Goal: Task Accomplishment & Management: Manage account settings

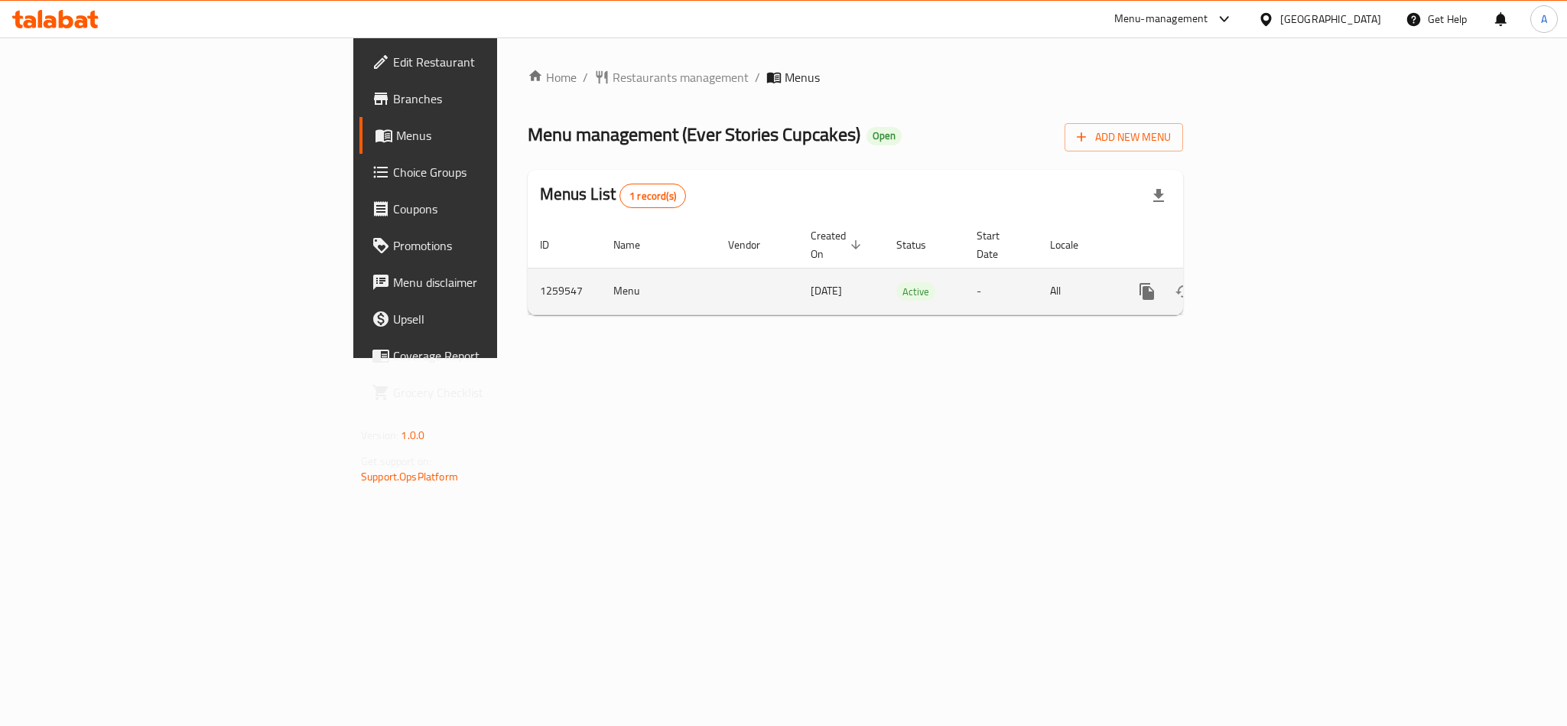
click at [1266, 282] on icon "enhanced table" at bounding box center [1257, 291] width 18 height 18
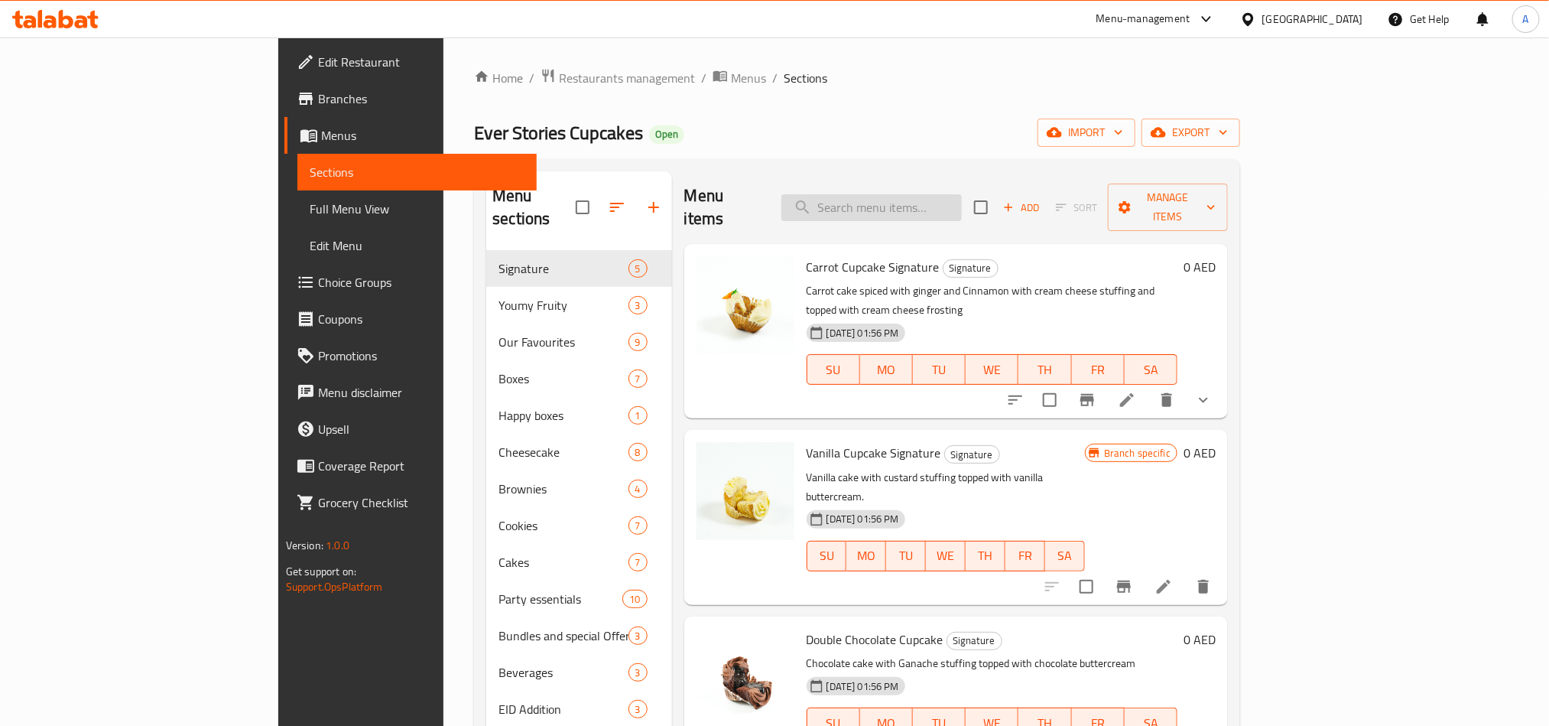
click at [962, 207] on input "search" at bounding box center [871, 207] width 180 height 27
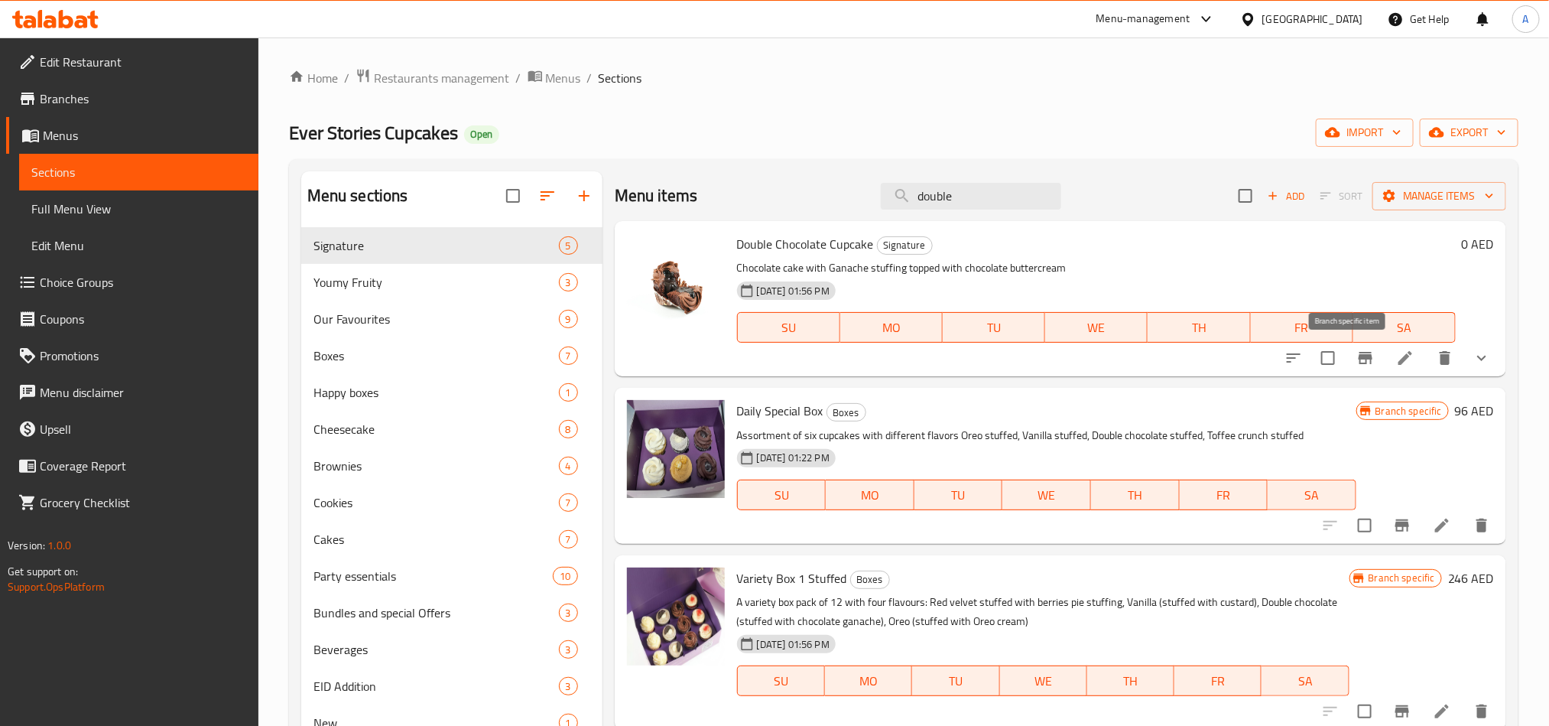
type input "double"
click at [1359, 367] on button "Branch-specific-item" at bounding box center [1365, 357] width 37 height 37
click at [1473, 362] on icon "show more" at bounding box center [1482, 358] width 18 height 18
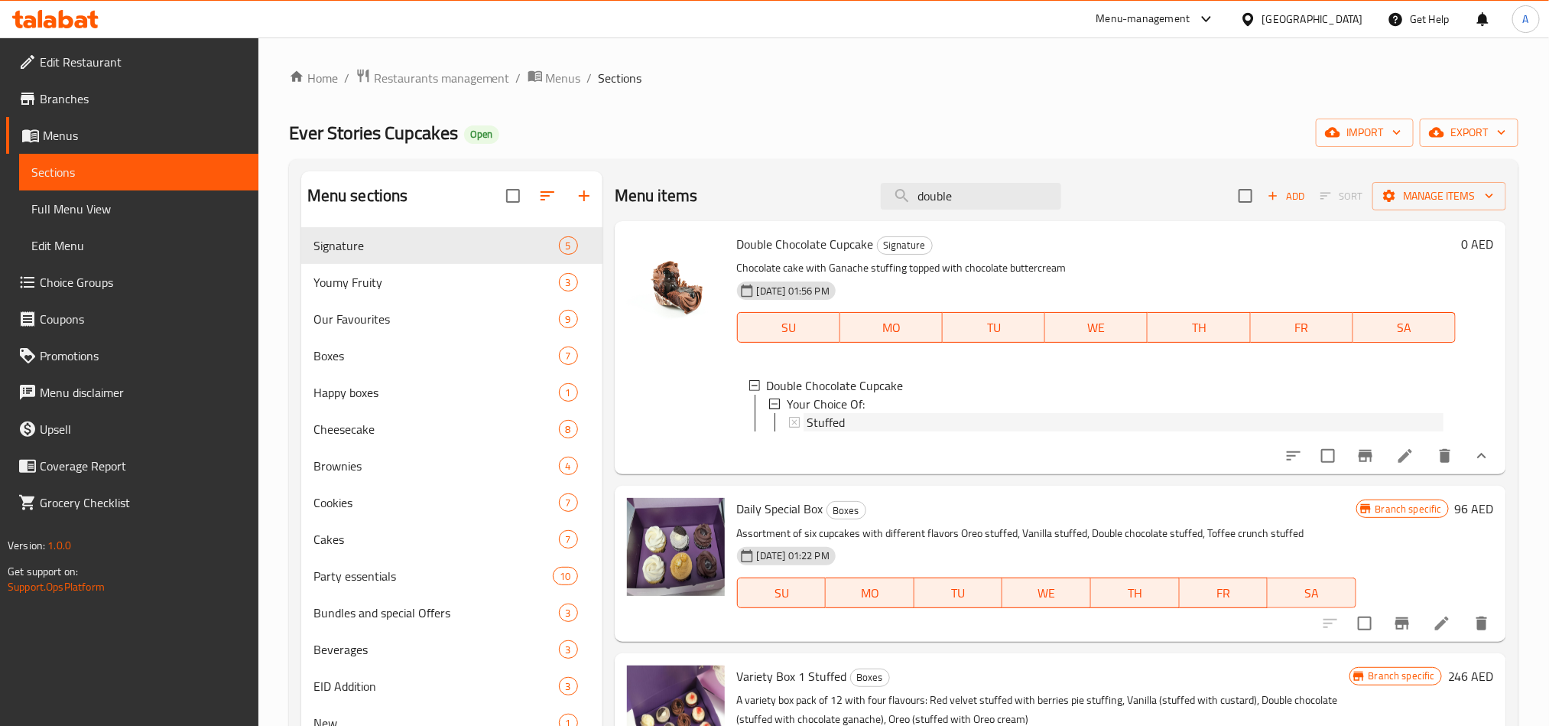
click at [867, 425] on div "Stuffed" at bounding box center [1125, 422] width 637 height 18
click at [1360, 474] on button "Branch-specific-item" at bounding box center [1365, 455] width 37 height 37
click at [1388, 469] on li at bounding box center [1405, 456] width 43 height 28
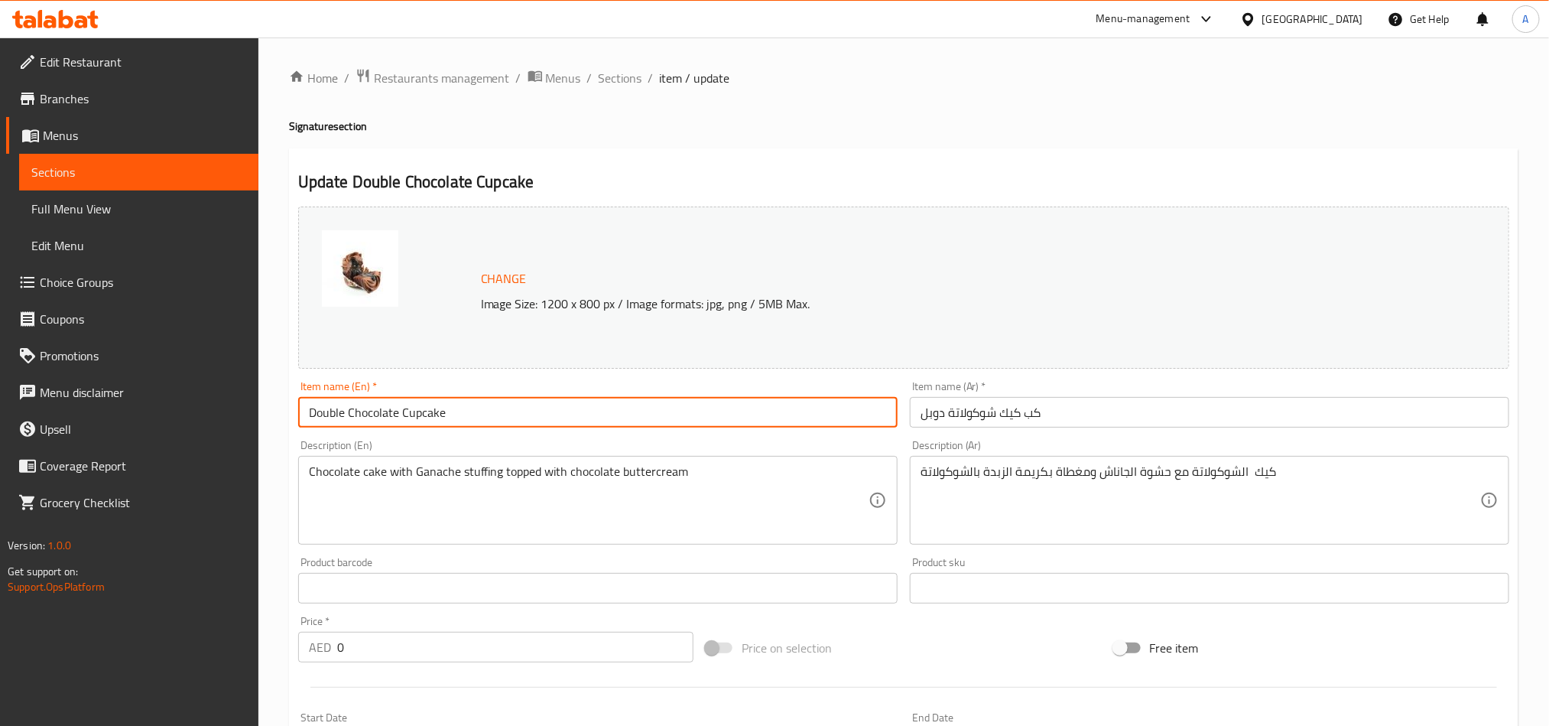
click at [450, 404] on input "Double Chocolate Cupcake" at bounding box center [597, 412] width 599 height 31
click at [626, 83] on span "Sections" at bounding box center [621, 78] width 44 height 18
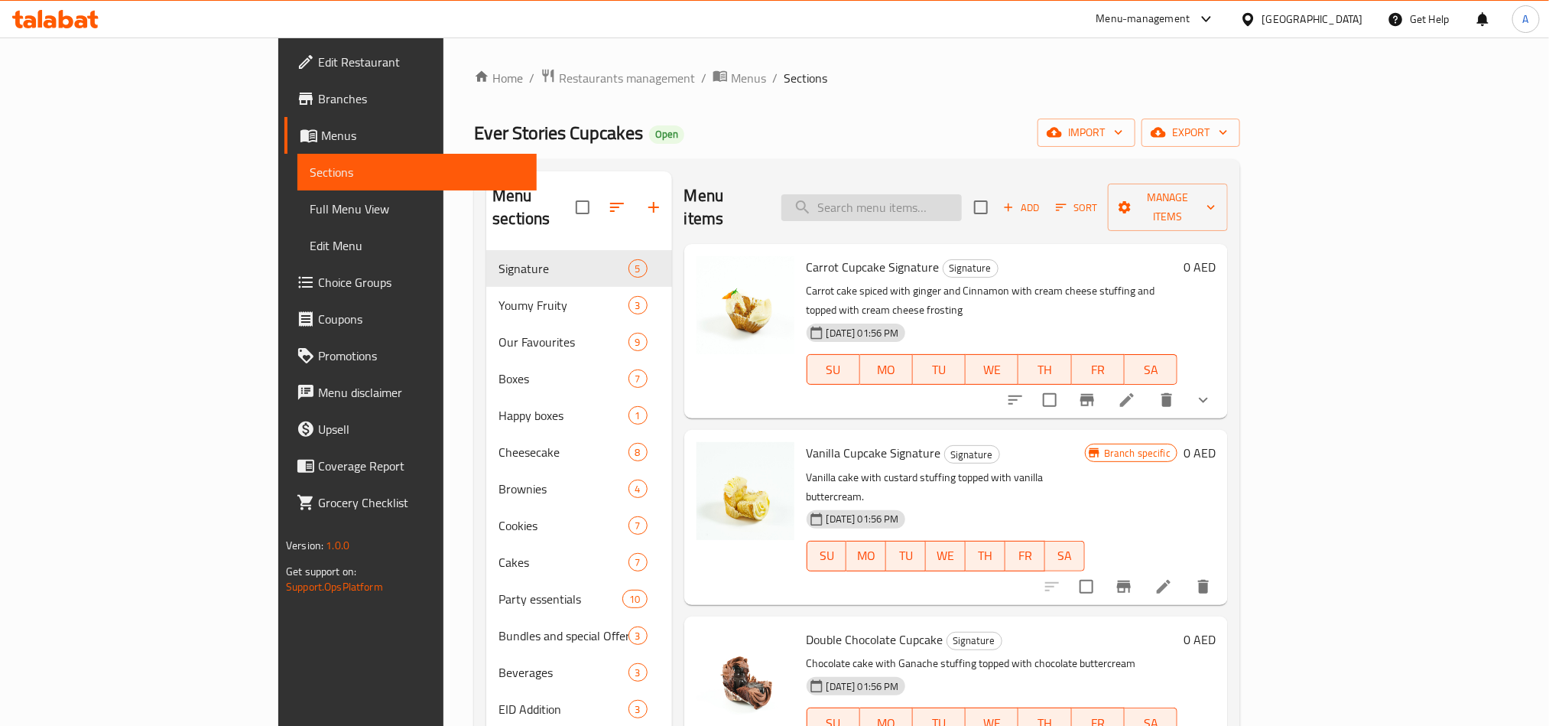
click at [962, 195] on input "search" at bounding box center [871, 207] width 180 height 27
paste input "Double Chocolate Cupcake"
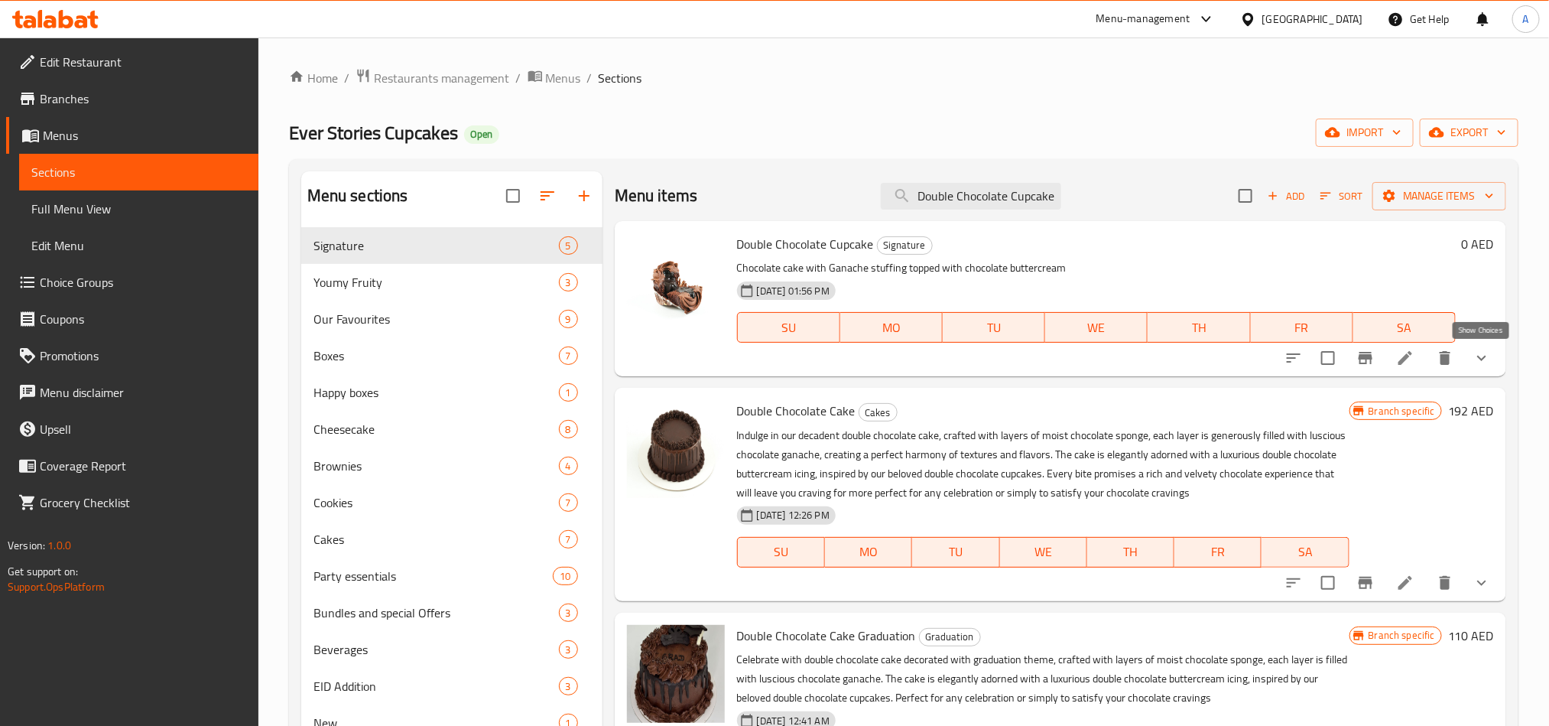
click at [1482, 362] on icon "show more" at bounding box center [1482, 358] width 18 height 18
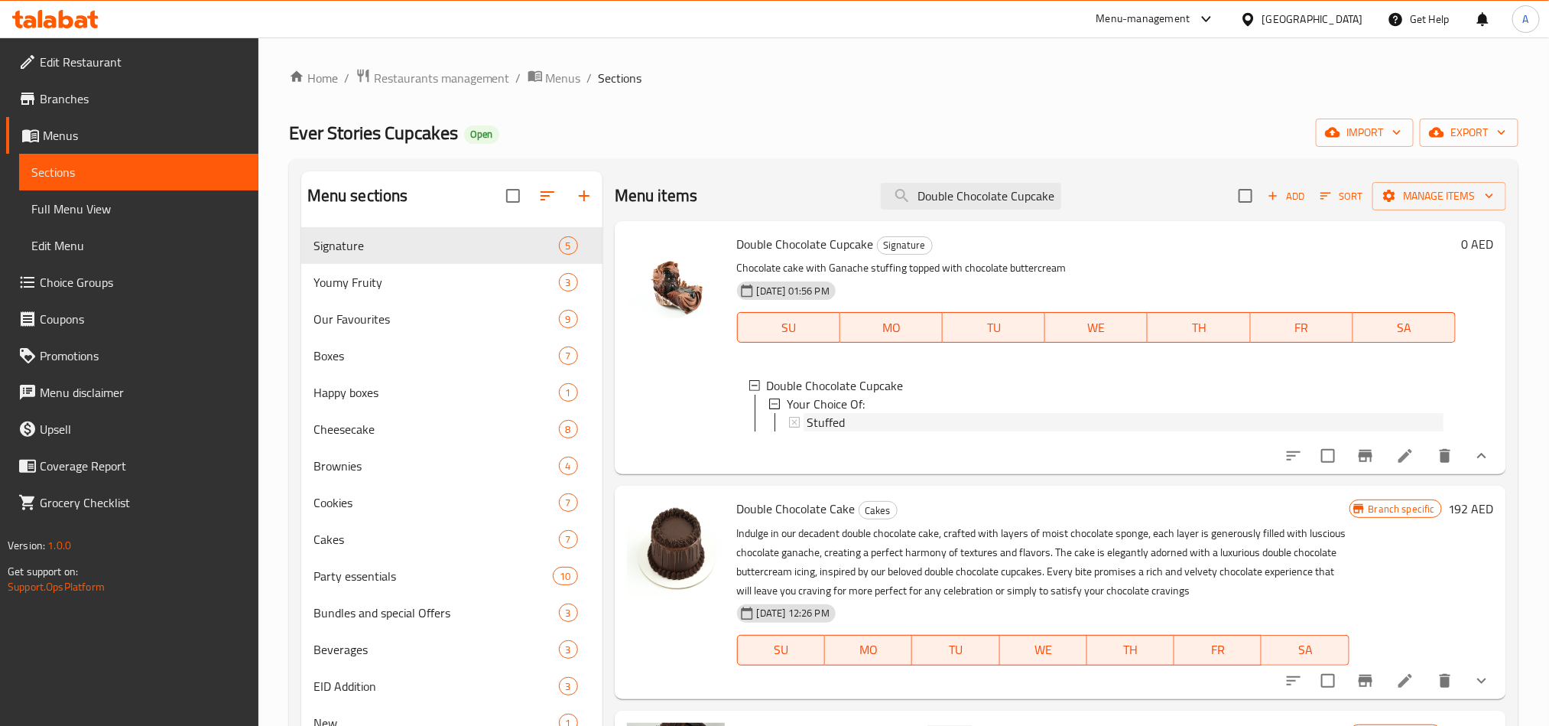
click at [878, 415] on div "Stuffed" at bounding box center [1125, 422] width 637 height 18
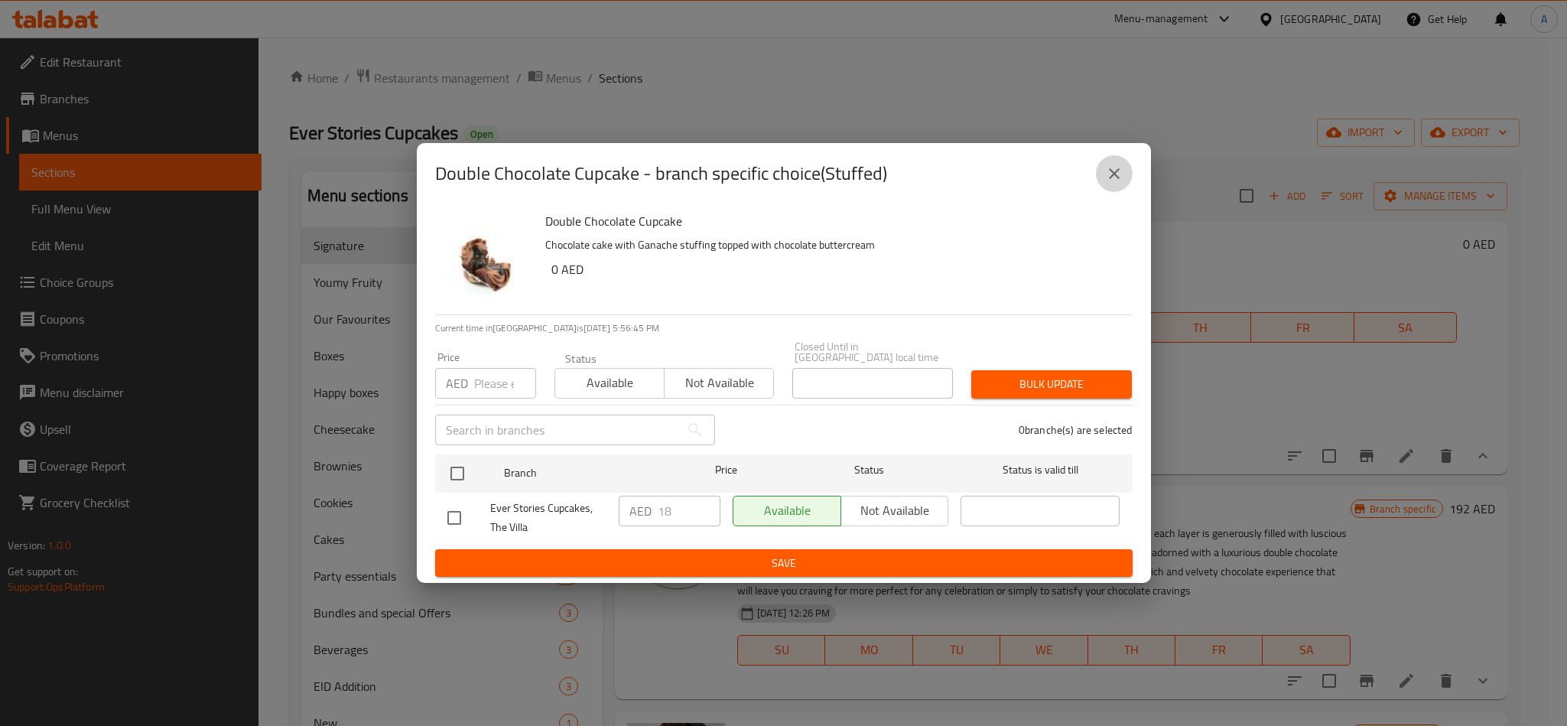
click at [1122, 172] on button "close" at bounding box center [1114, 173] width 37 height 37
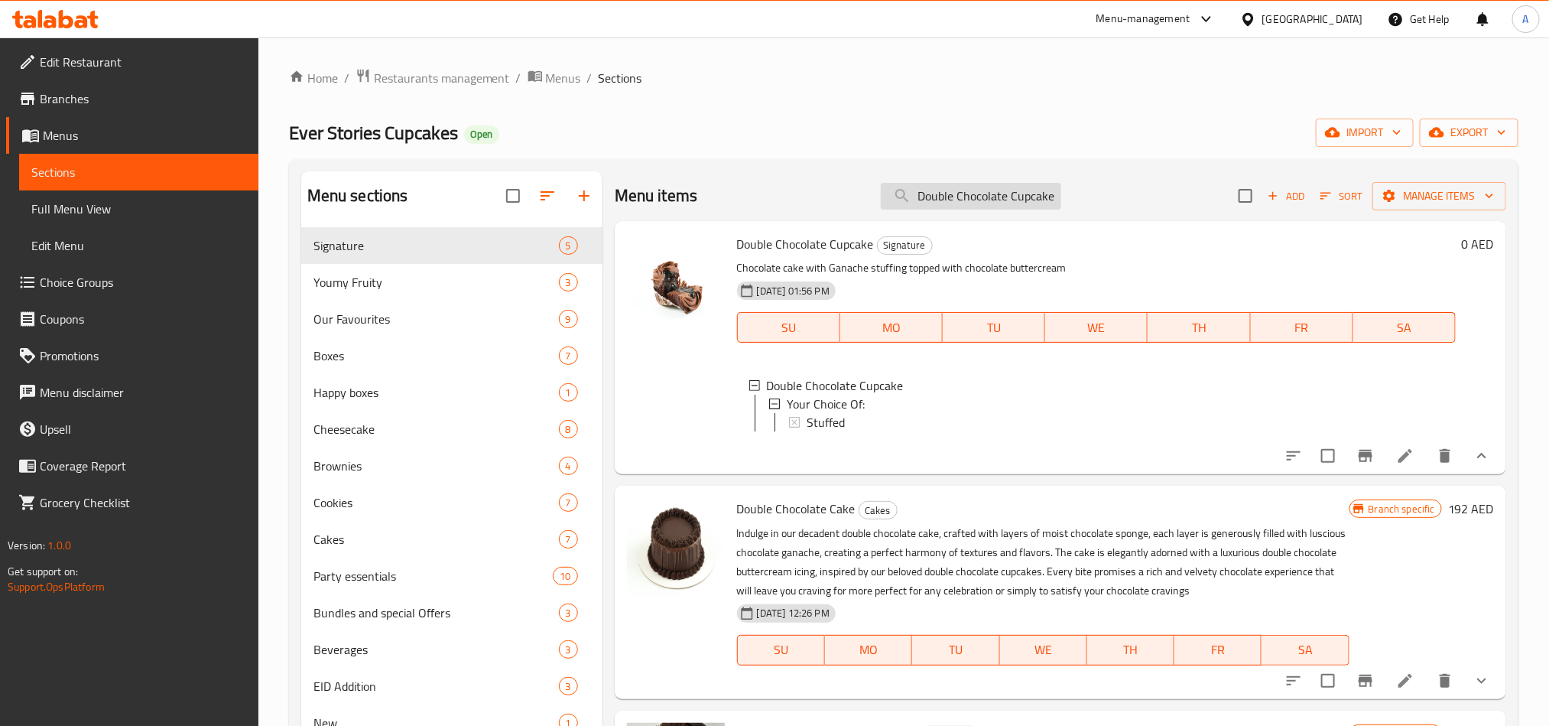
click at [984, 197] on input "Double Chocolate Cupcake" at bounding box center [971, 196] width 180 height 27
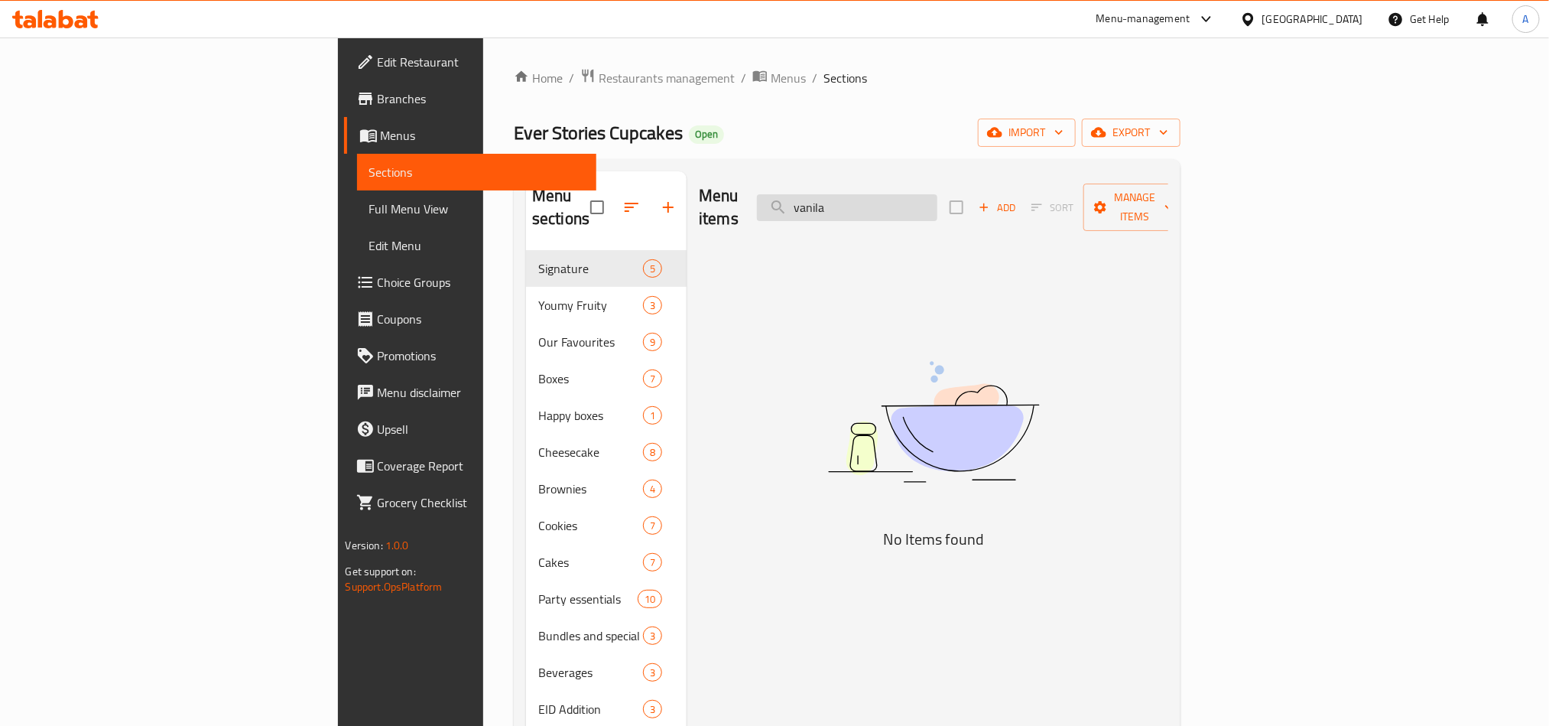
drag, startPoint x: 955, startPoint y: 197, endPoint x: 940, endPoint y: 197, distance: 14.5
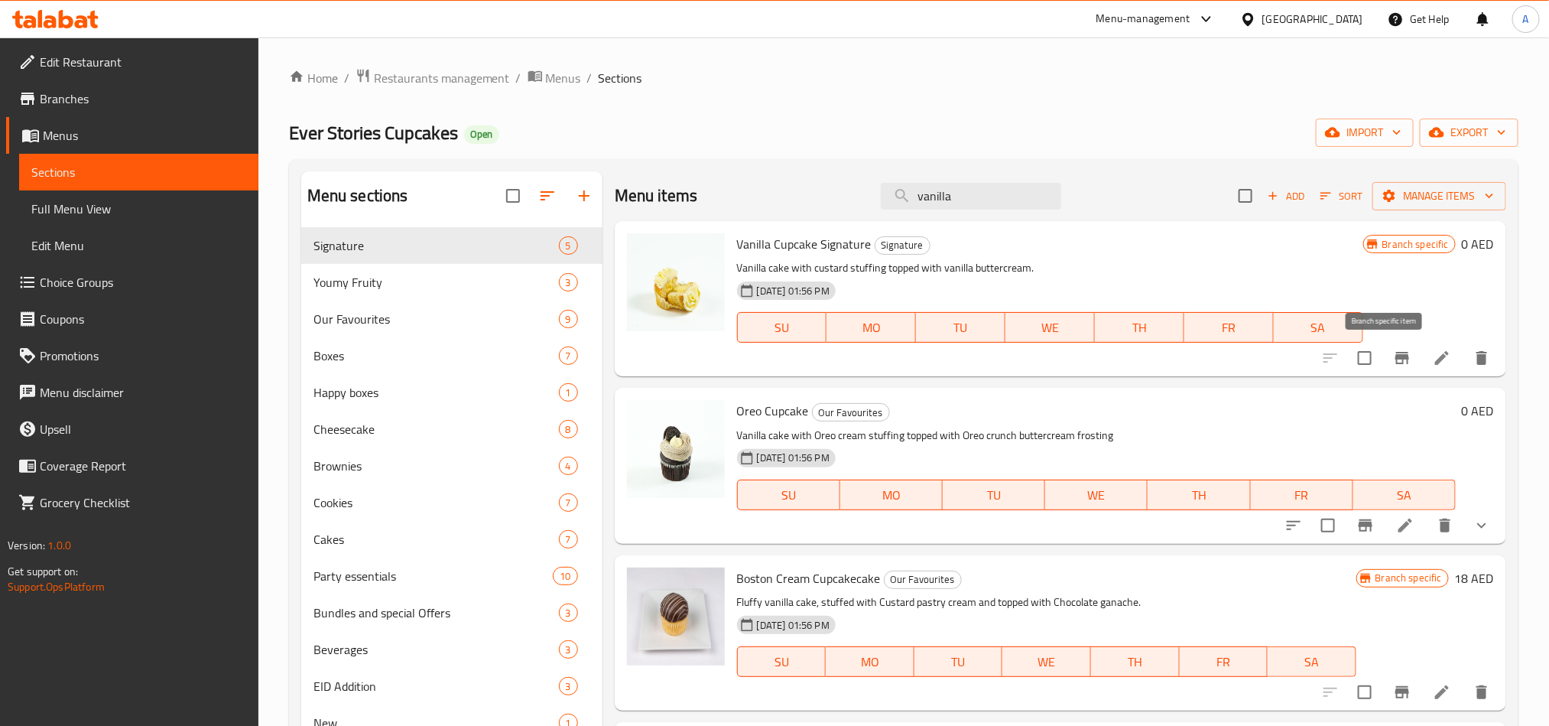
click at [1395, 359] on icon "Branch-specific-item" at bounding box center [1402, 358] width 14 height 12
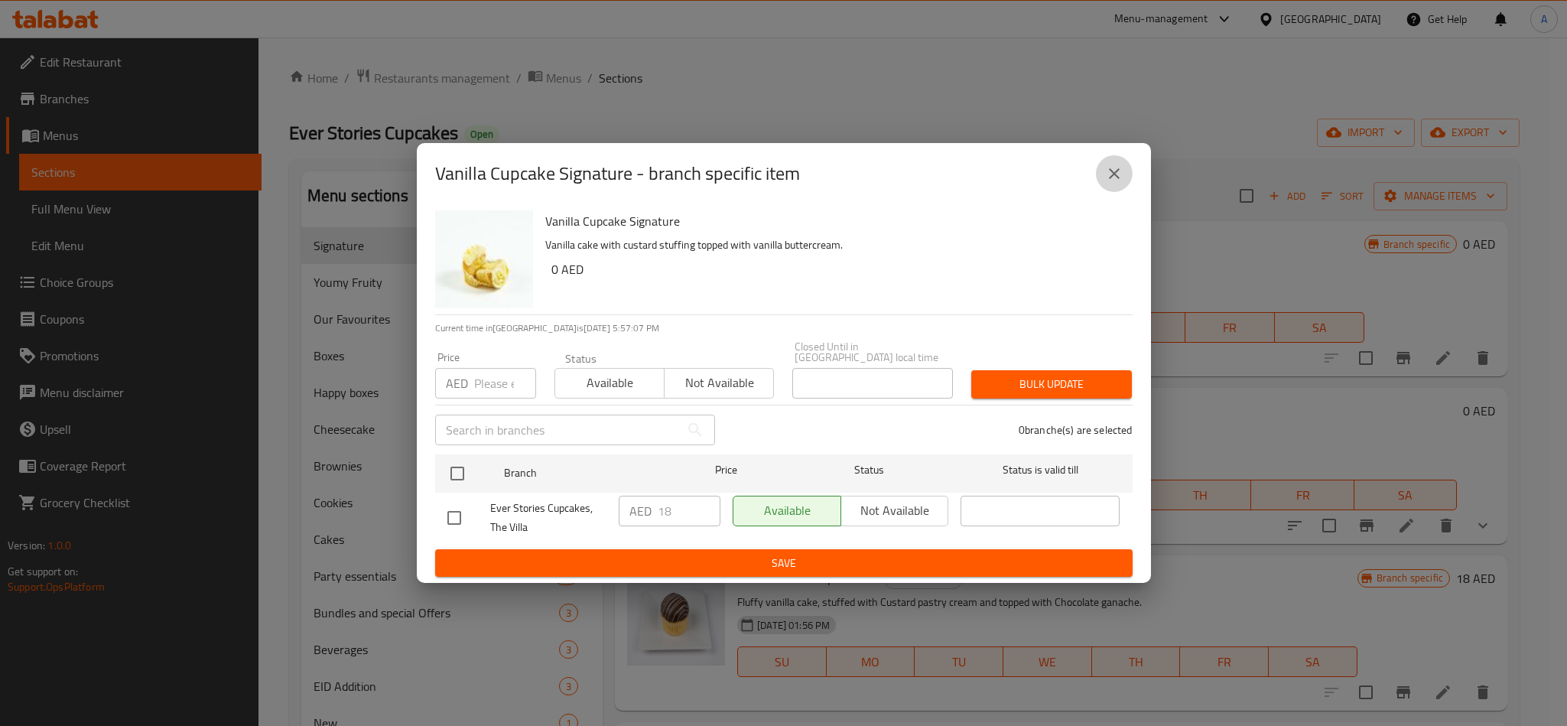
click at [1120, 170] on icon "close" at bounding box center [1114, 173] width 18 height 18
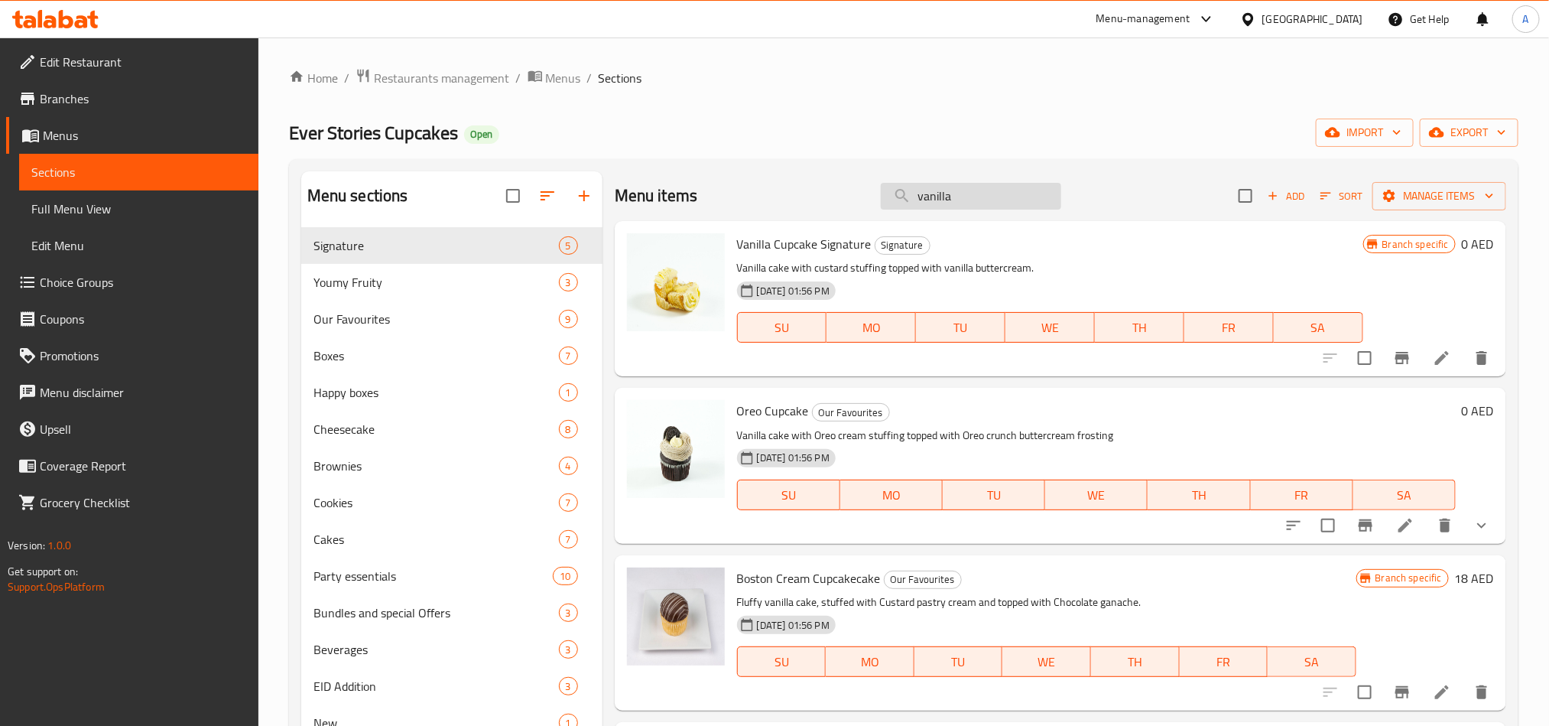
click at [980, 196] on input "vanilla" at bounding box center [971, 196] width 180 height 27
click at [826, 573] on span "Boston Cream Cupcakecake" at bounding box center [809, 578] width 144 height 23
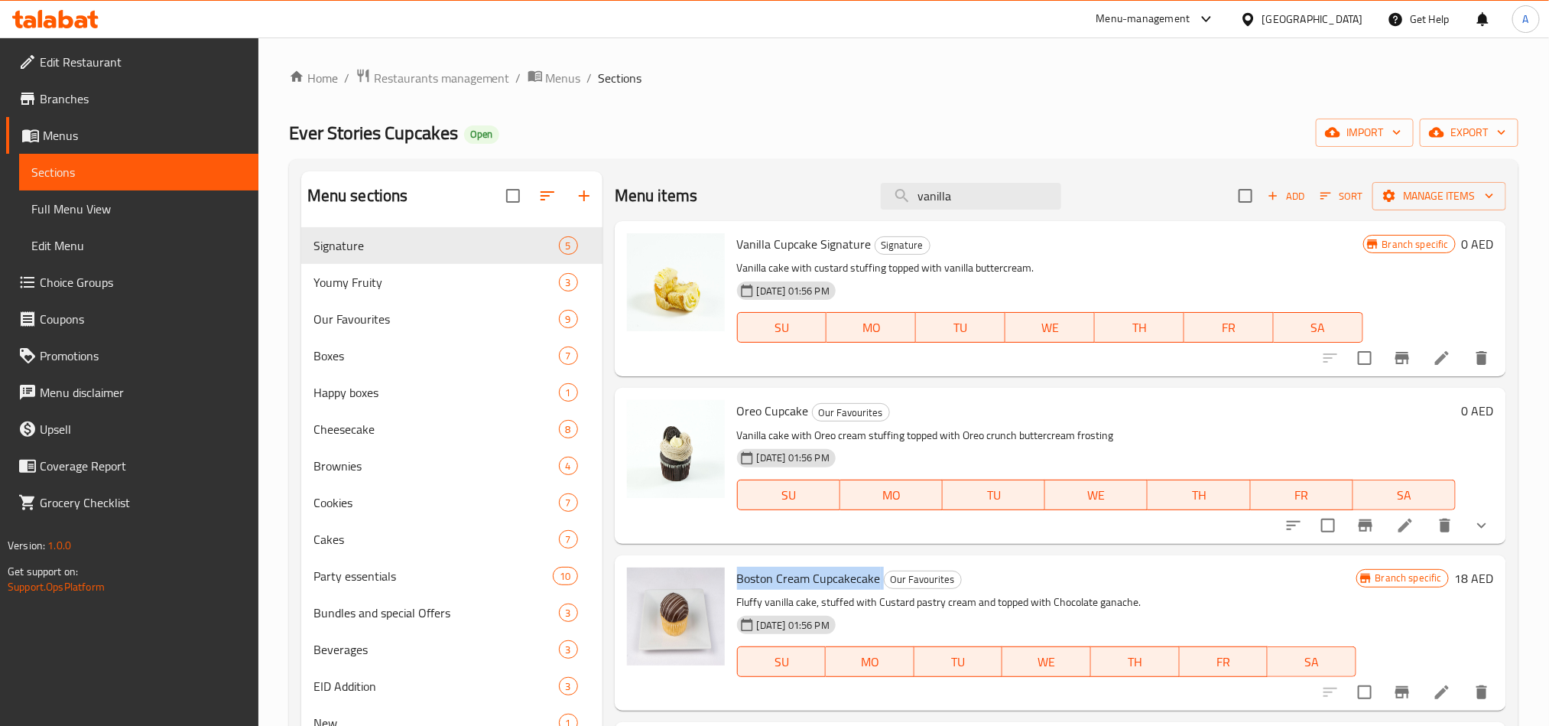
click at [826, 573] on span "Boston Cream Cupcakecake" at bounding box center [809, 578] width 144 height 23
copy h6 "Boston Cream Cupcakecake"
click at [927, 193] on input "vanilla" at bounding box center [971, 196] width 180 height 27
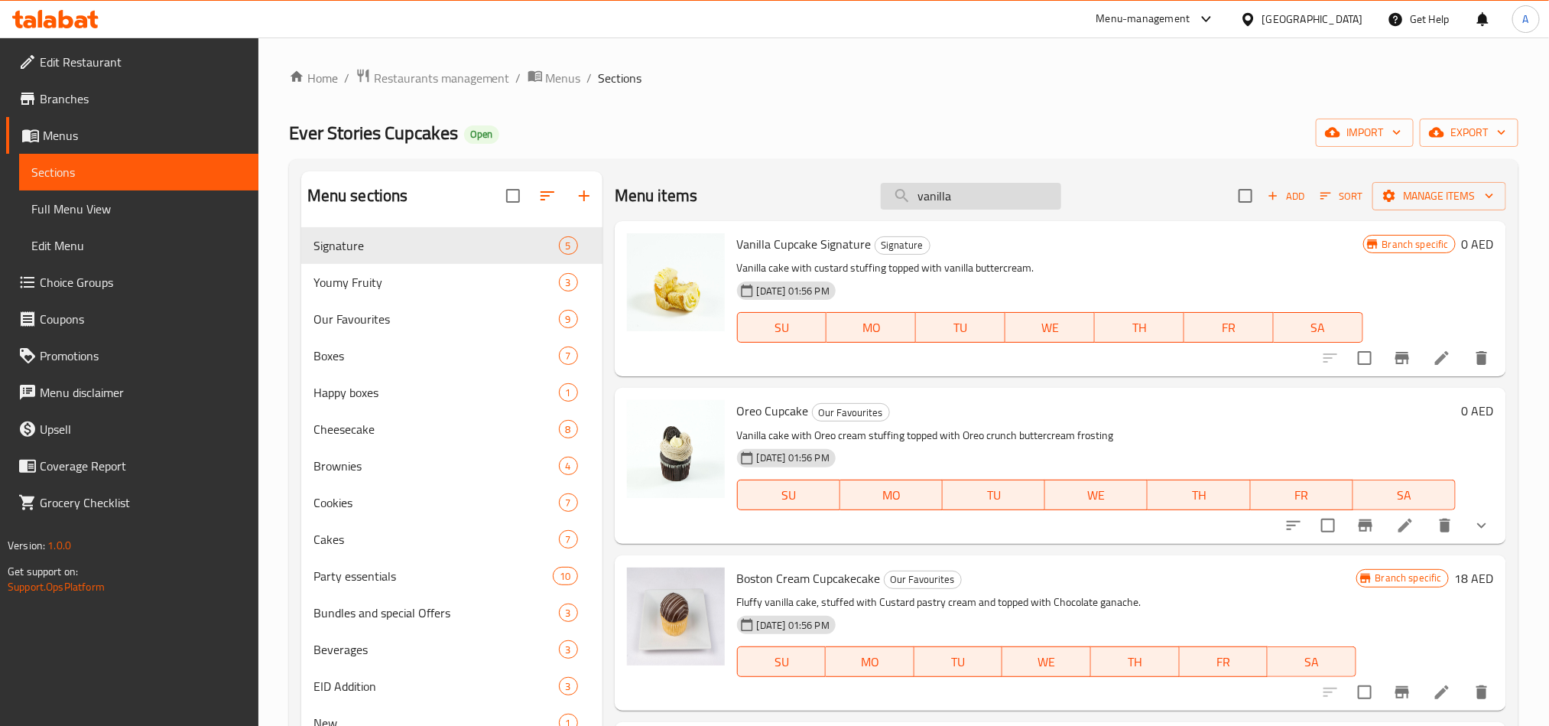
paste input "Boston Cream Cupcakecake"
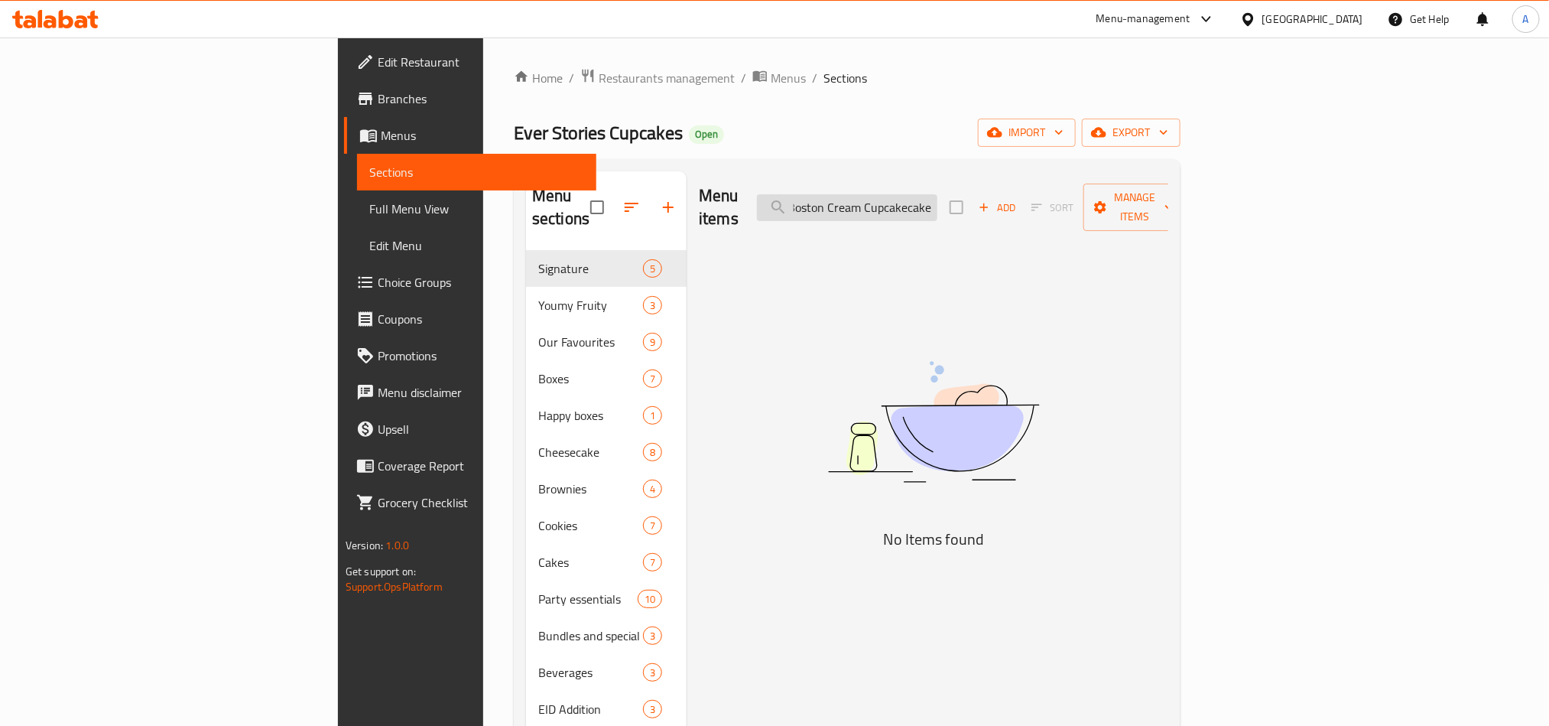
click at [927, 194] on input "Boston Cream Cupcakecake" at bounding box center [847, 207] width 180 height 27
paste input "search"
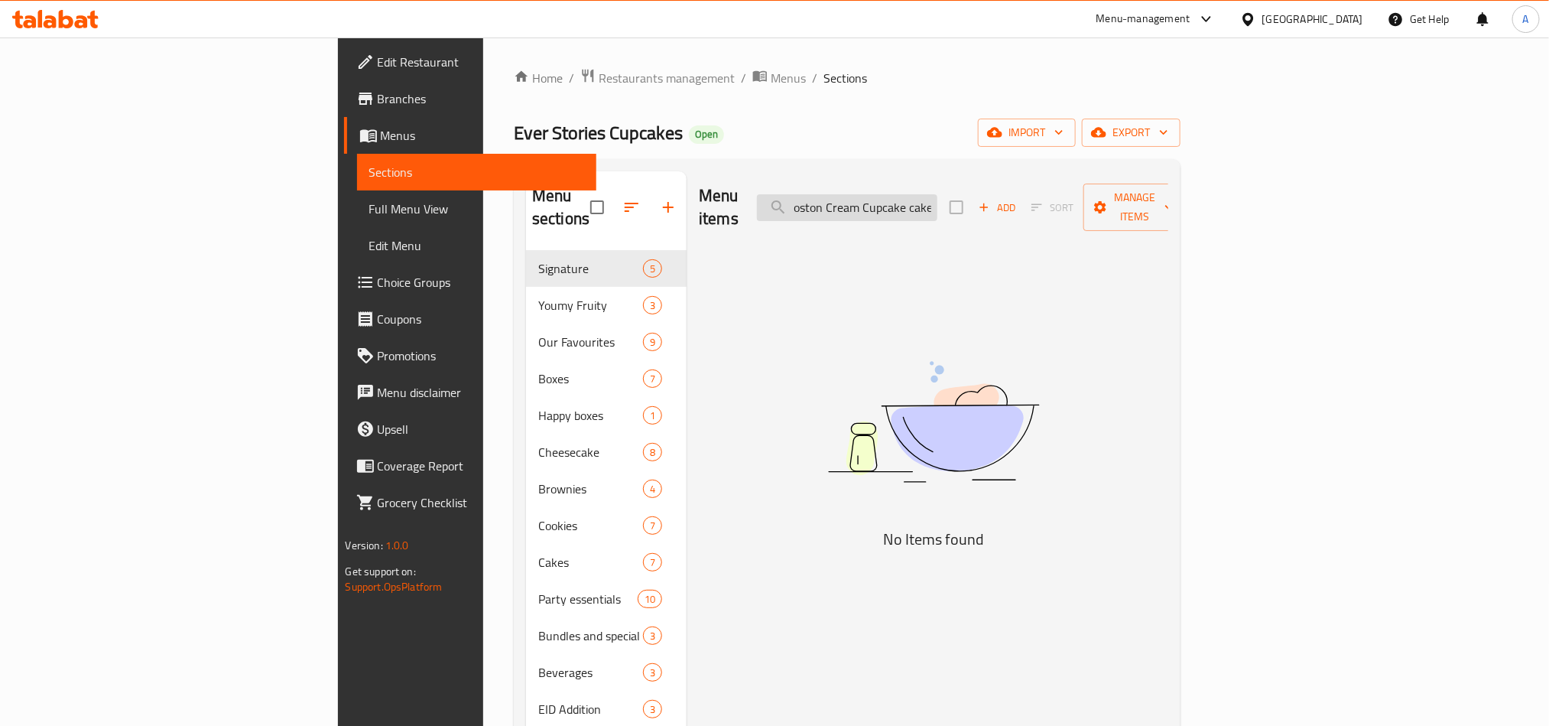
click at [937, 197] on input "Boston Cream Cupcake cake" at bounding box center [847, 207] width 180 height 27
click at [937, 194] on input "Boston Cream Cupcake cake" at bounding box center [847, 207] width 180 height 27
drag, startPoint x: 994, startPoint y: 187, endPoint x: 1205, endPoint y: 204, distance: 211.7
click at [1168, 204] on div "Menu items Boston Cream Cupcake cake Add Sort Manage items" at bounding box center [933, 207] width 469 height 73
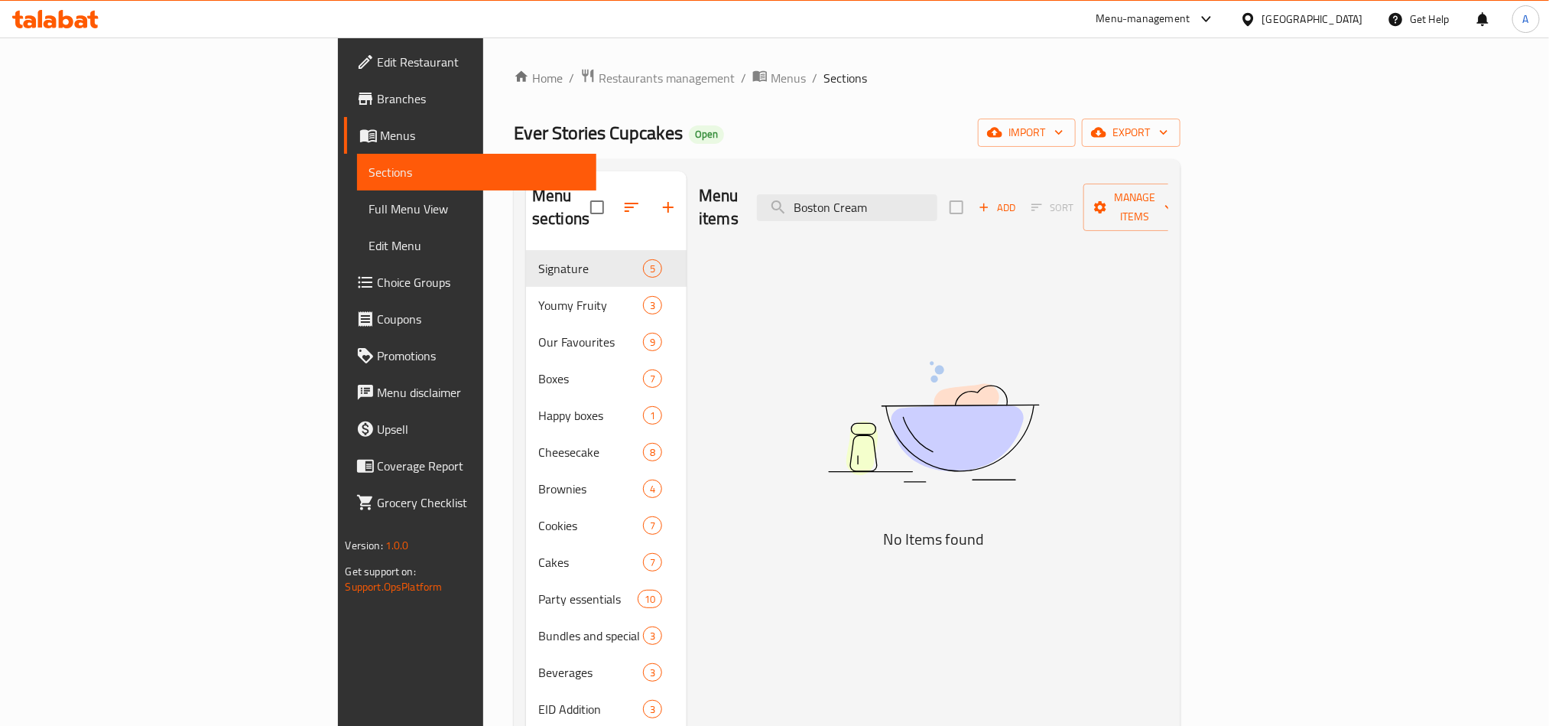
scroll to position [0, 0]
click at [937, 204] on input "Boston Cream+" at bounding box center [847, 207] width 180 height 27
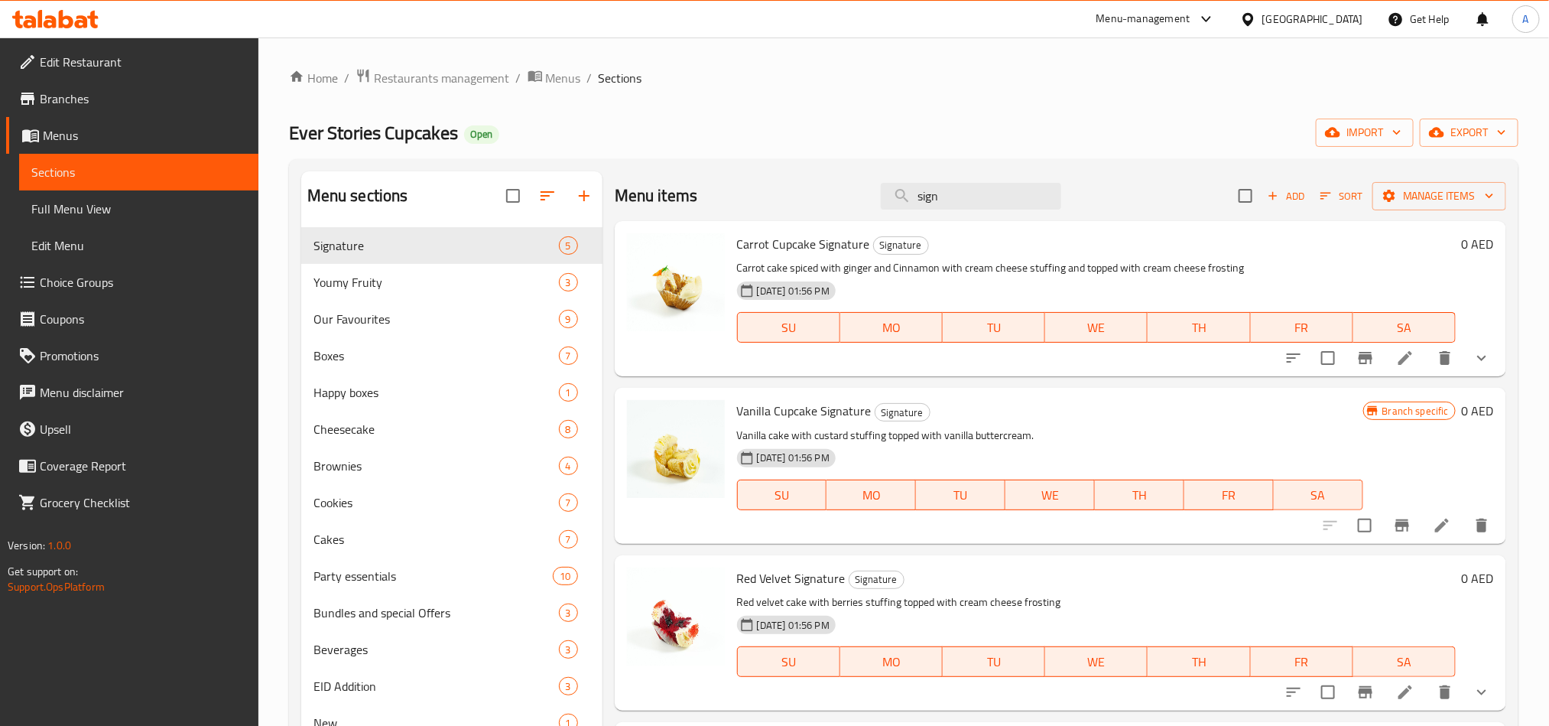
click at [849, 242] on span "Carrot Cupcake Signature" at bounding box center [803, 243] width 133 height 23
copy h6 "Signature"
click at [1037, 190] on input "sign" at bounding box center [971, 196] width 180 height 27
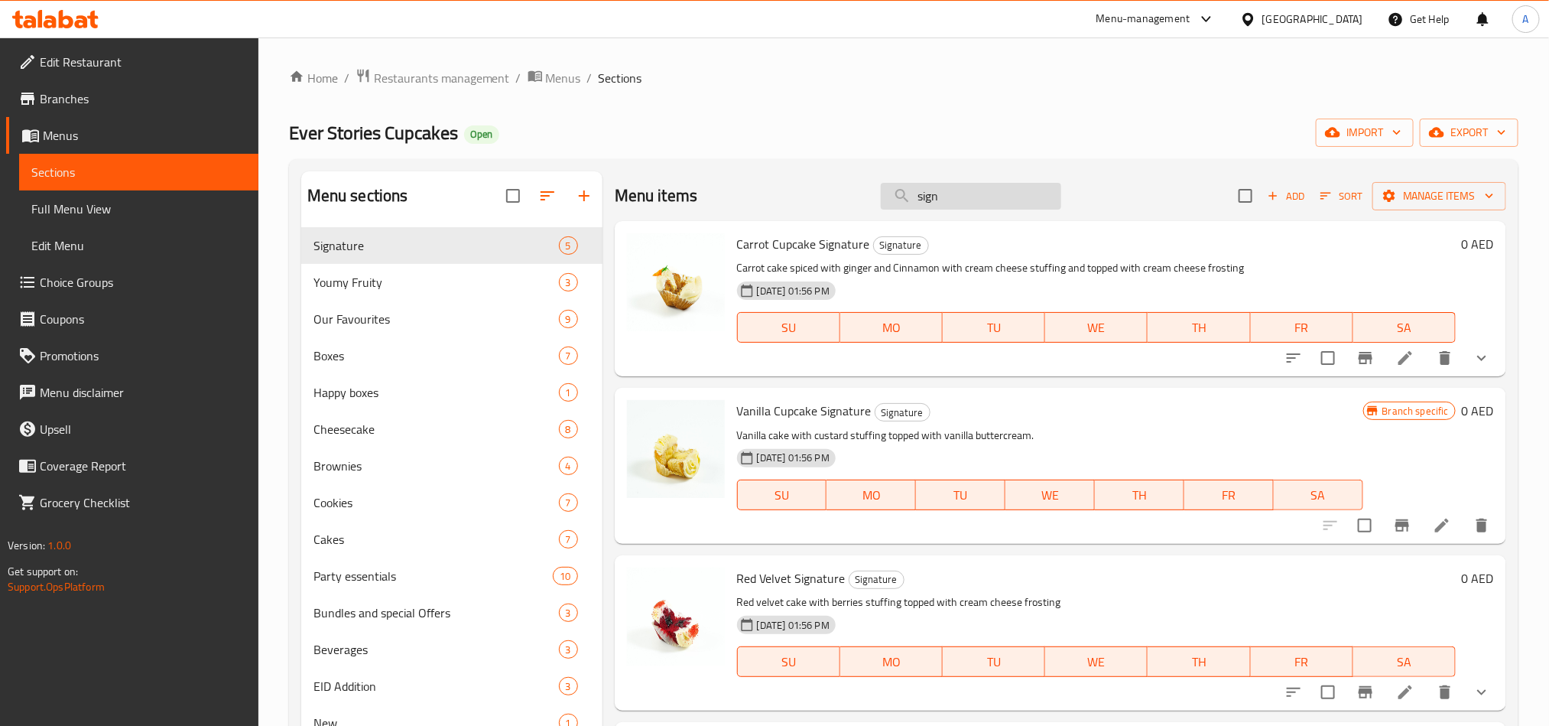
click at [1037, 190] on input "sign" at bounding box center [971, 196] width 180 height 27
paste input "Signature"
click at [1473, 359] on icon "show more" at bounding box center [1482, 358] width 18 height 18
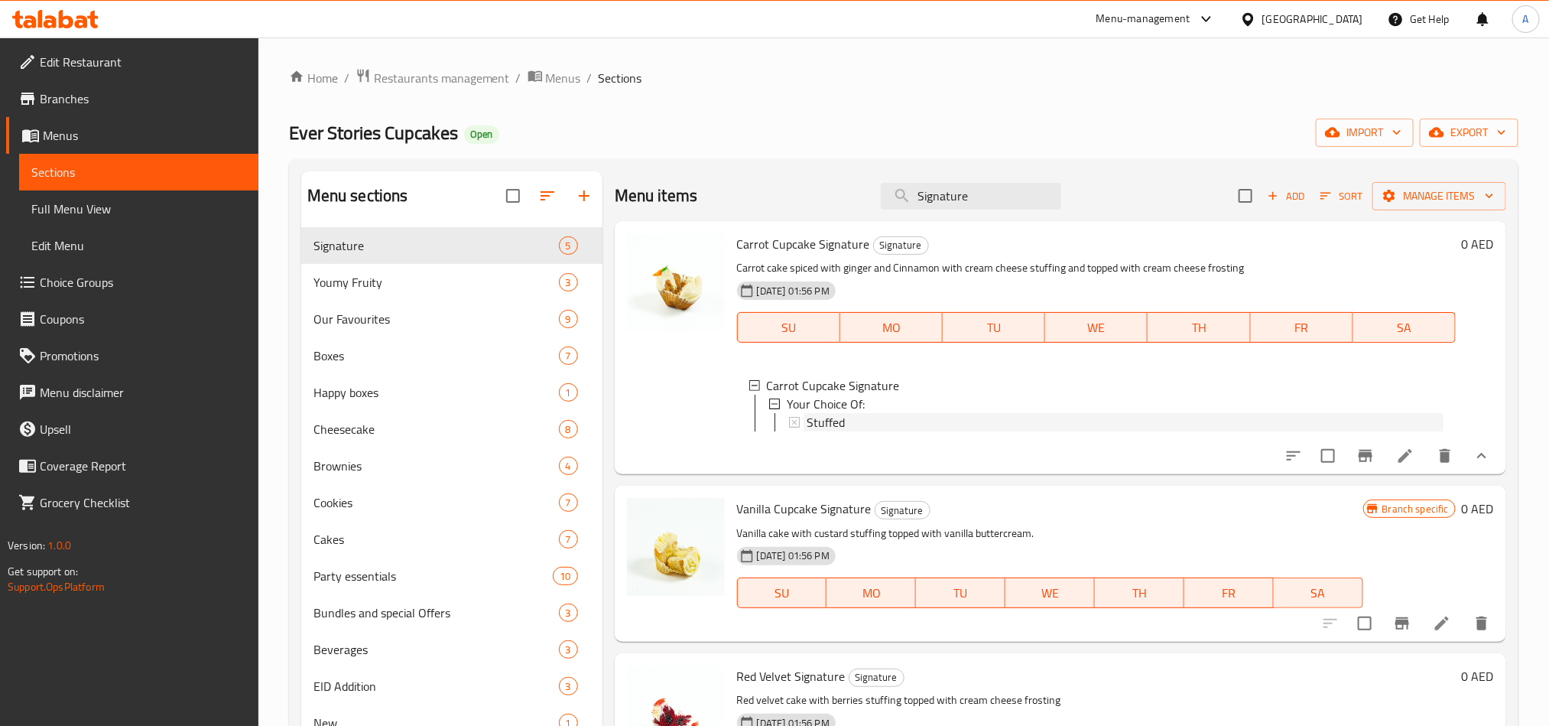
click at [867, 429] on div "Stuffed" at bounding box center [1125, 422] width 637 height 18
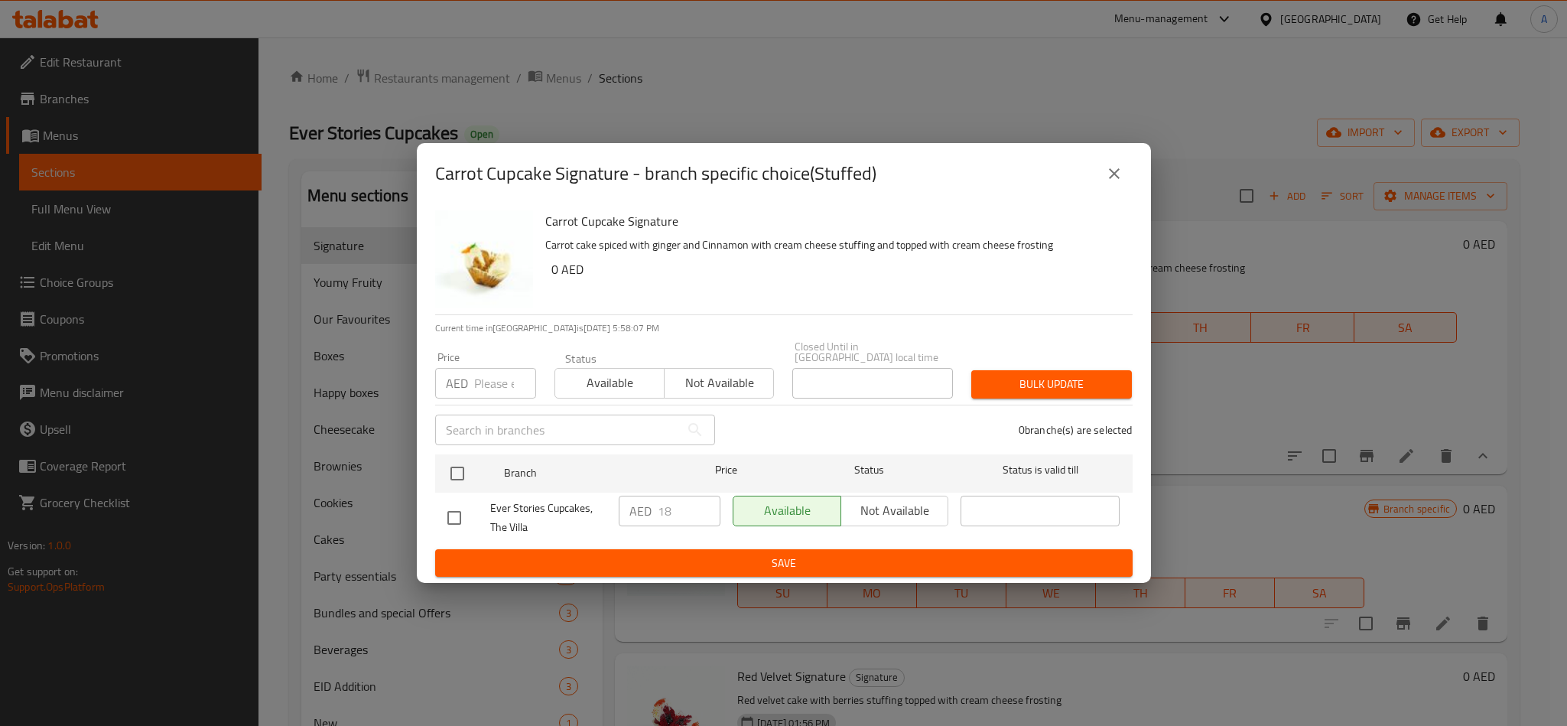
click at [1117, 166] on icon "close" at bounding box center [1114, 173] width 18 height 18
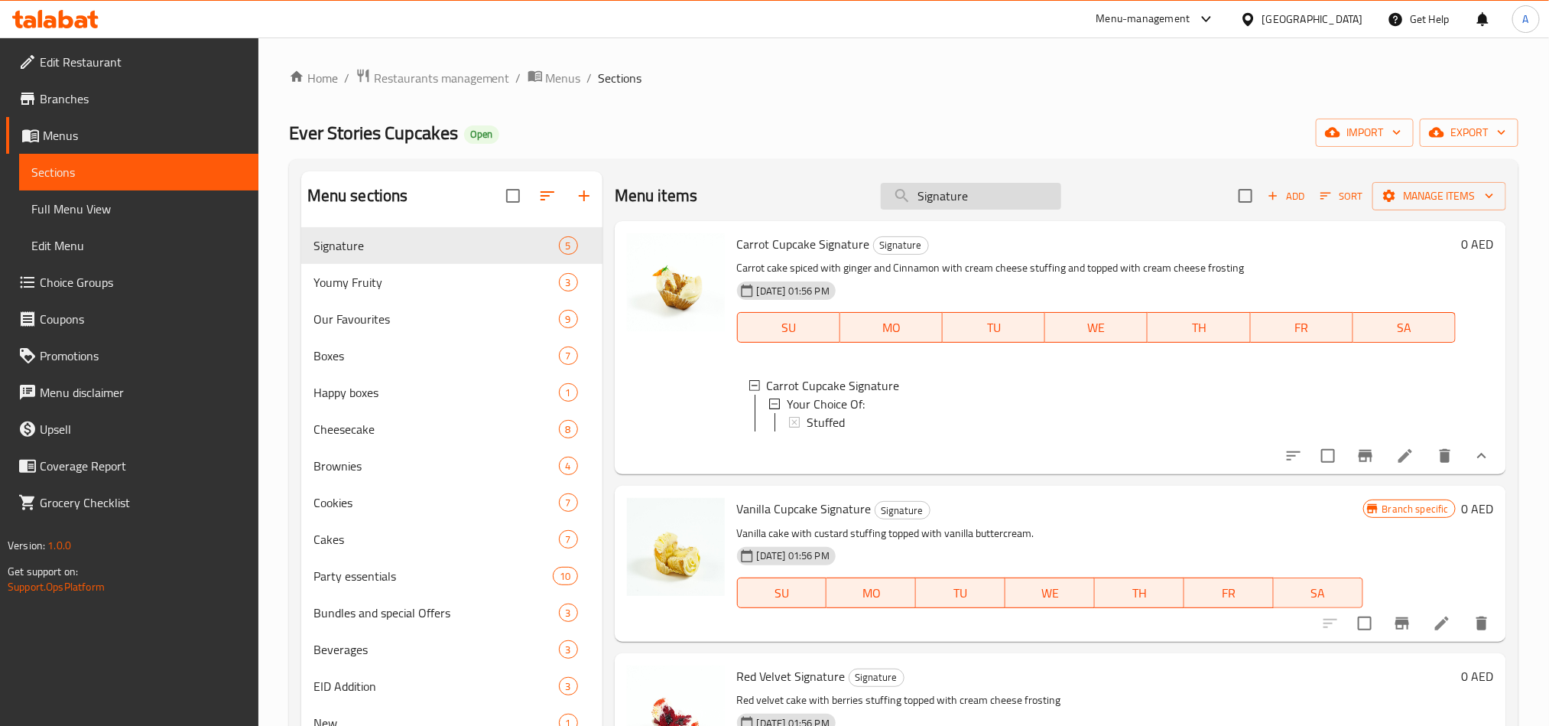
click at [913, 191] on input "Signature" at bounding box center [971, 196] width 180 height 27
click at [913, 191] on input "r" at bounding box center [971, 196] width 180 height 27
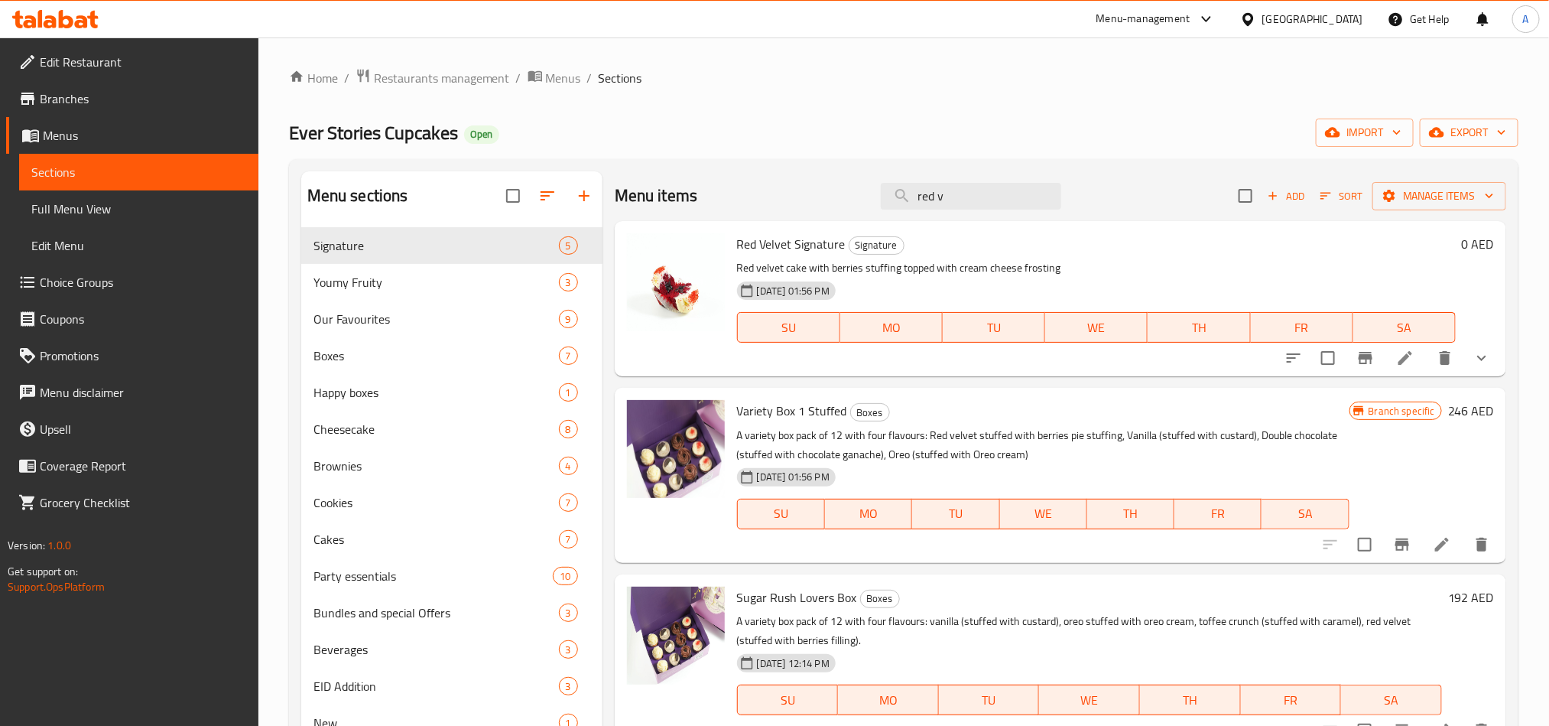
type input "red v"
click at [1473, 359] on icon "show more" at bounding box center [1482, 358] width 18 height 18
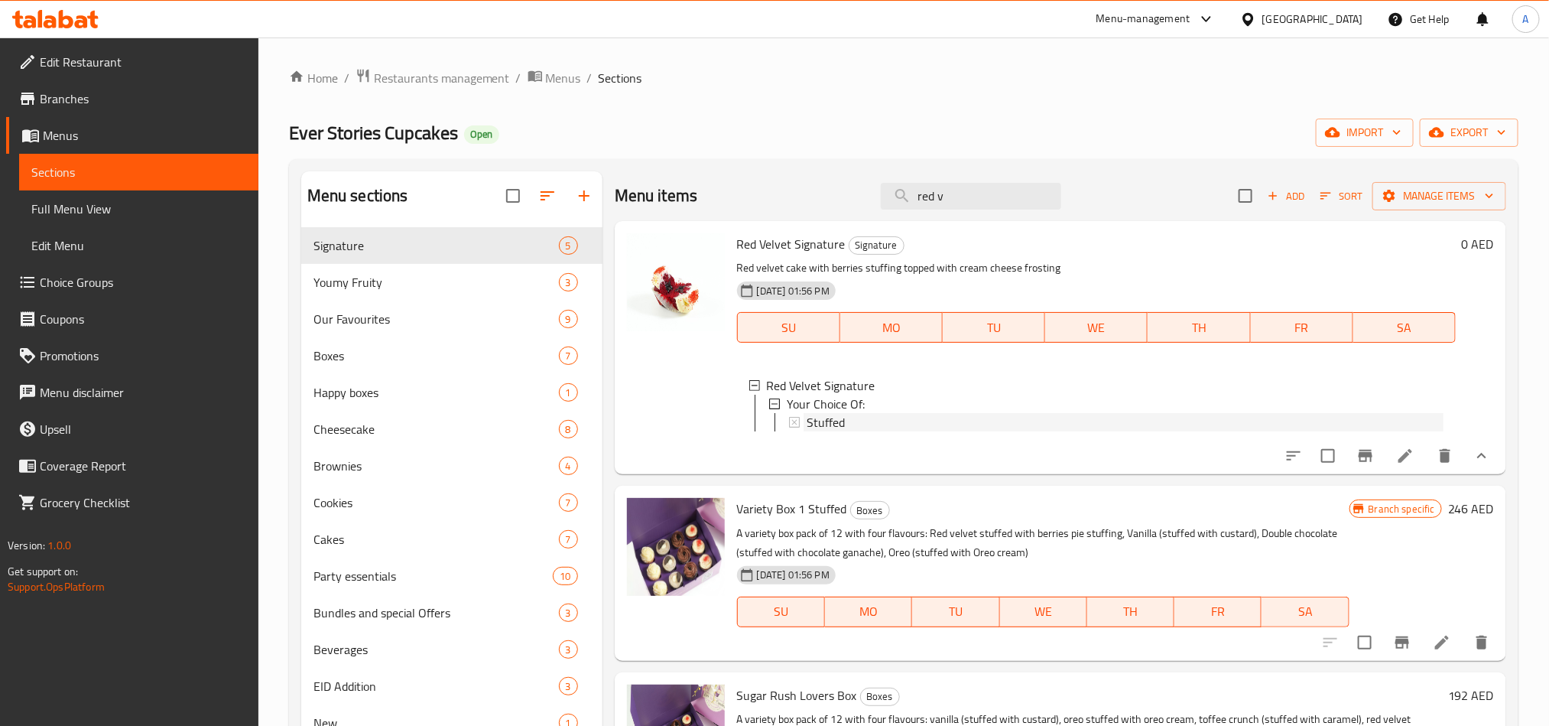
click at [939, 416] on div "Stuffed" at bounding box center [1125, 422] width 637 height 18
click at [895, 427] on div "Stuffed" at bounding box center [1125, 422] width 637 height 18
click at [558, 78] on span "Menus" at bounding box center [563, 78] width 35 height 18
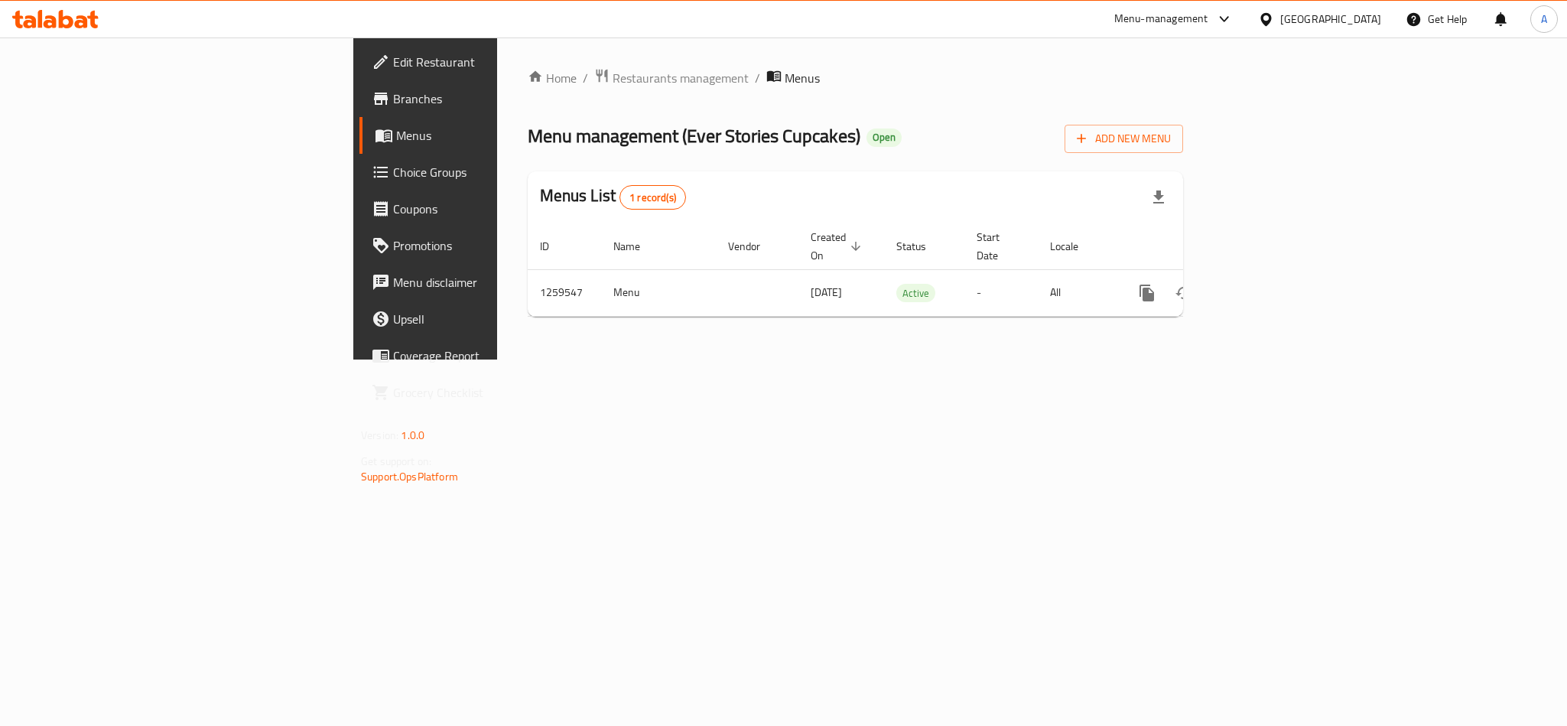
click at [884, 250] on th "Status" at bounding box center [924, 246] width 80 height 47
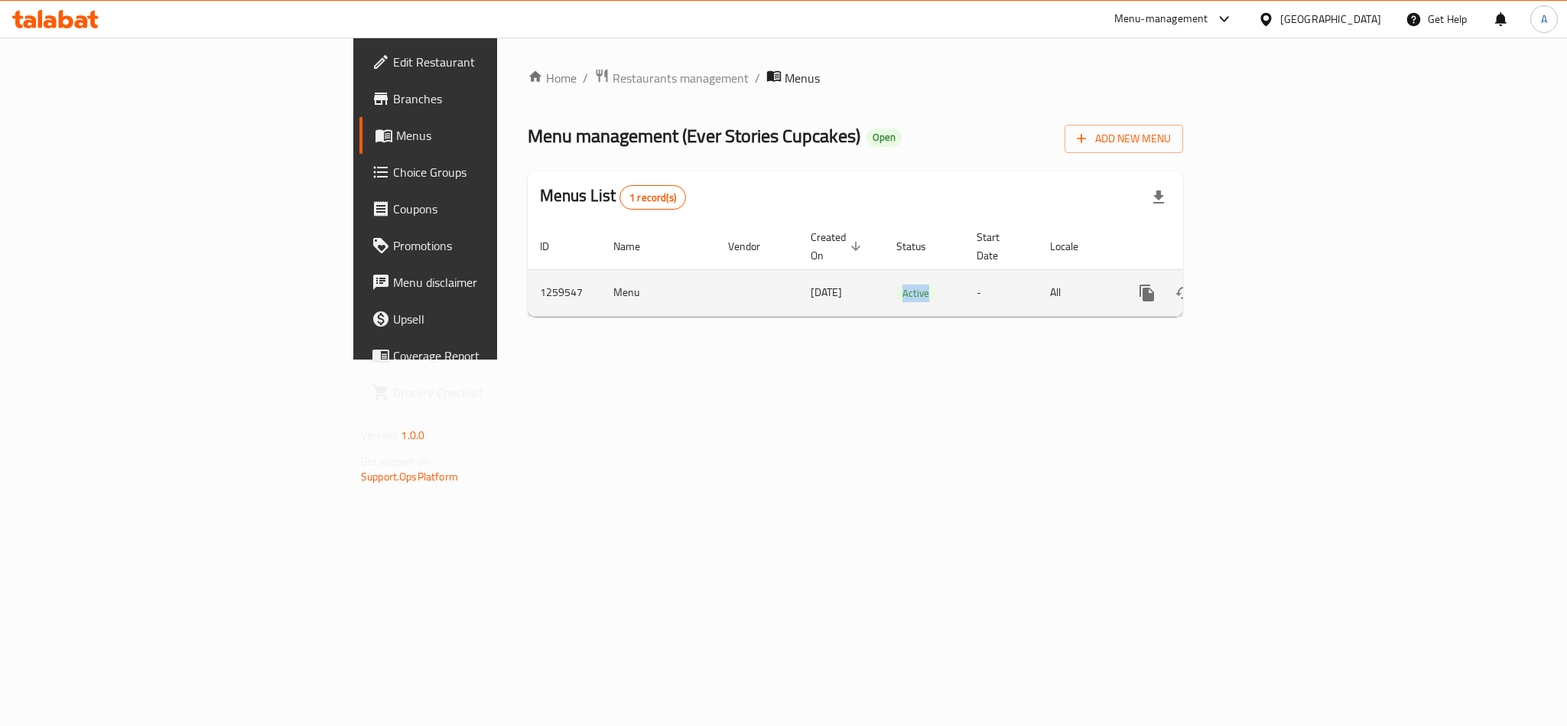
drag, startPoint x: 812, startPoint y: 264, endPoint x: 909, endPoint y: 285, distance: 99.4
click at [888, 281] on td "Active" at bounding box center [924, 292] width 80 height 47
click at [925, 285] on td "Active" at bounding box center [924, 292] width 80 height 47
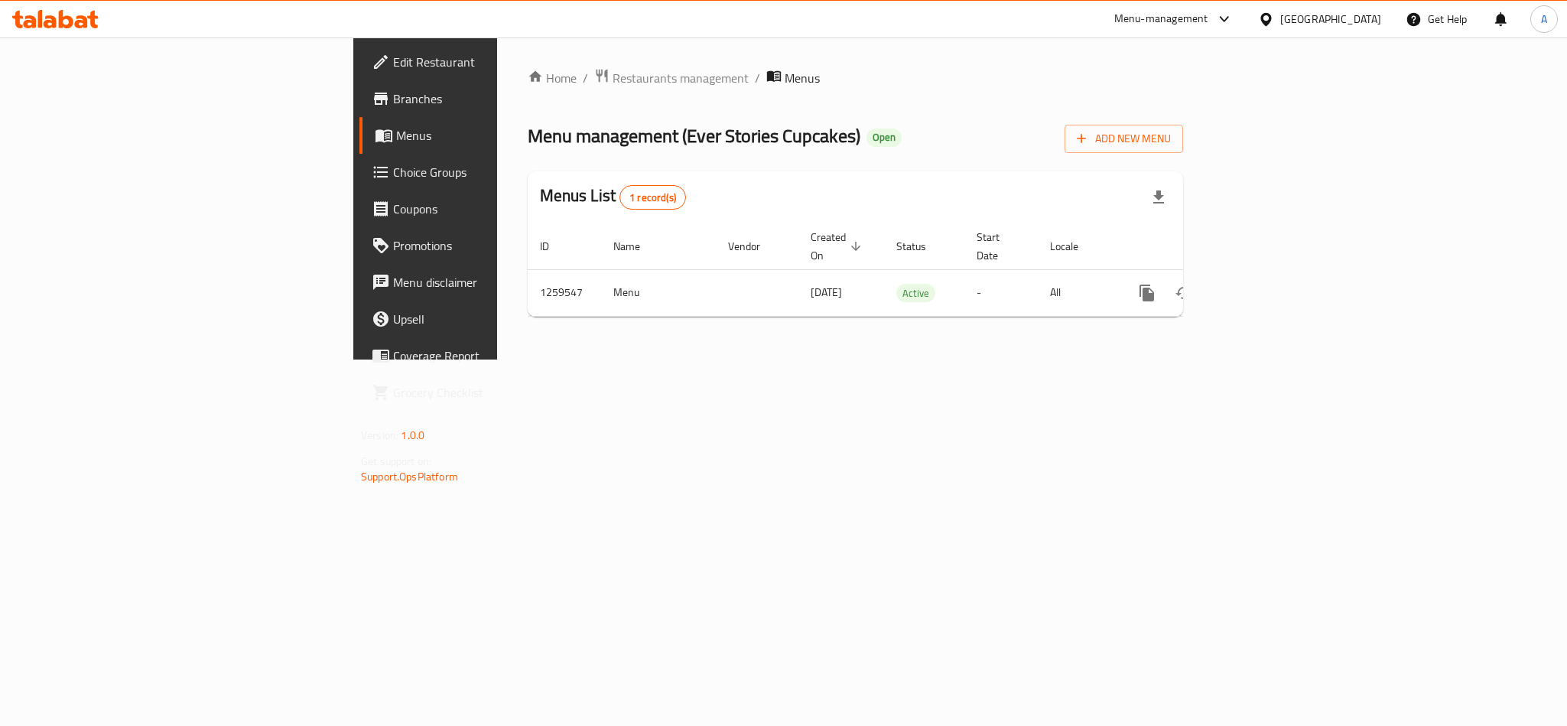
drag, startPoint x: 115, startPoint y: 70, endPoint x: 126, endPoint y: 58, distance: 15.7
click at [393, 70] on span "Edit Restaurant" at bounding box center [497, 62] width 209 height 18
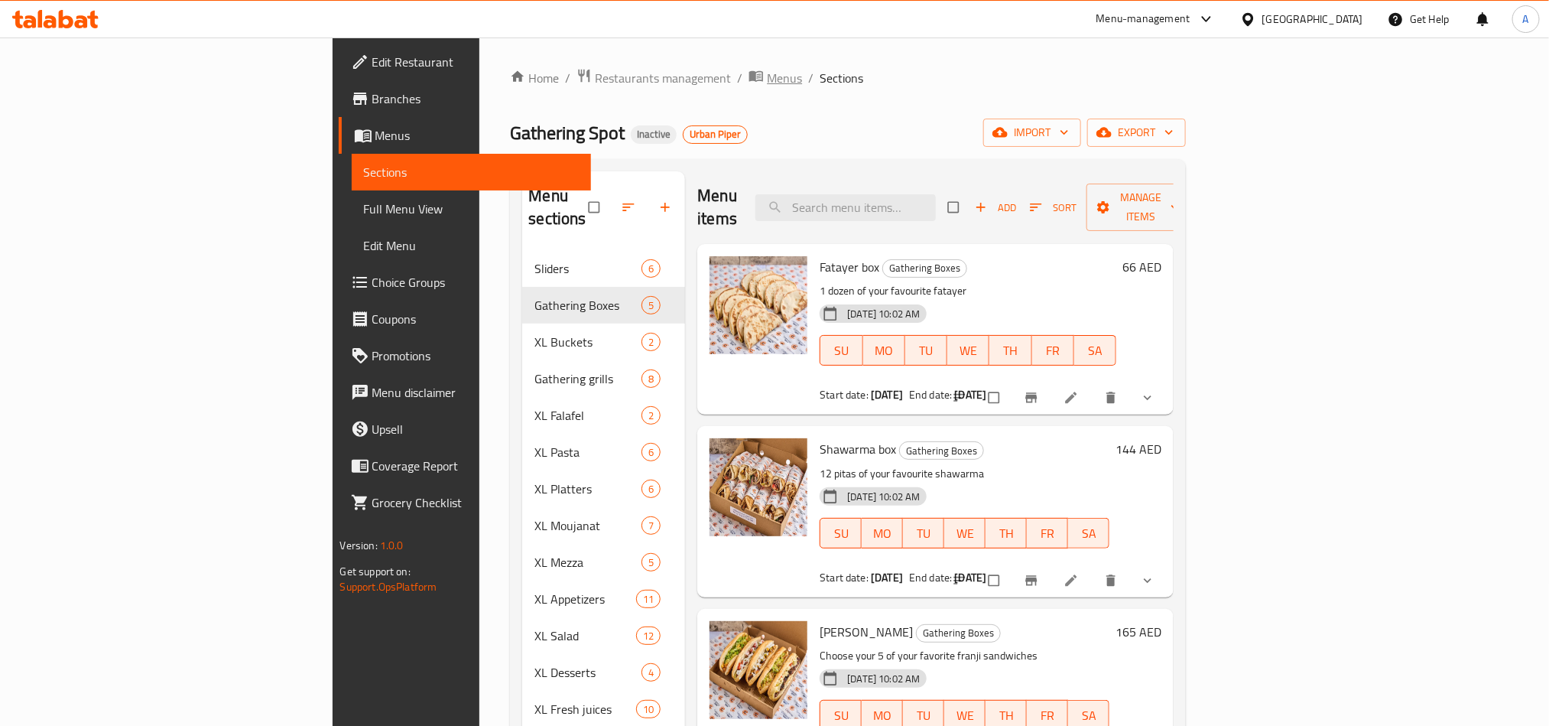
click at [767, 71] on span "Menus" at bounding box center [784, 78] width 35 height 18
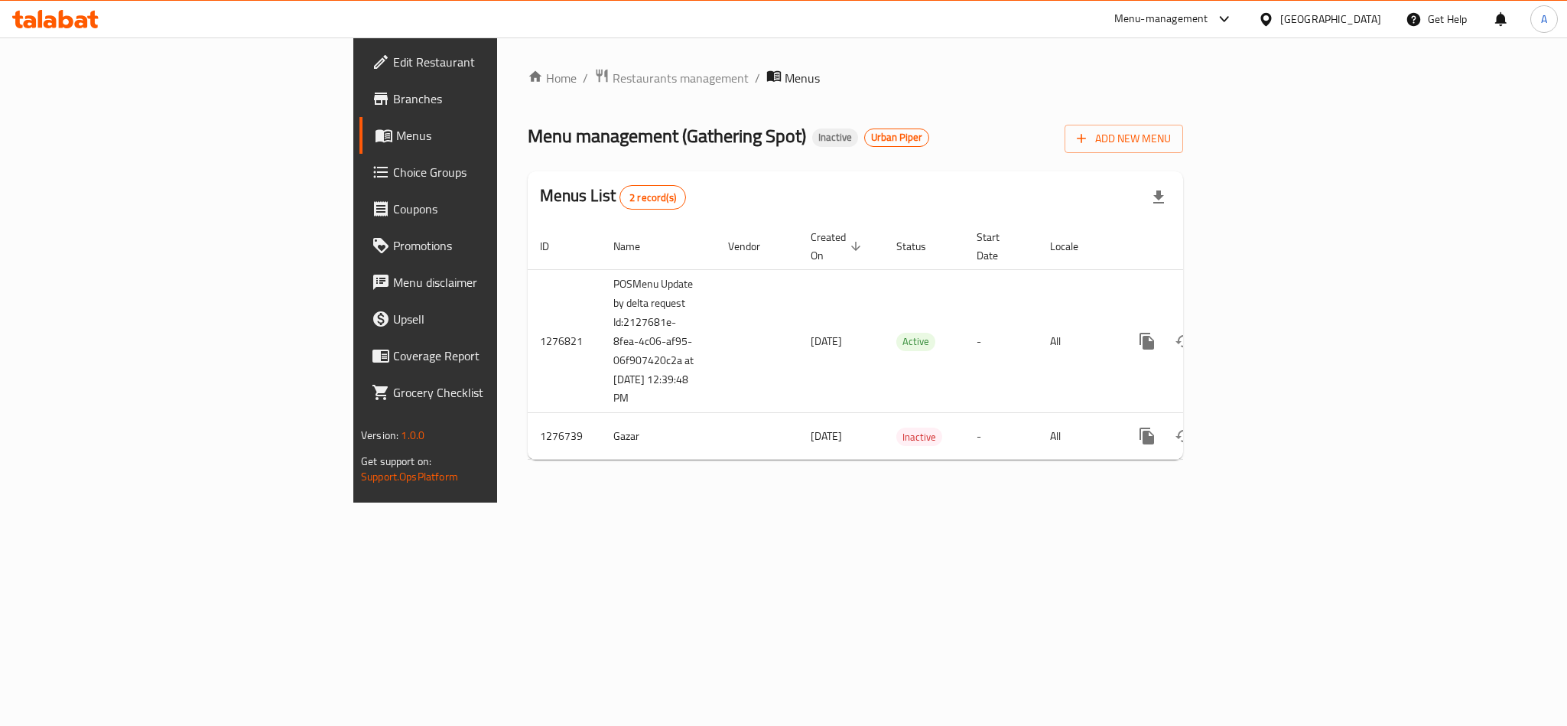
click at [528, 140] on span "Menu management ( Gathering Spot )" at bounding box center [667, 136] width 278 height 34
drag, startPoint x: 503, startPoint y: 140, endPoint x: 539, endPoint y: 138, distance: 36.0
click at [539, 138] on span "Menu management ( Gathering Spot )" at bounding box center [667, 136] width 278 height 34
copy span "Gathering Spot"
click at [612, 79] on span "Restaurants management" at bounding box center [680, 78] width 136 height 18
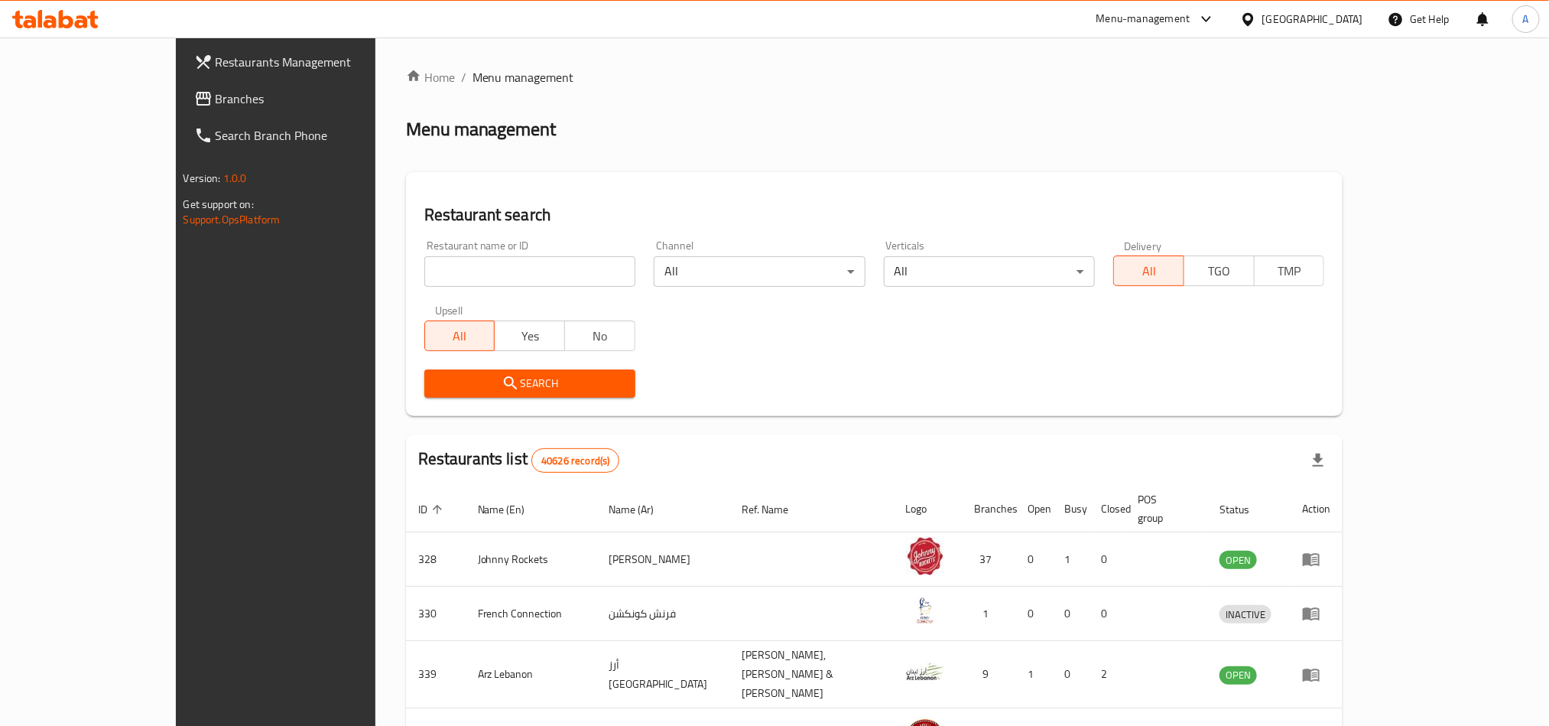
click at [463, 292] on div "Restaurant name or ID Restaurant name or ID" at bounding box center [529, 263] width 229 height 65
click at [471, 287] on div "Restaurant name or ID Restaurant name or ID" at bounding box center [529, 263] width 229 height 65
click at [471, 275] on input "search" at bounding box center [529, 271] width 211 height 31
paste input "Gathering Spot"
type input "Gathering Spot"
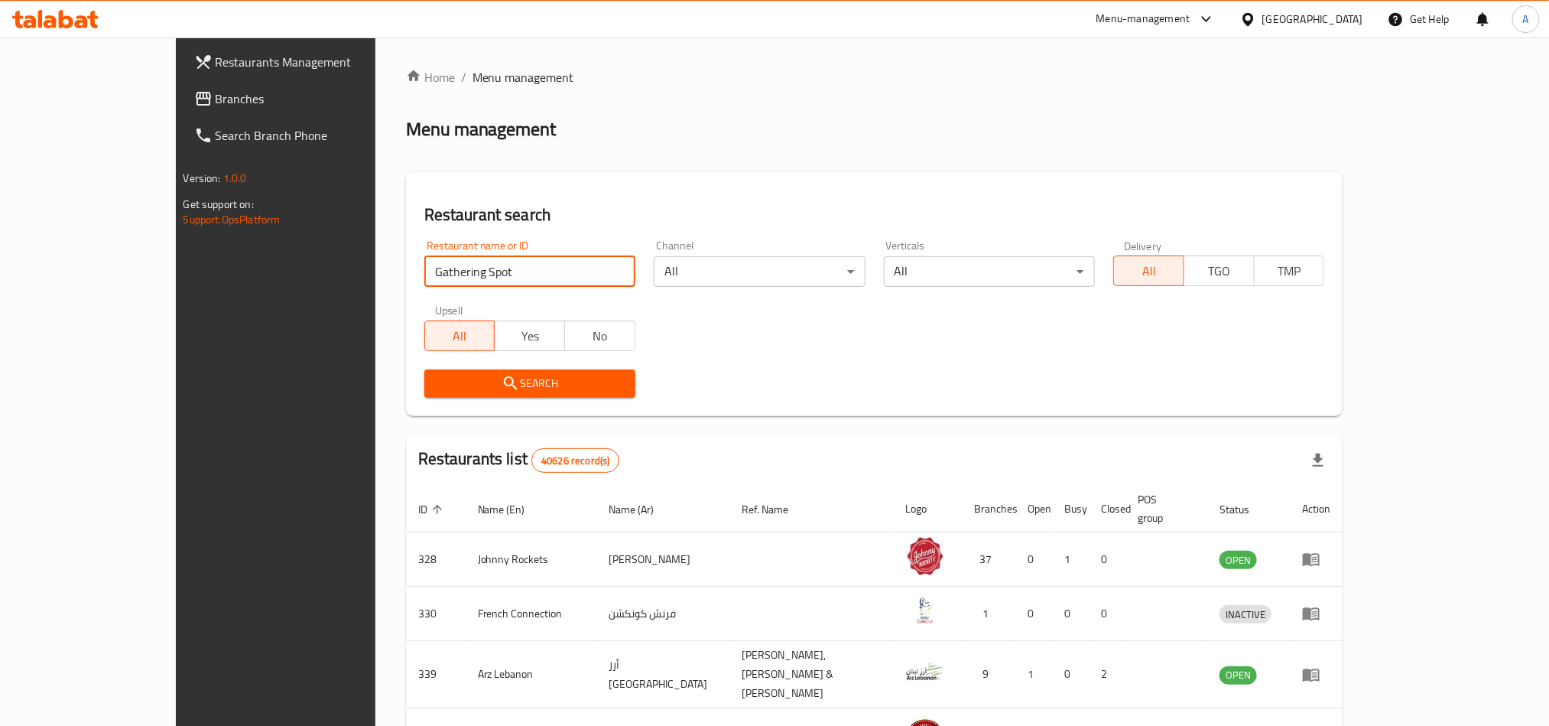
click button "Search" at bounding box center [529, 383] width 211 height 28
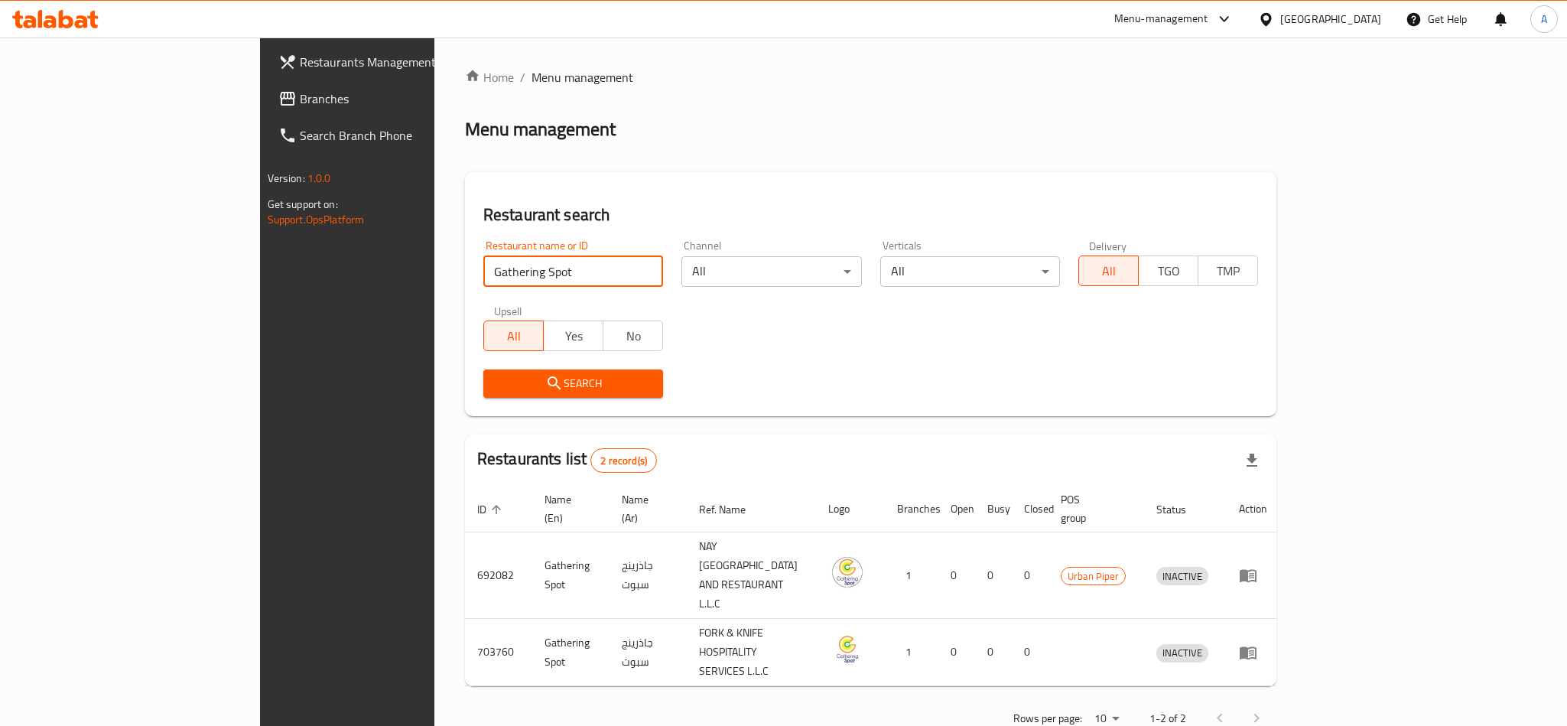
click at [1182, 388] on div "Search" at bounding box center [871, 383] width 794 height 47
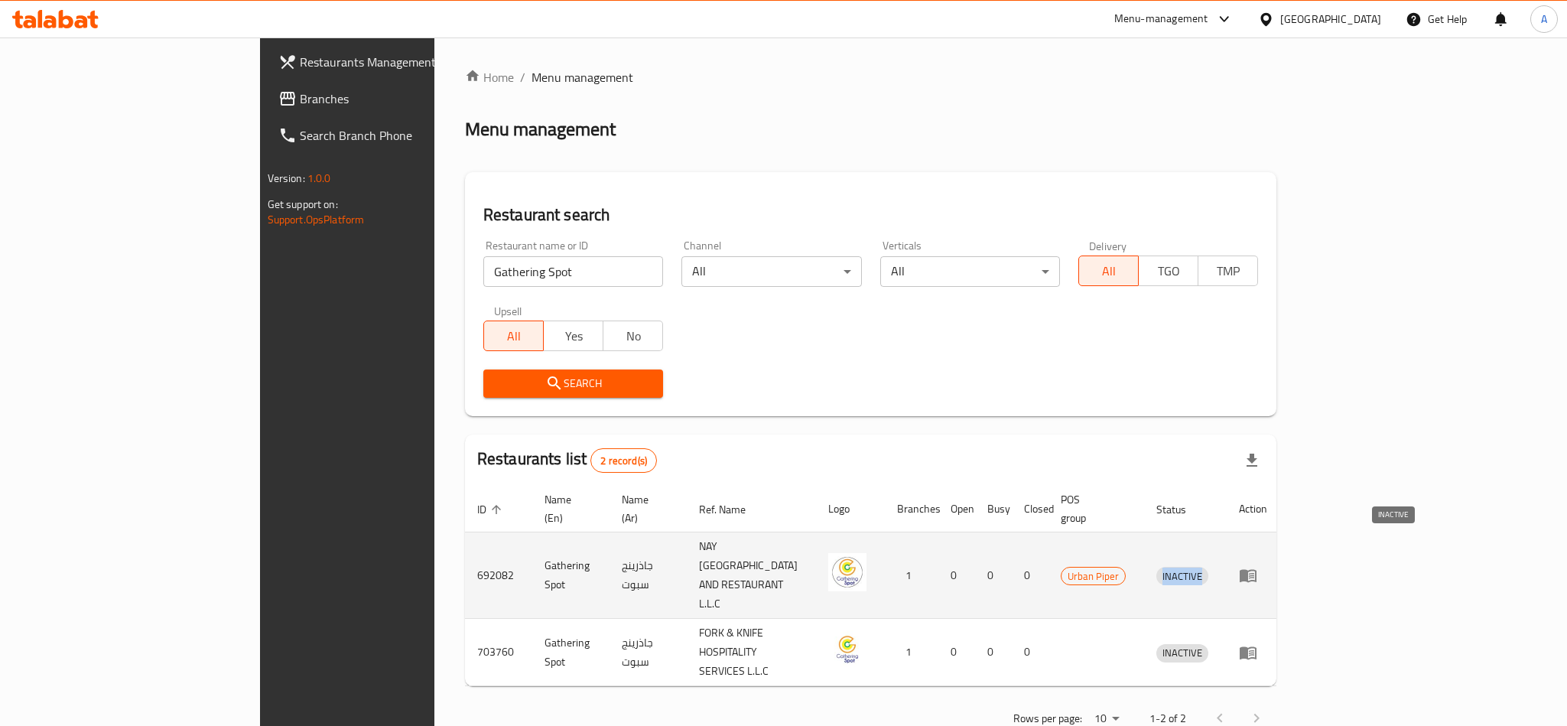
drag, startPoint x: 1393, startPoint y: 550, endPoint x: 1368, endPoint y: 547, distance: 25.5
click at [1226, 547] on td "INACTIVE" at bounding box center [1185, 575] width 83 height 86
click at [1208, 567] on span "INACTIVE" at bounding box center [1182, 576] width 52 height 18
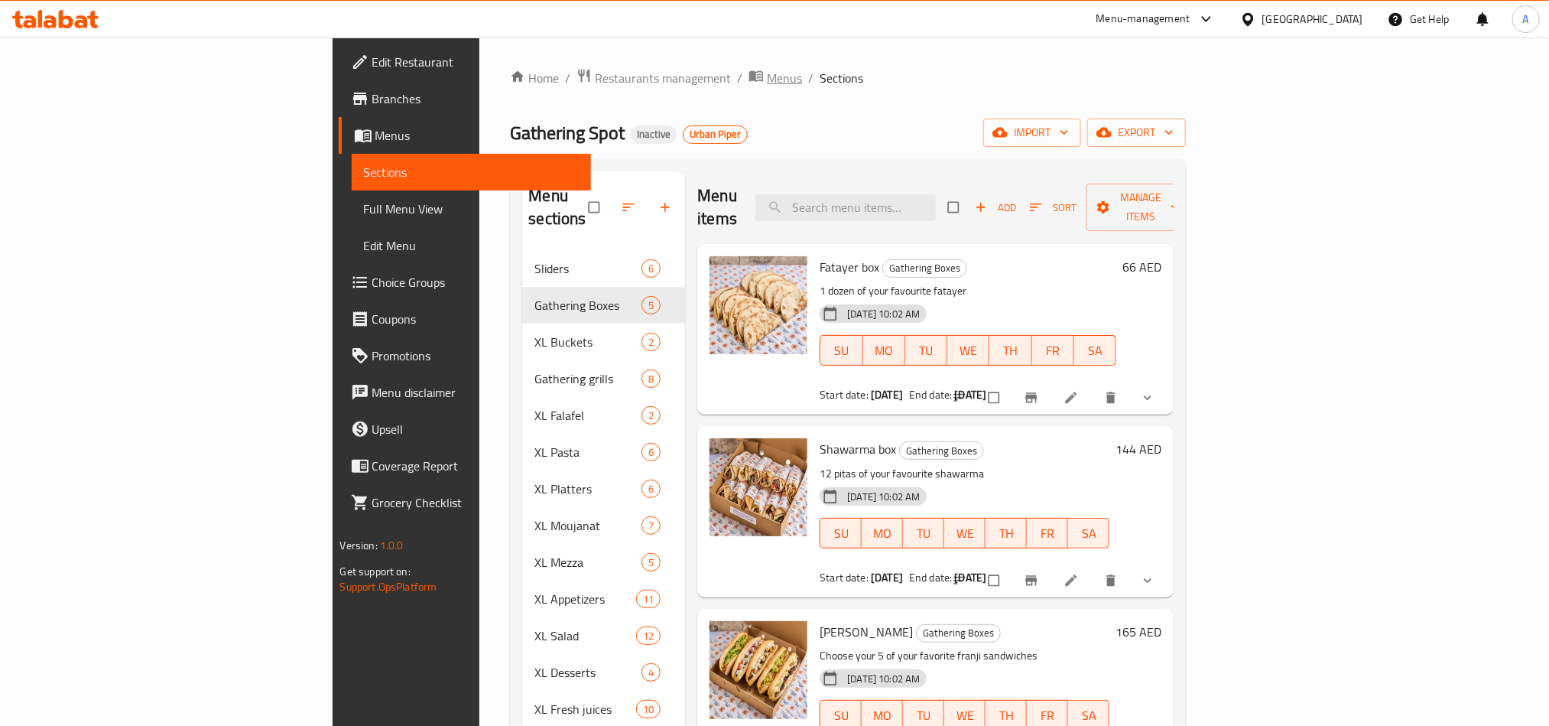
click at [767, 78] on span "Menus" at bounding box center [784, 78] width 35 height 18
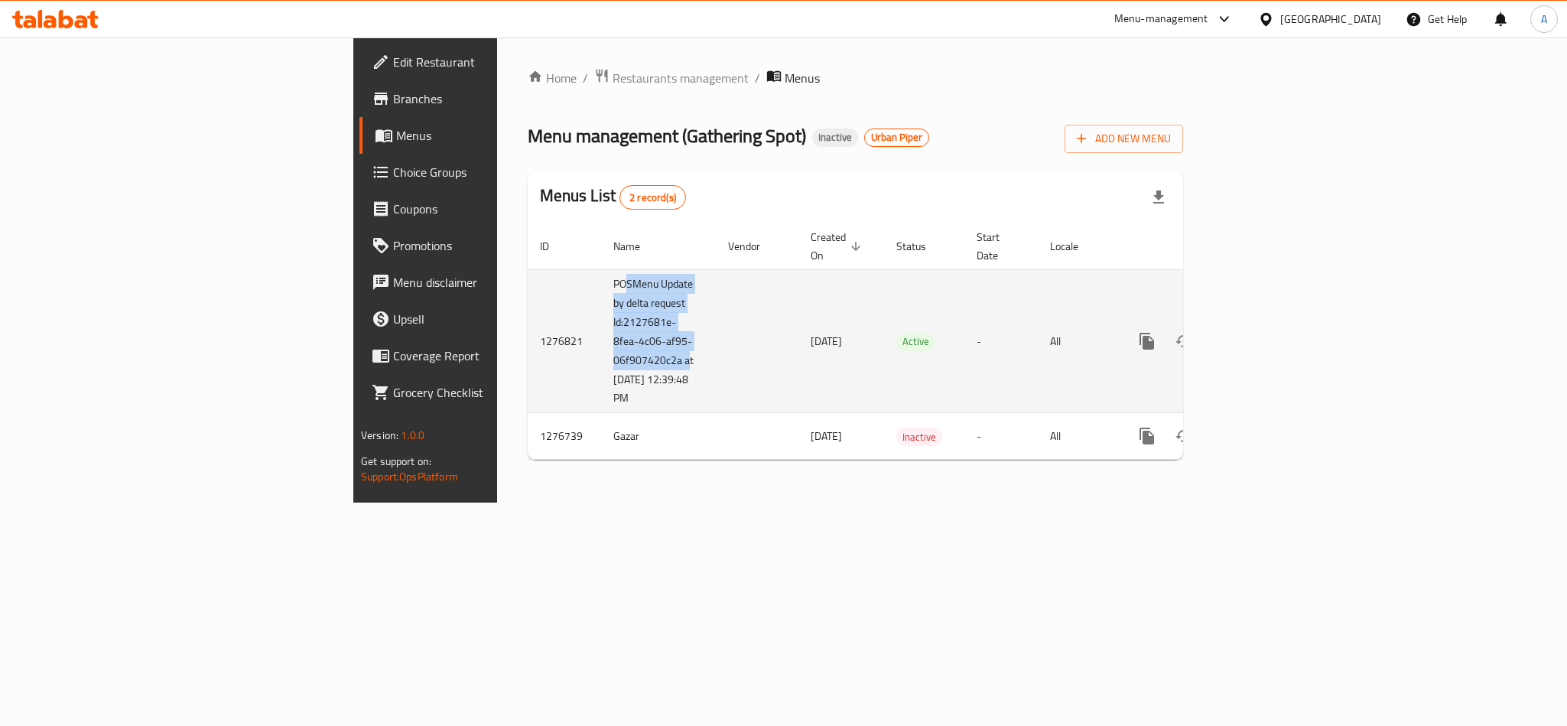
drag, startPoint x: 390, startPoint y: 269, endPoint x: 489, endPoint y: 365, distance: 137.3
click at [601, 353] on td "POSMenu Update by delta request Id:2127681e-8fea-4c06-af95-06f907420c2a at 7/30…" at bounding box center [658, 341] width 115 height 144
drag, startPoint x: 619, startPoint y: 330, endPoint x: 633, endPoint y: 338, distance: 15.7
click at [798, 338] on td "18/02/2025" at bounding box center [841, 341] width 86 height 144
click at [798, 333] on td "18/02/2025" at bounding box center [841, 341] width 86 height 144
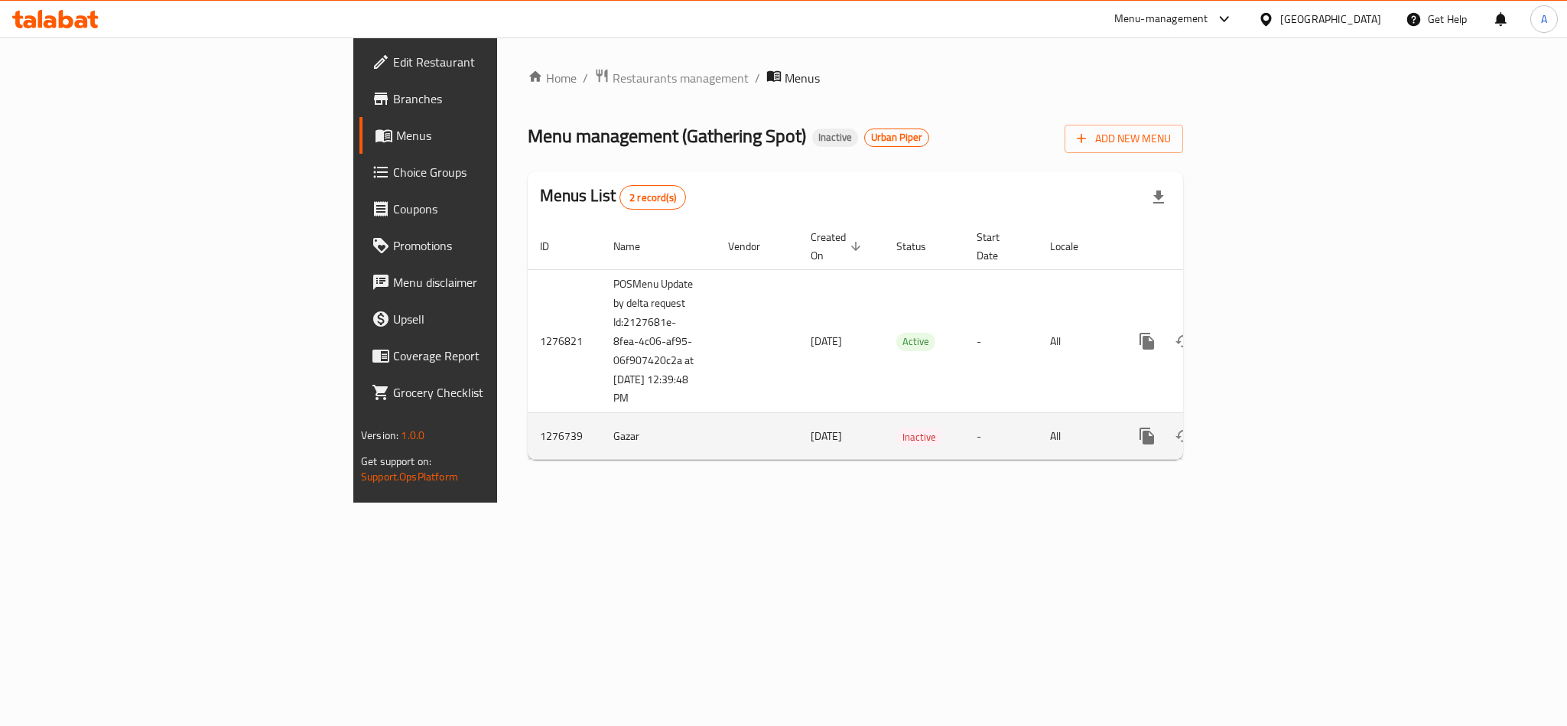
click at [810, 426] on span "18/02/2025" at bounding box center [825, 436] width 31 height 20
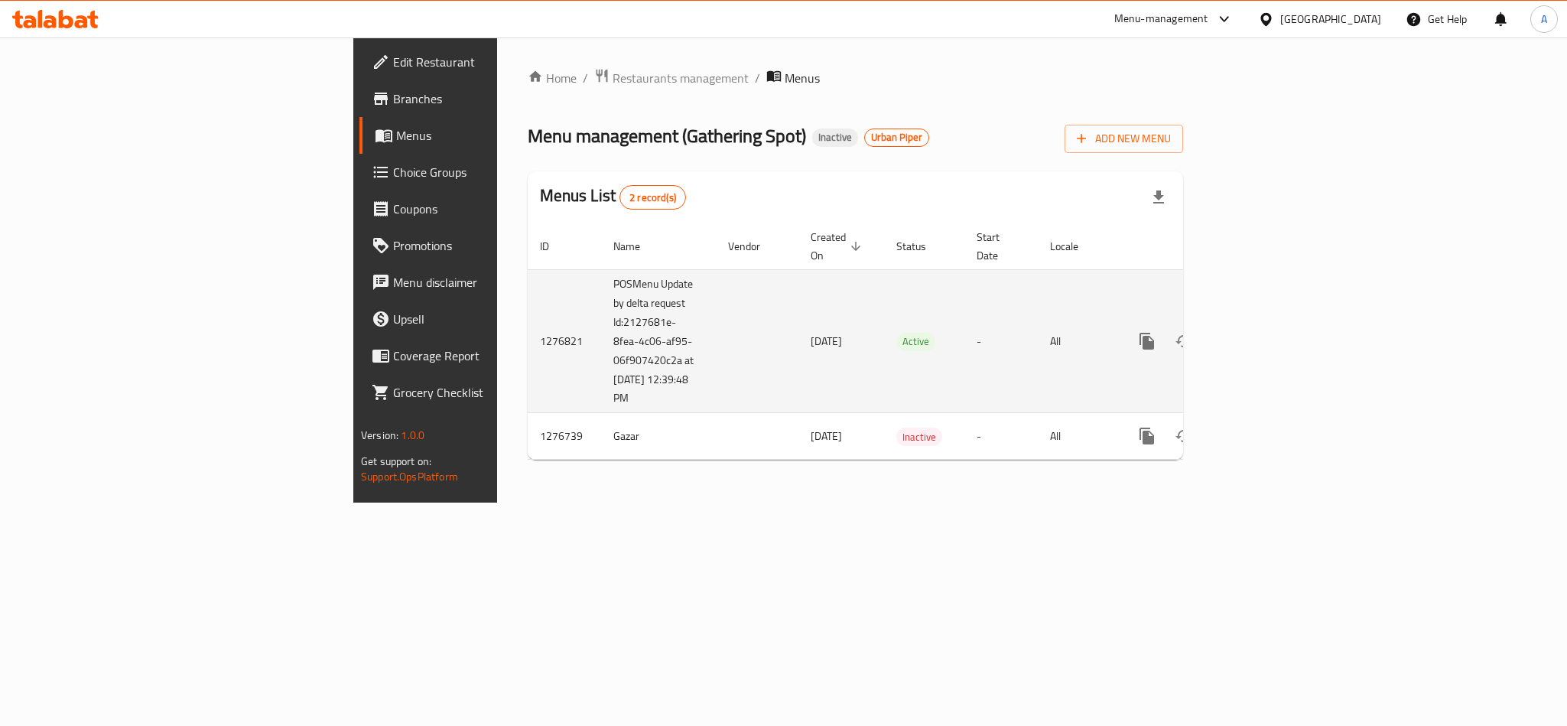
click at [810, 331] on span "18/02/2025" at bounding box center [825, 341] width 31 height 20
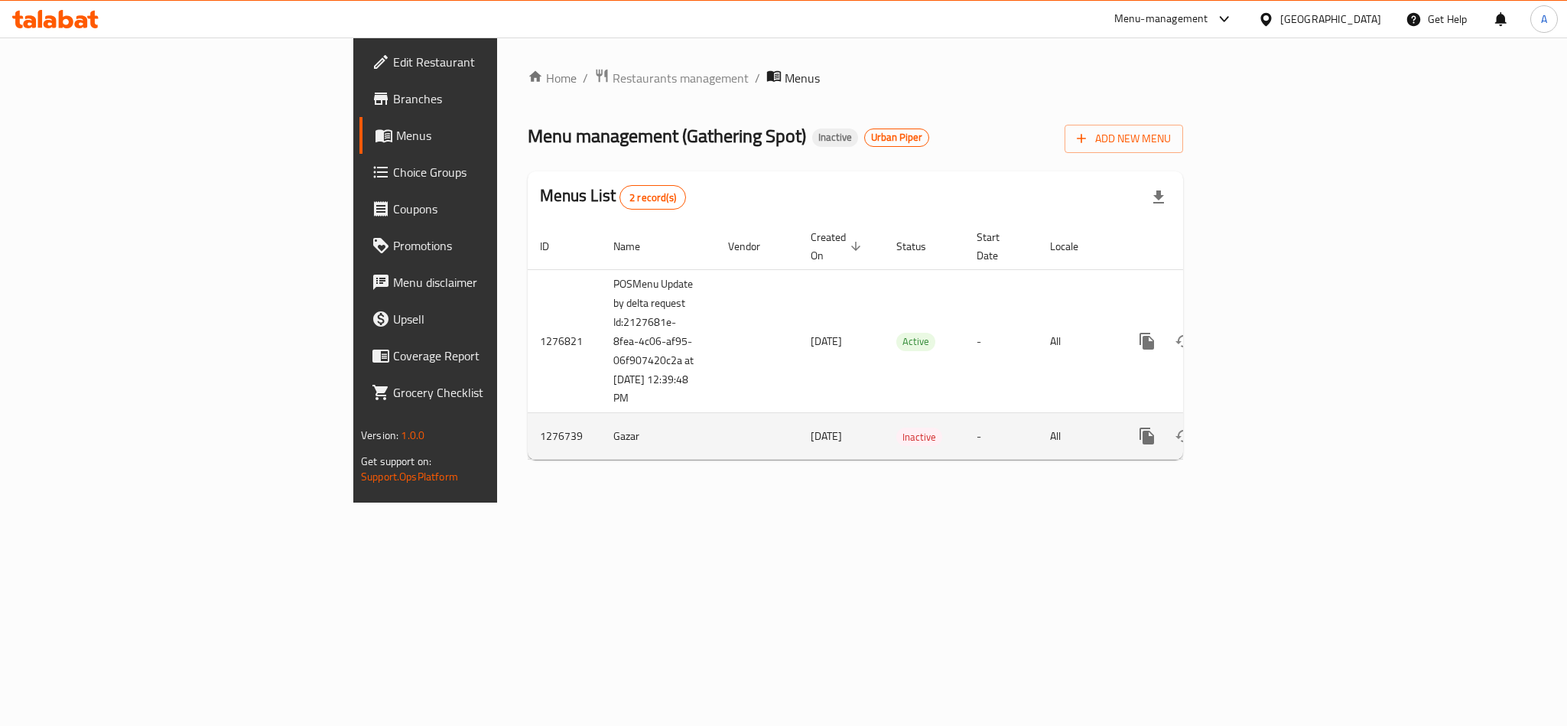
click at [798, 413] on td "18/02/2025" at bounding box center [841, 436] width 86 height 47
drag, startPoint x: 379, startPoint y: 404, endPoint x: 588, endPoint y: 427, distance: 210.0
click at [528, 423] on tr "1276739 Gazar 18/02/2025 Inactive - All" at bounding box center [908, 436] width 760 height 47
click at [810, 426] on span "18/02/2025" at bounding box center [825, 436] width 31 height 20
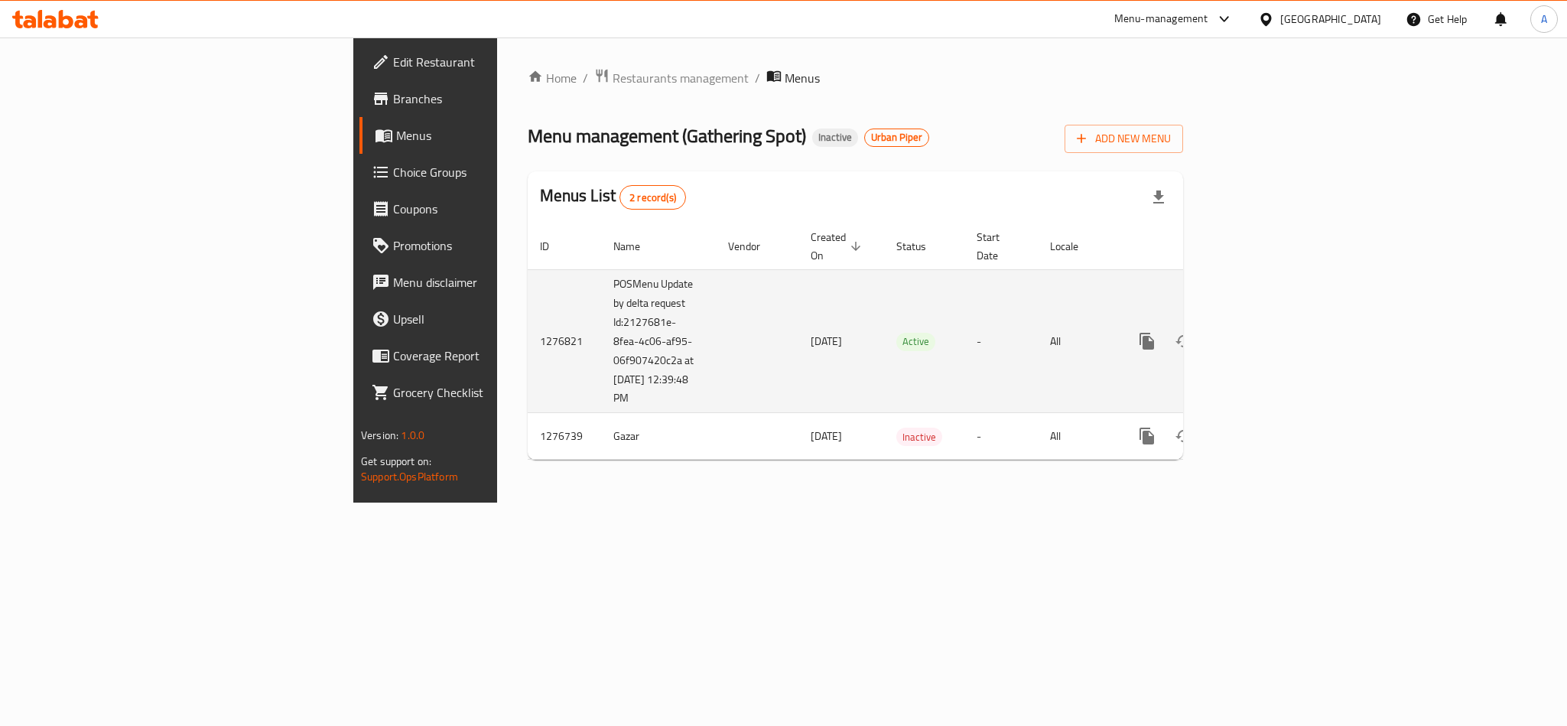
drag, startPoint x: 615, startPoint y: 338, endPoint x: 667, endPoint y: 356, distance: 54.9
click at [798, 356] on td "18/02/2025" at bounding box center [841, 341] width 86 height 144
click at [1264, 334] on icon "enhanced table" at bounding box center [1257, 341] width 14 height 14
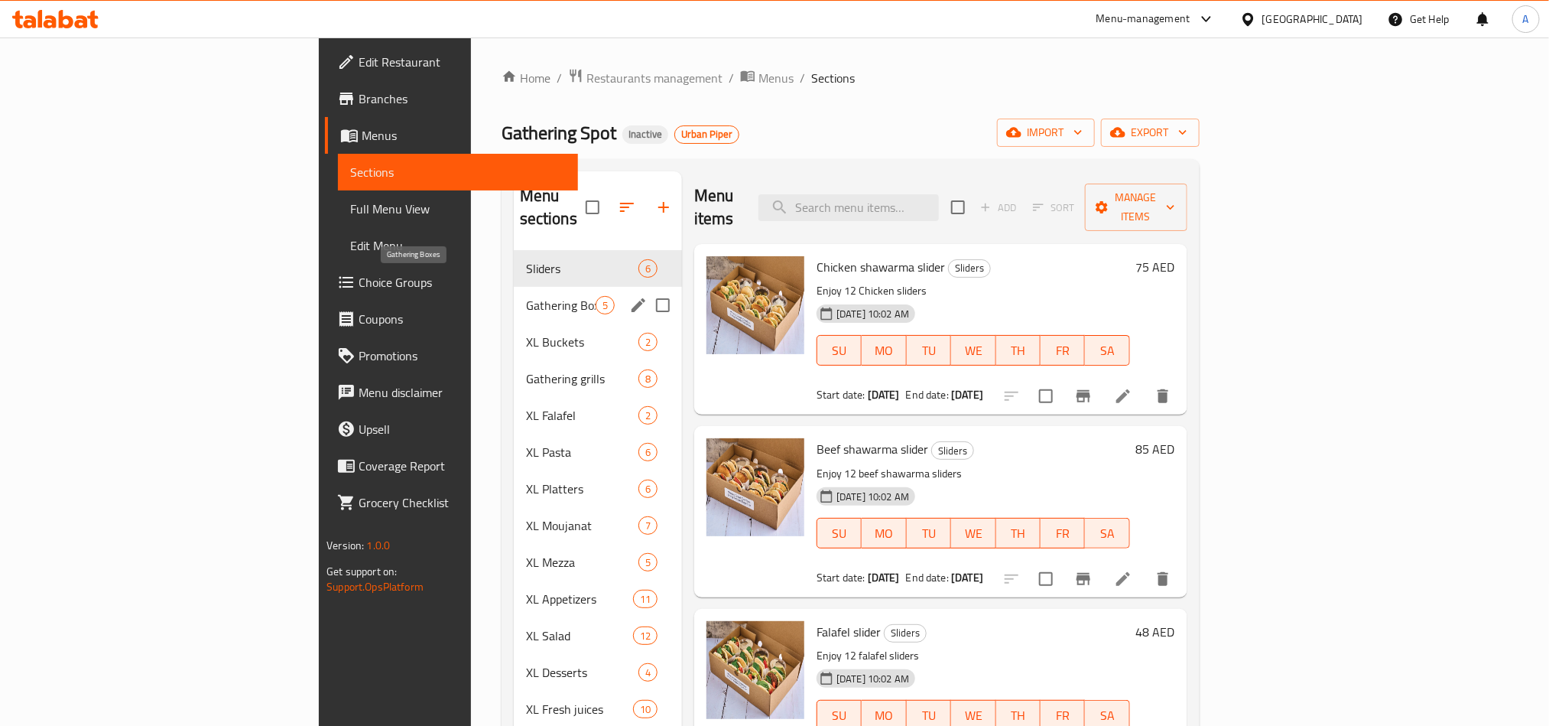
click at [526, 296] on span "Gathering Boxes" at bounding box center [561, 305] width 70 height 18
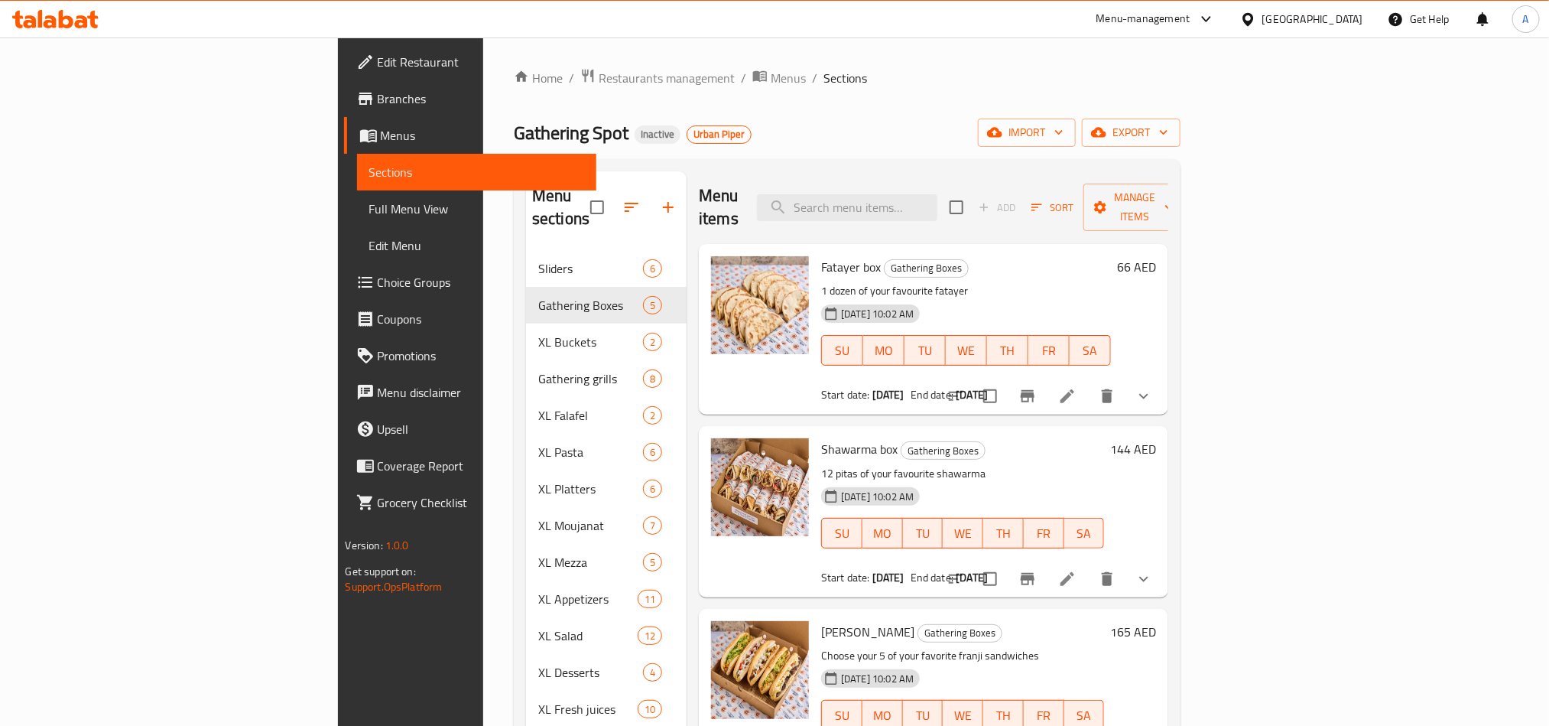
click at [1162, 378] on button "show more" at bounding box center [1143, 396] width 37 height 37
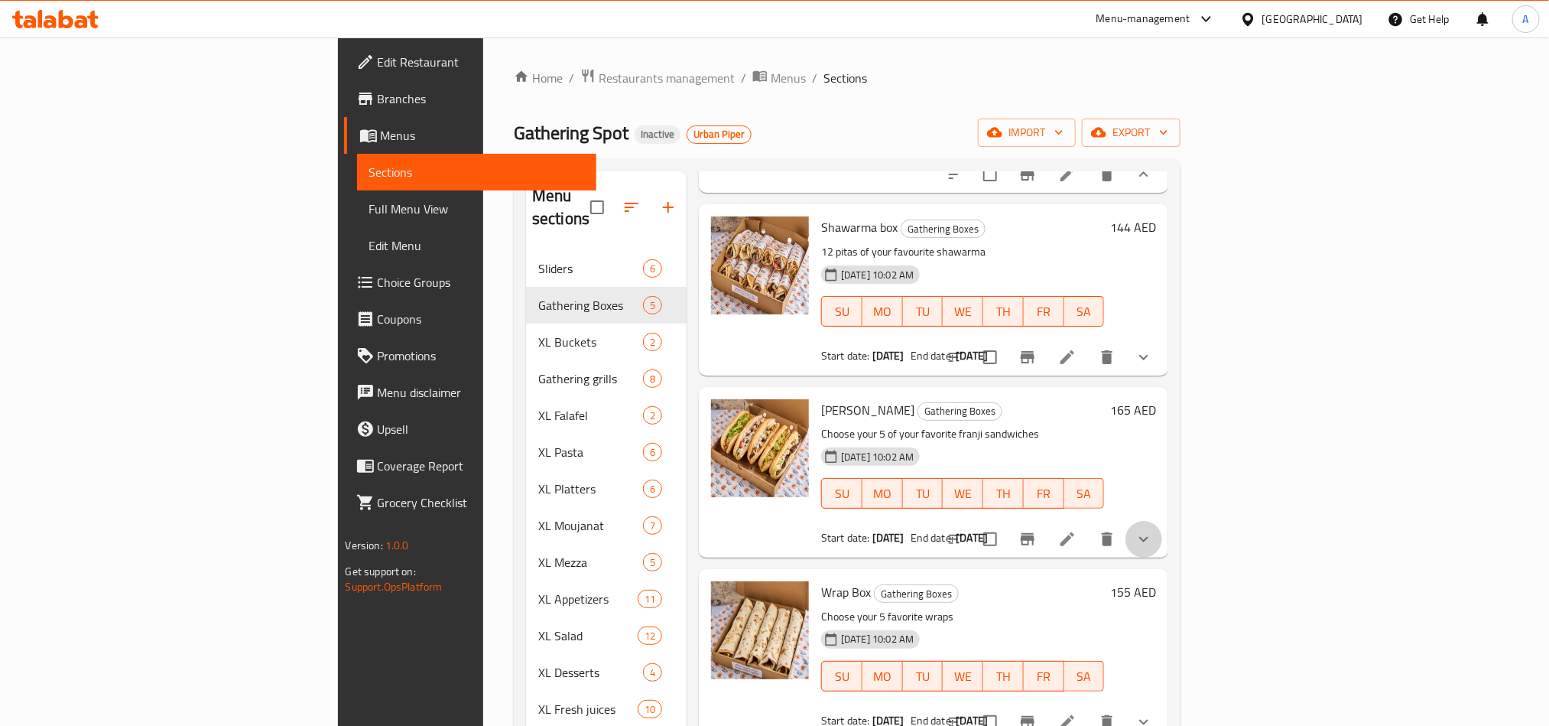
click at [1162, 521] on button "show more" at bounding box center [1143, 539] width 37 height 37
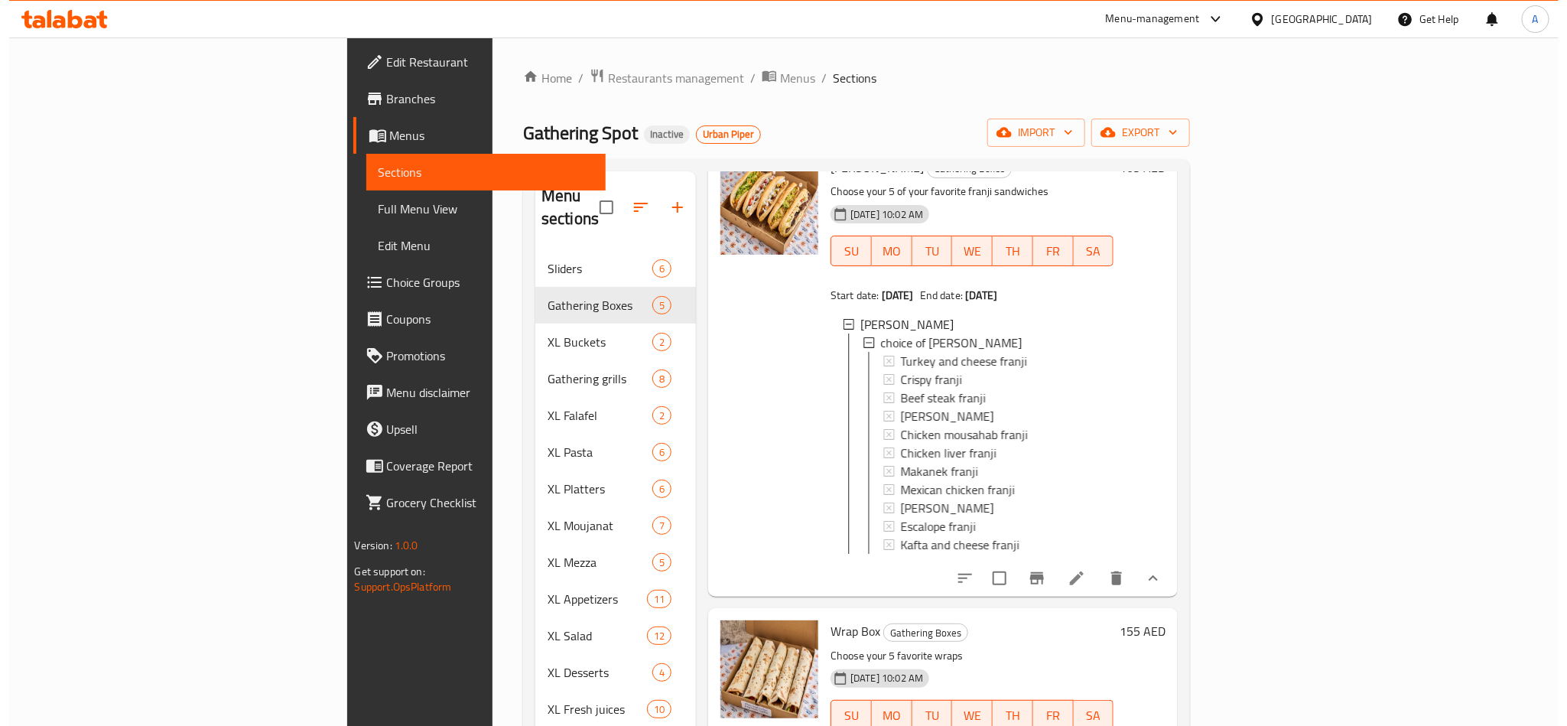
scroll to position [730, 0]
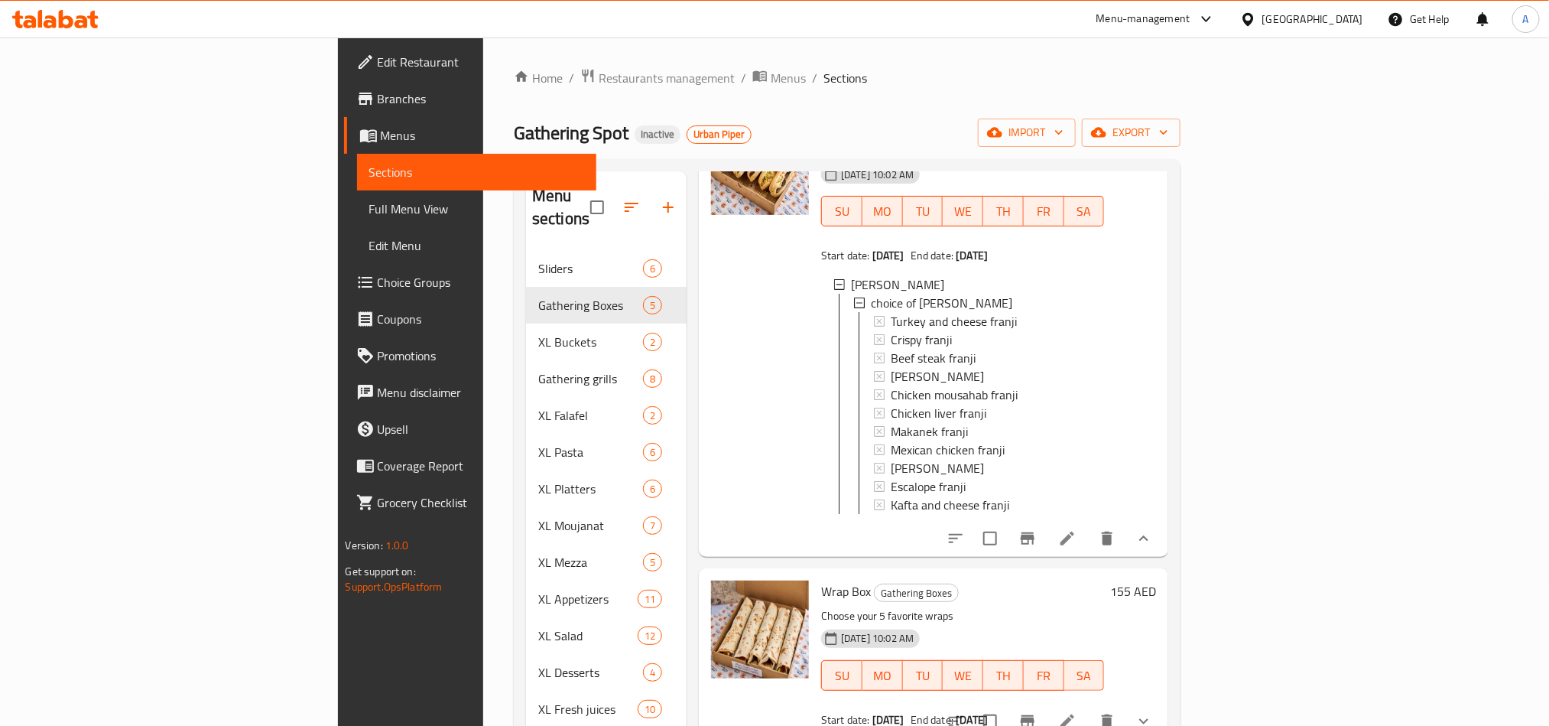
click at [1076, 529] on icon at bounding box center [1067, 538] width 18 height 18
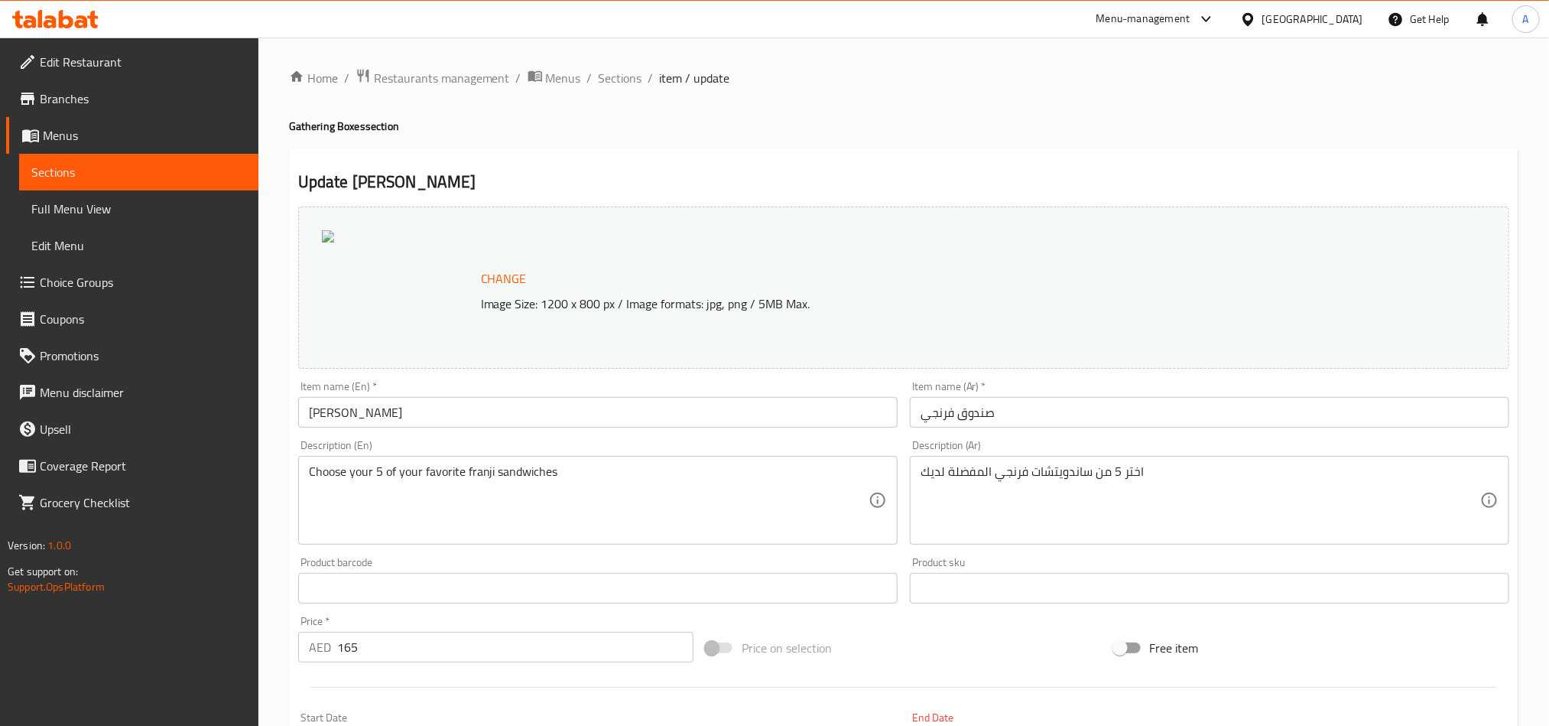
click at [641, 87] on ol "Home / Restaurants management / Menus / Sections / item / update" at bounding box center [903, 78] width 1229 height 20
click at [638, 85] on span "Sections" at bounding box center [621, 78] width 44 height 18
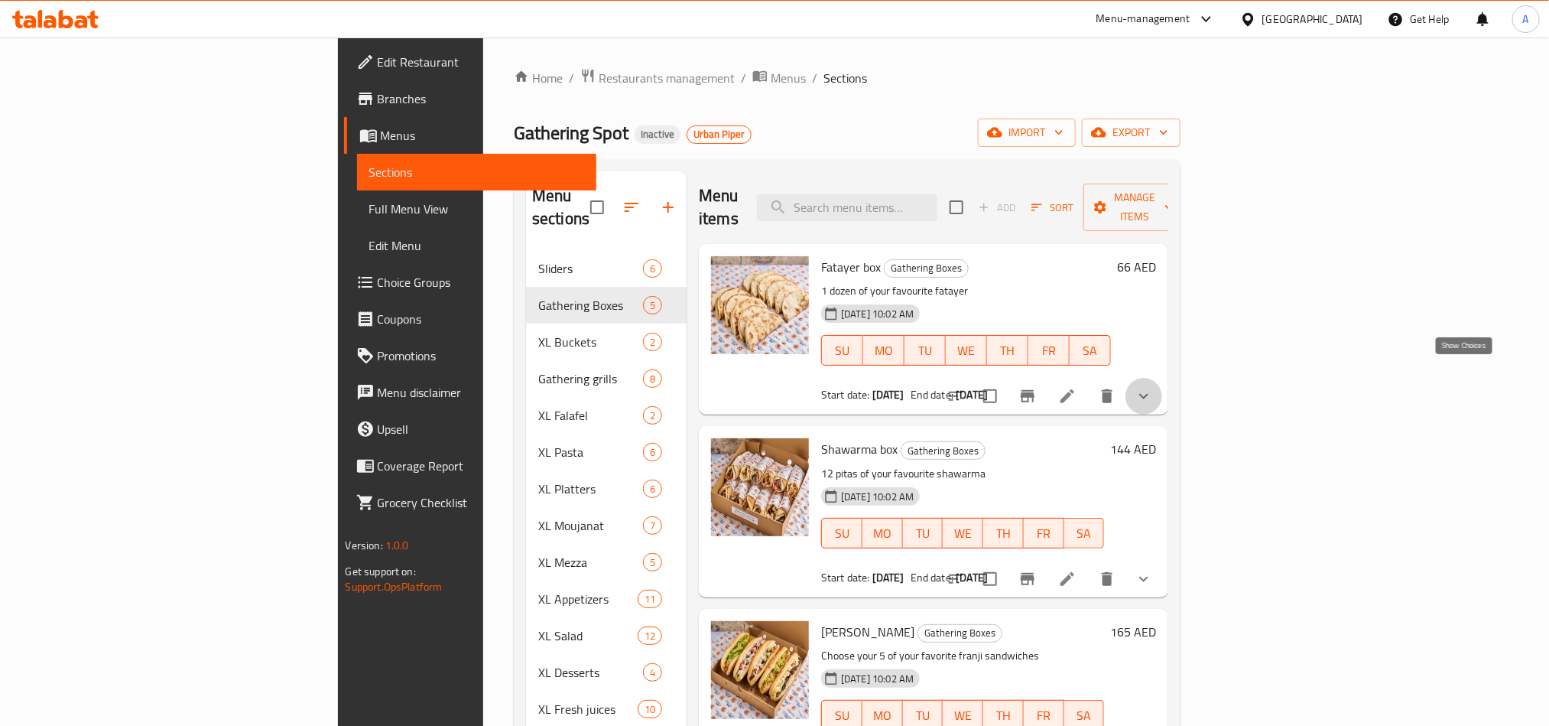
click at [1148, 394] on icon "show more" at bounding box center [1143, 396] width 9 height 5
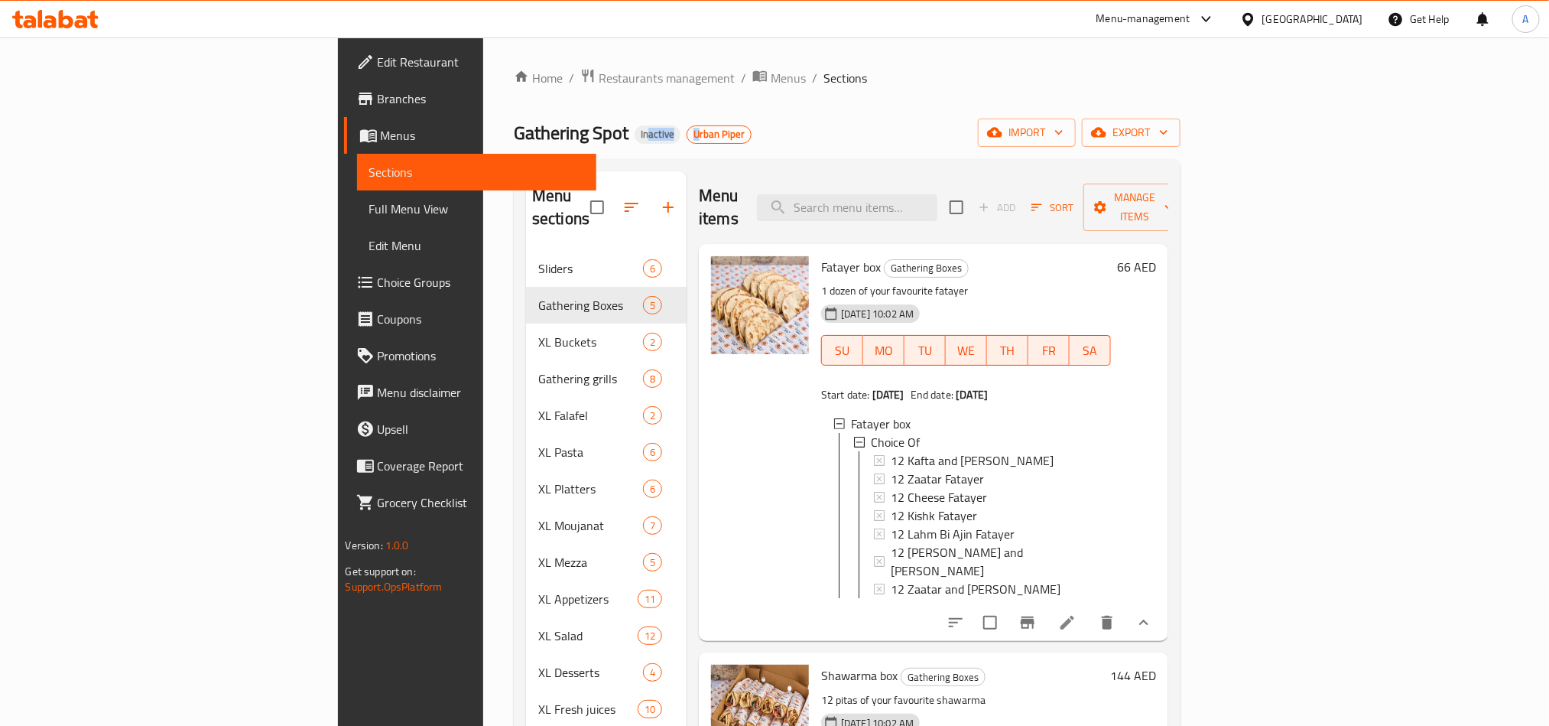
drag, startPoint x: 423, startPoint y: 127, endPoint x: 472, endPoint y: 126, distance: 49.7
click at [514, 126] on h2 "Gathering Spot Inactive Urban Piper" at bounding box center [633, 133] width 238 height 24
click at [635, 129] on span "Inactive" at bounding box center [658, 134] width 46 height 13
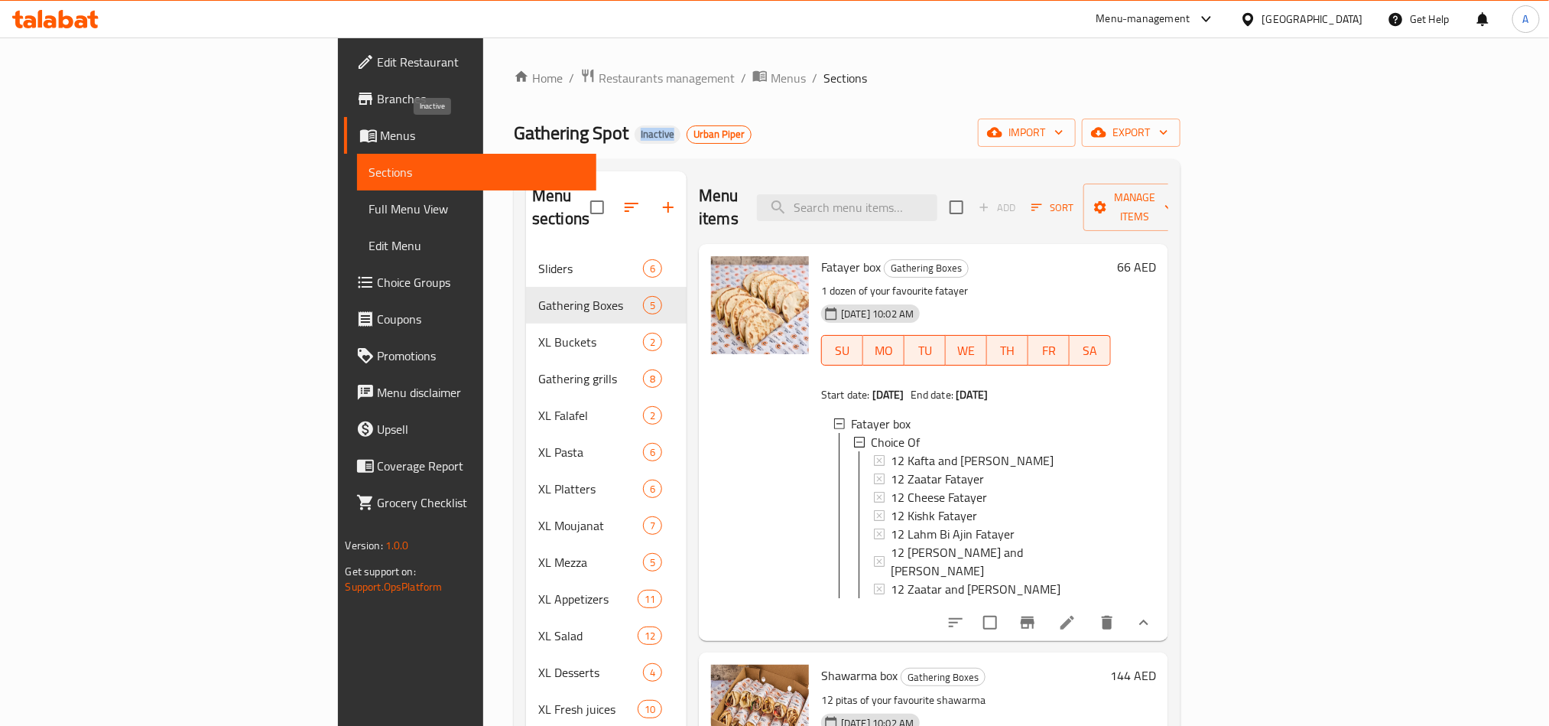
click at [635, 132] on span "Inactive" at bounding box center [658, 134] width 46 height 13
click at [1074, 615] on icon at bounding box center [1067, 622] width 14 height 14
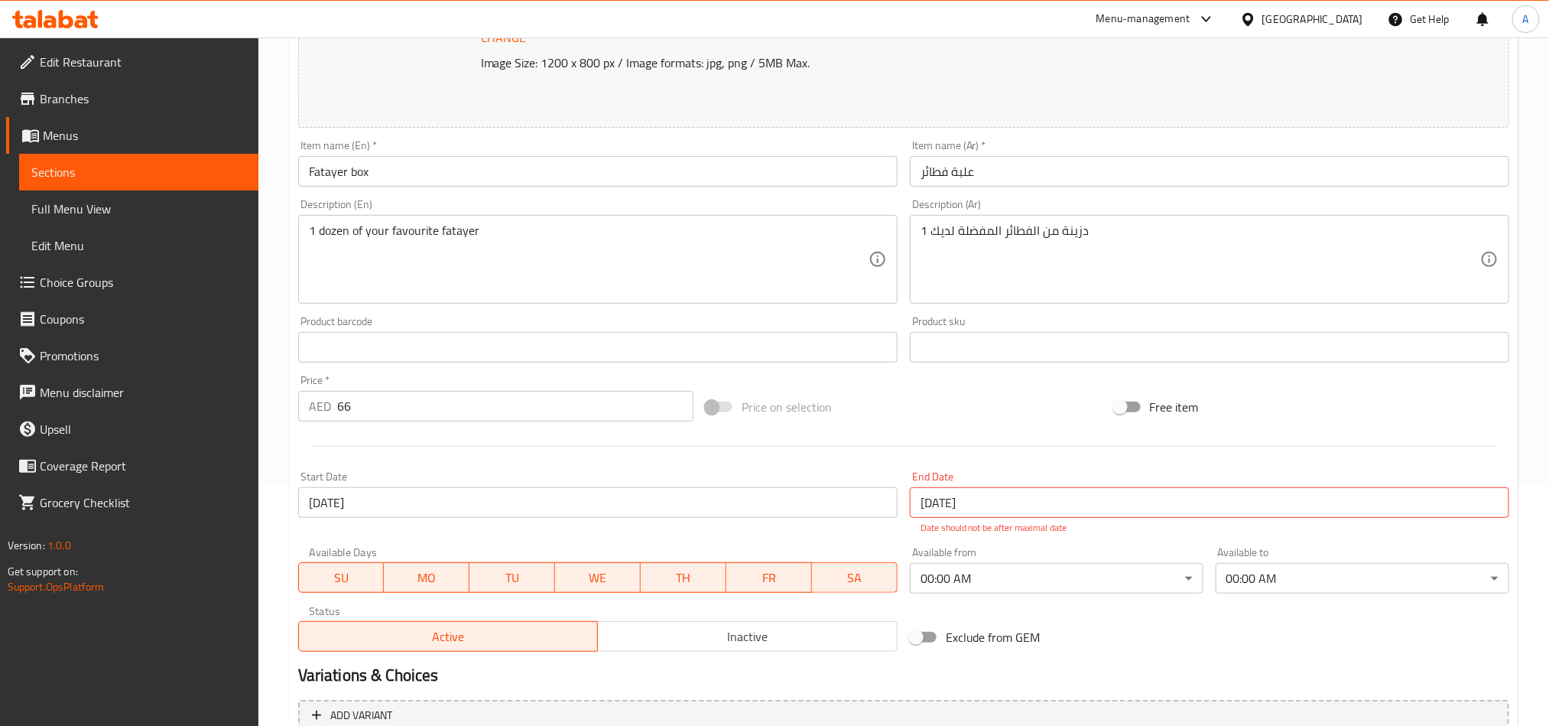
scroll to position [392, 0]
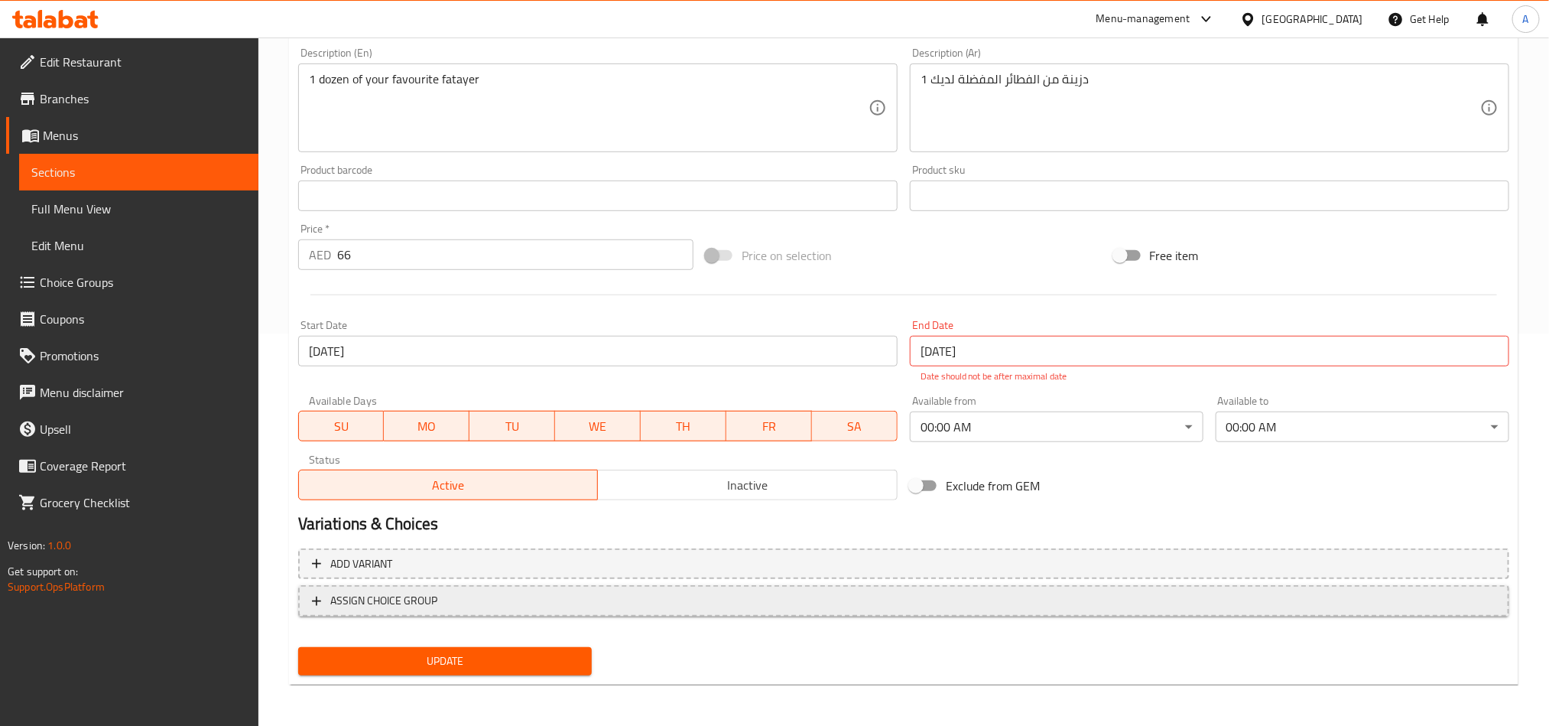
click at [829, 593] on span "ASSIGN CHOICE GROUP" at bounding box center [904, 600] width 1184 height 19
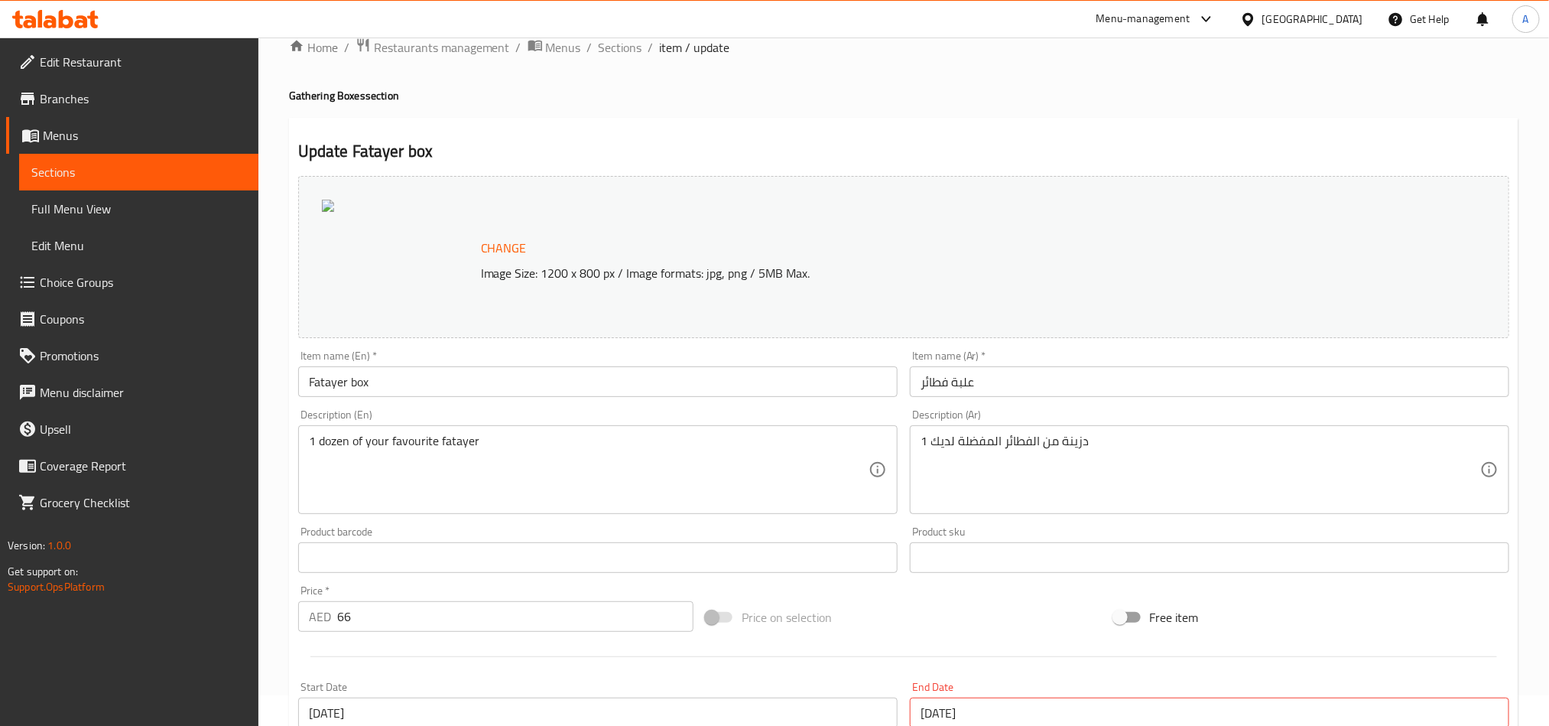
scroll to position [0, 0]
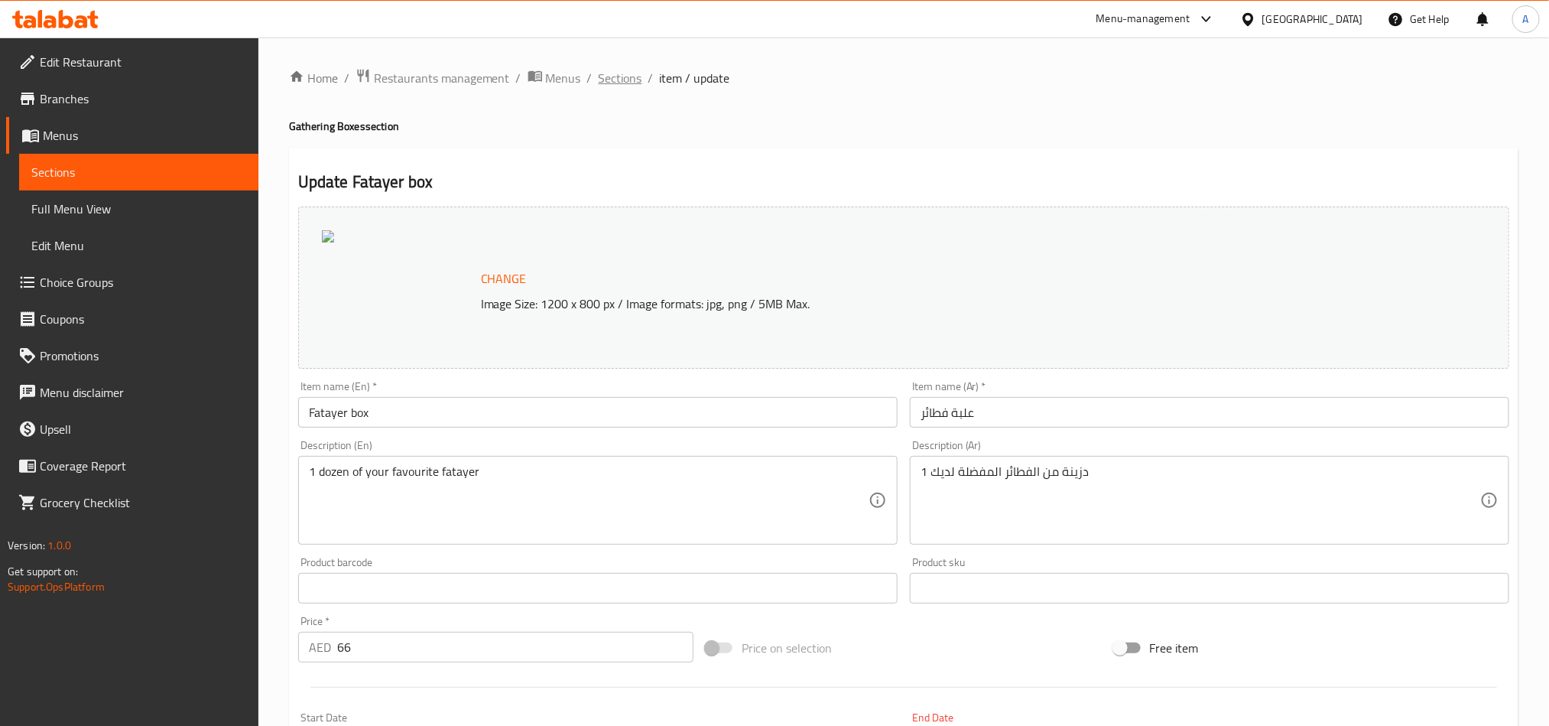
click at [611, 69] on span "Sections" at bounding box center [621, 78] width 44 height 18
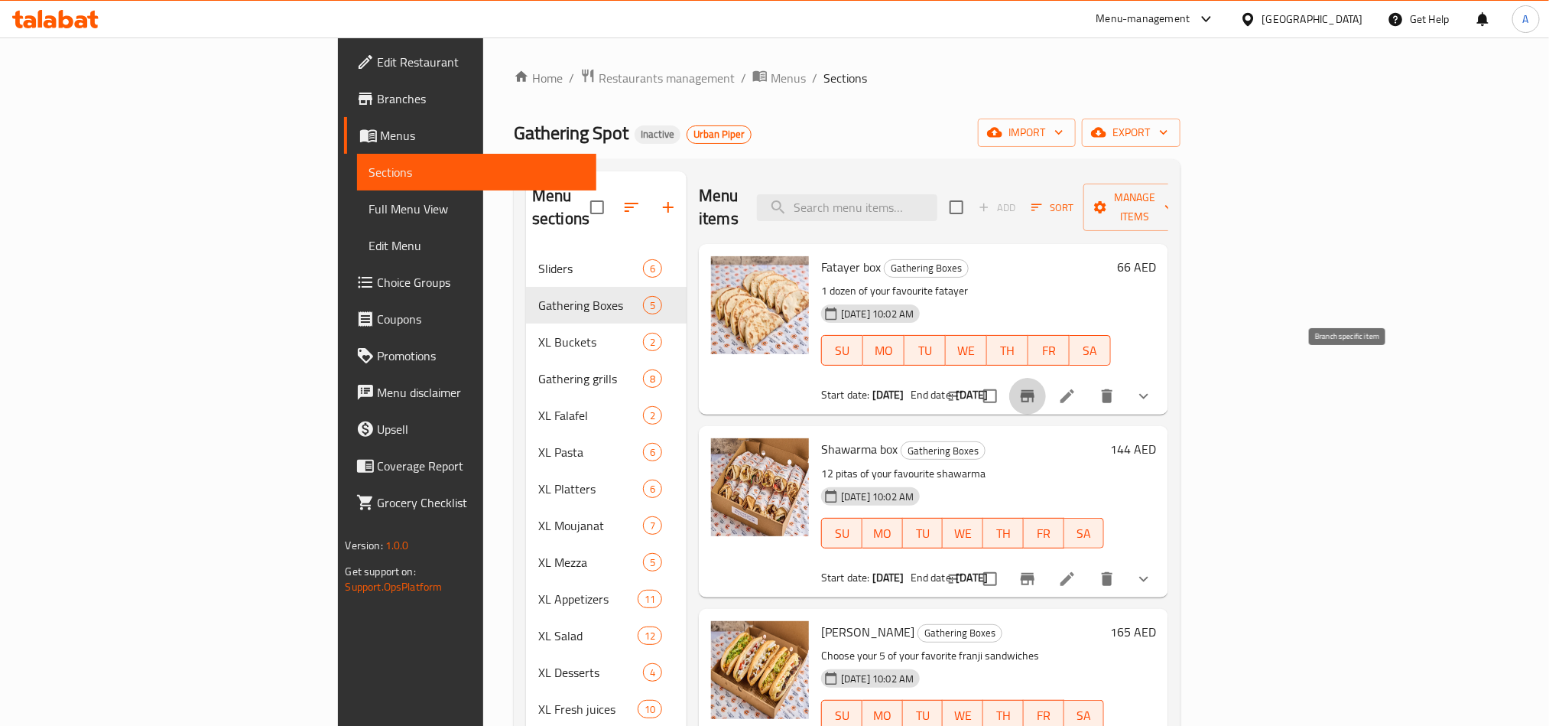
click at [1037, 387] on icon "Branch-specific-item" at bounding box center [1027, 396] width 18 height 18
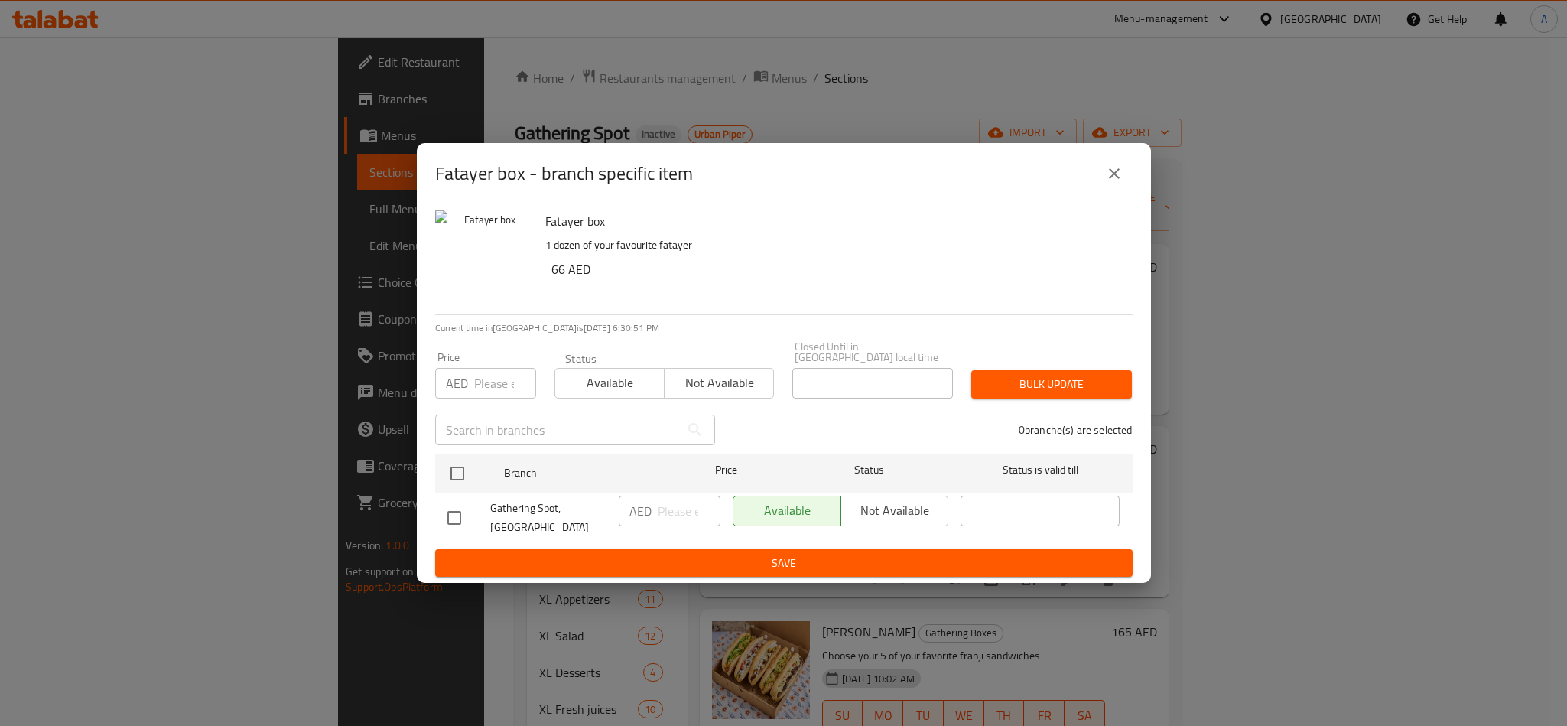
click at [1120, 165] on icon "close" at bounding box center [1114, 173] width 18 height 18
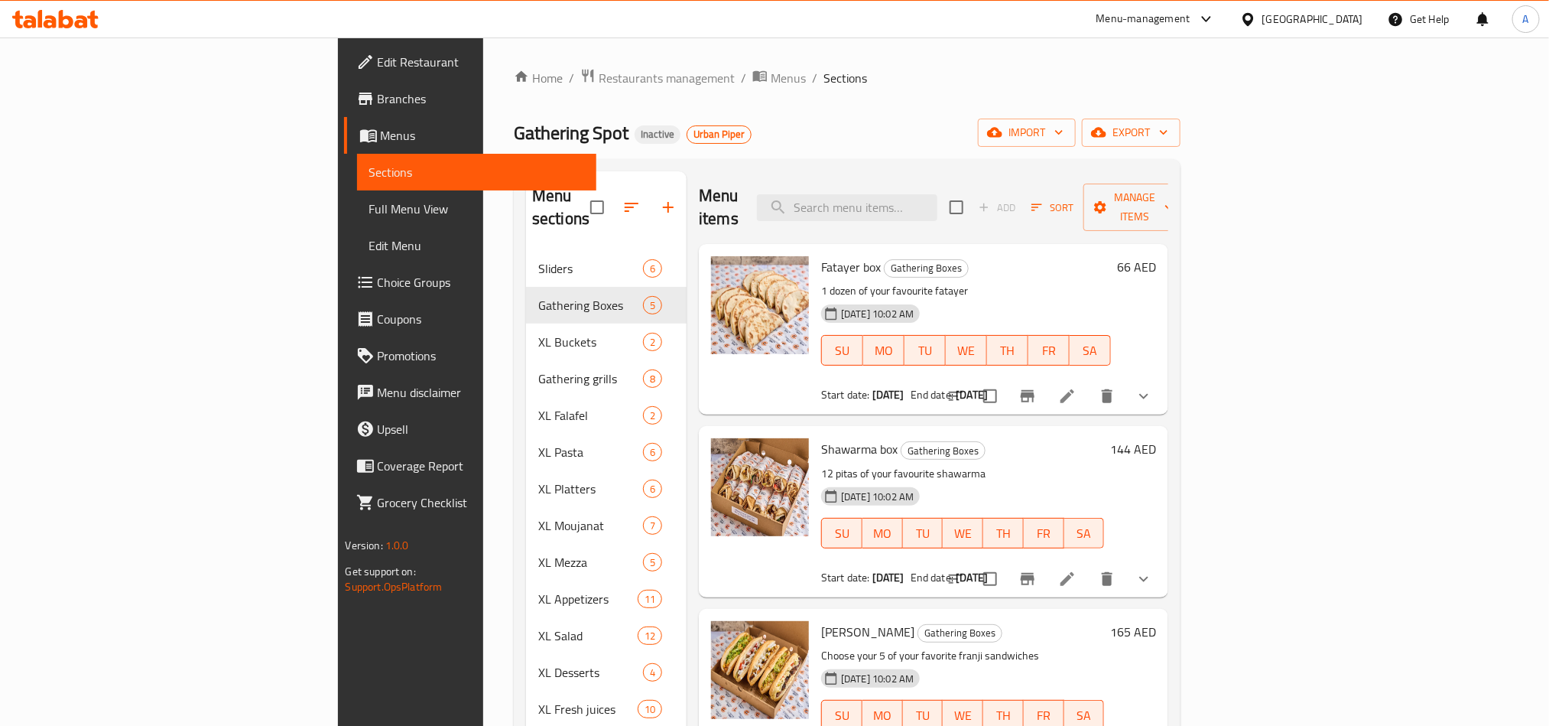
click at [579, 70] on ol "Home / Restaurants management / Menus / Sections" at bounding box center [847, 78] width 667 height 20
click at [771, 70] on span "Menus" at bounding box center [788, 78] width 35 height 18
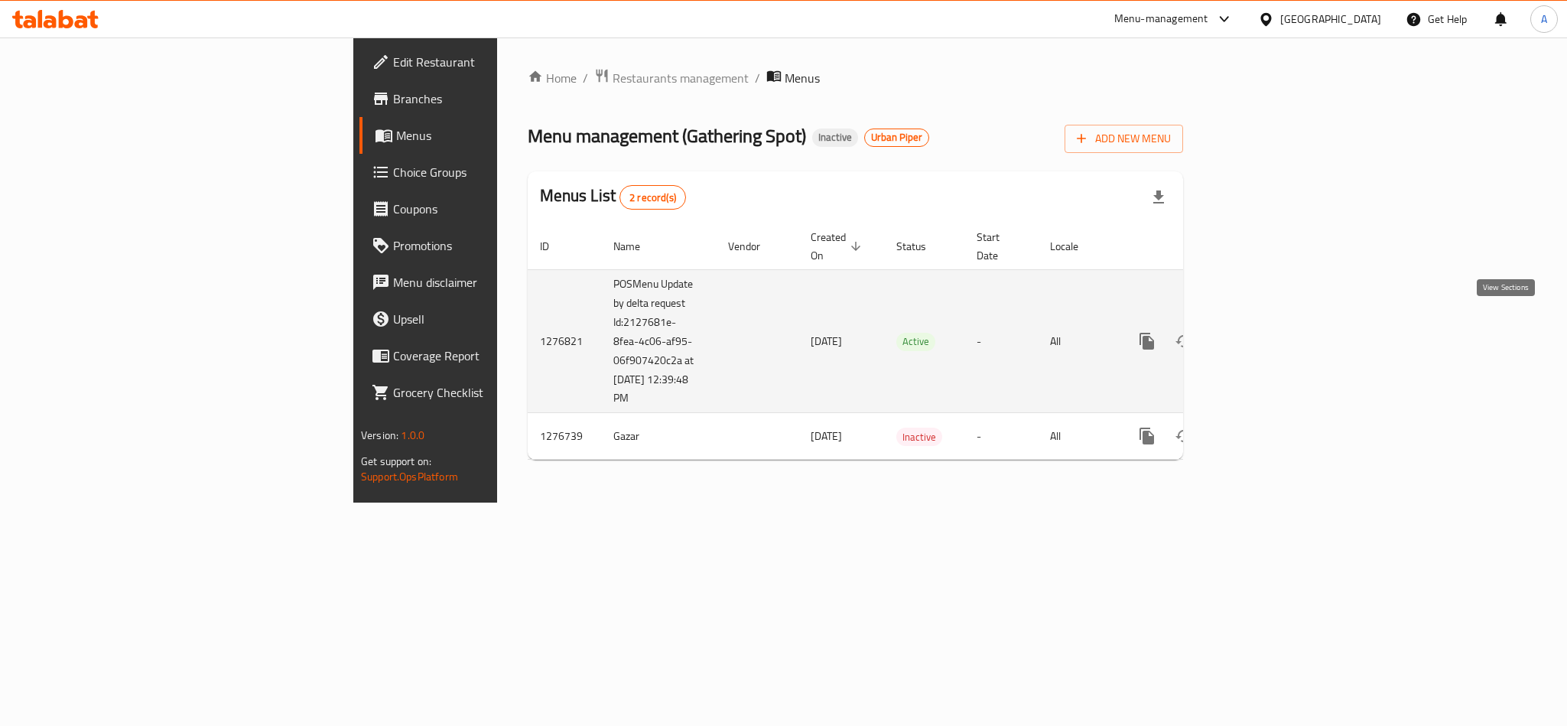
click at [1266, 332] on icon "enhanced table" at bounding box center [1257, 341] width 18 height 18
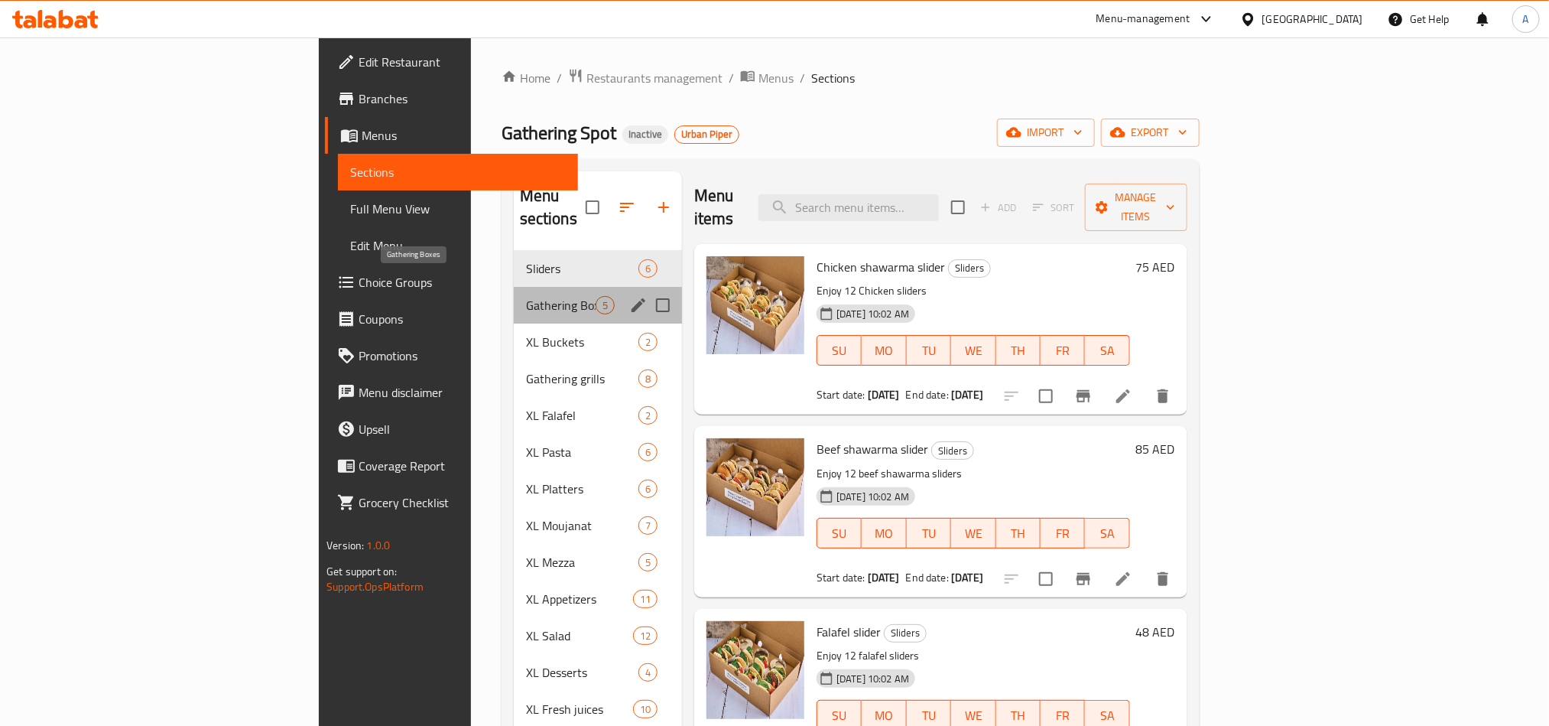
click at [526, 296] on span "Gathering Boxes" at bounding box center [561, 305] width 70 height 18
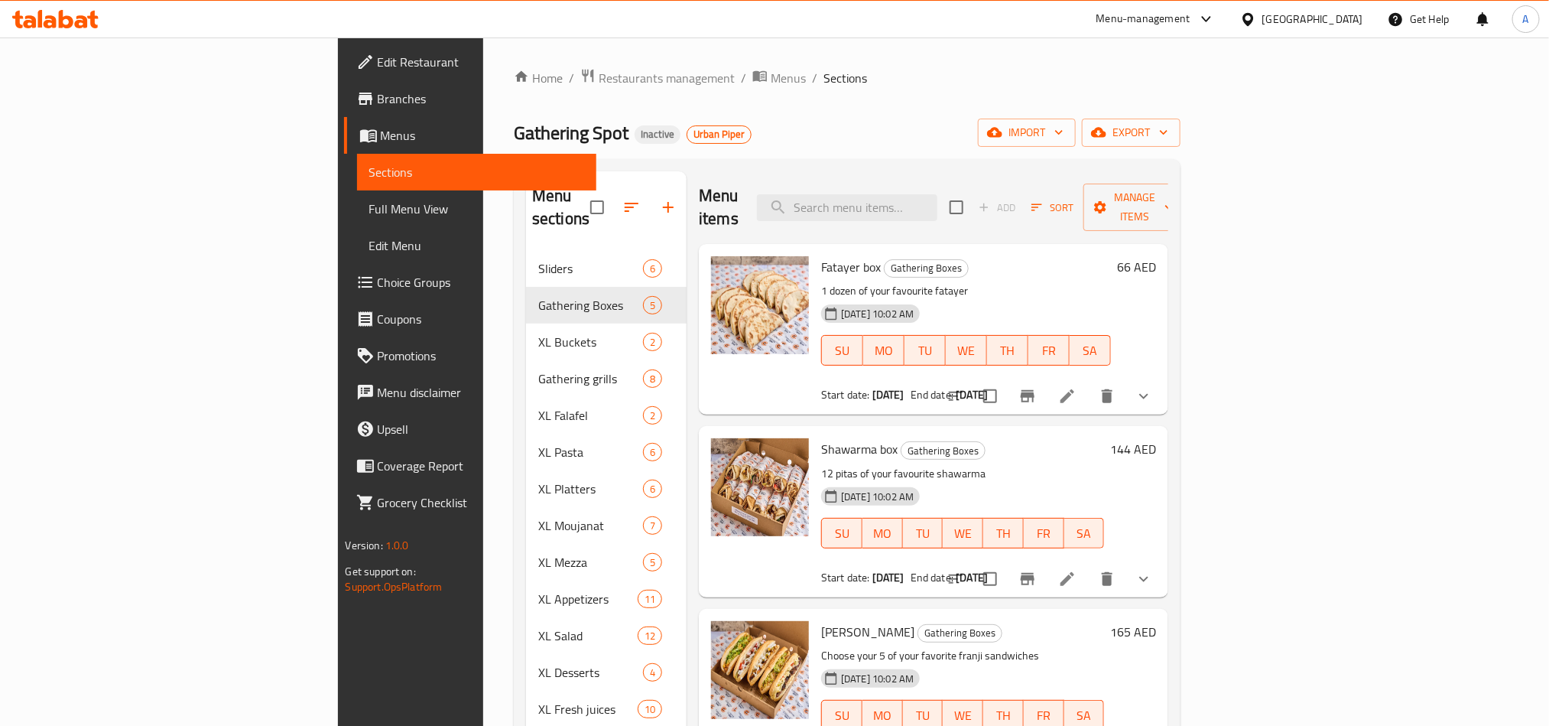
click at [1148, 394] on icon "show more" at bounding box center [1143, 396] width 9 height 5
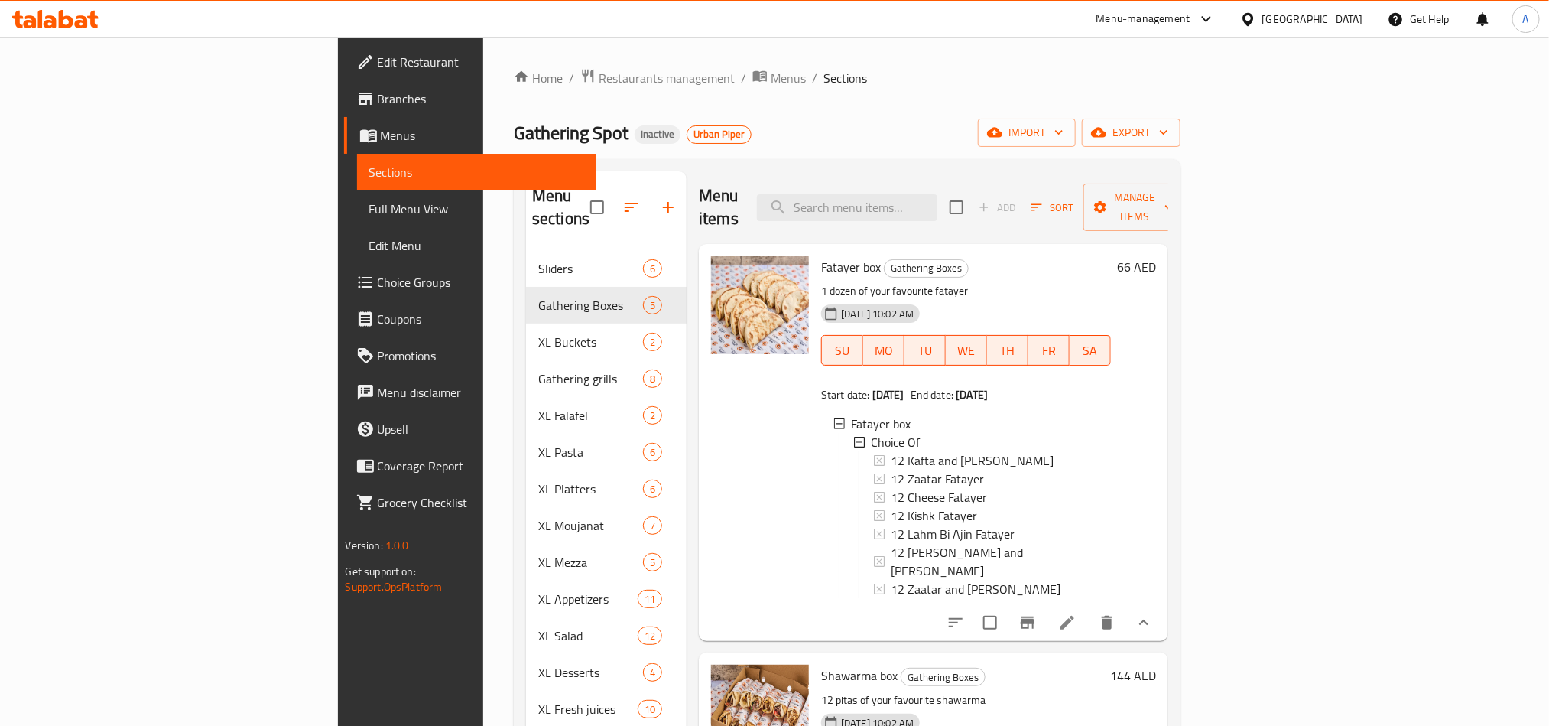
click at [1076, 613] on icon at bounding box center [1067, 622] width 18 height 18
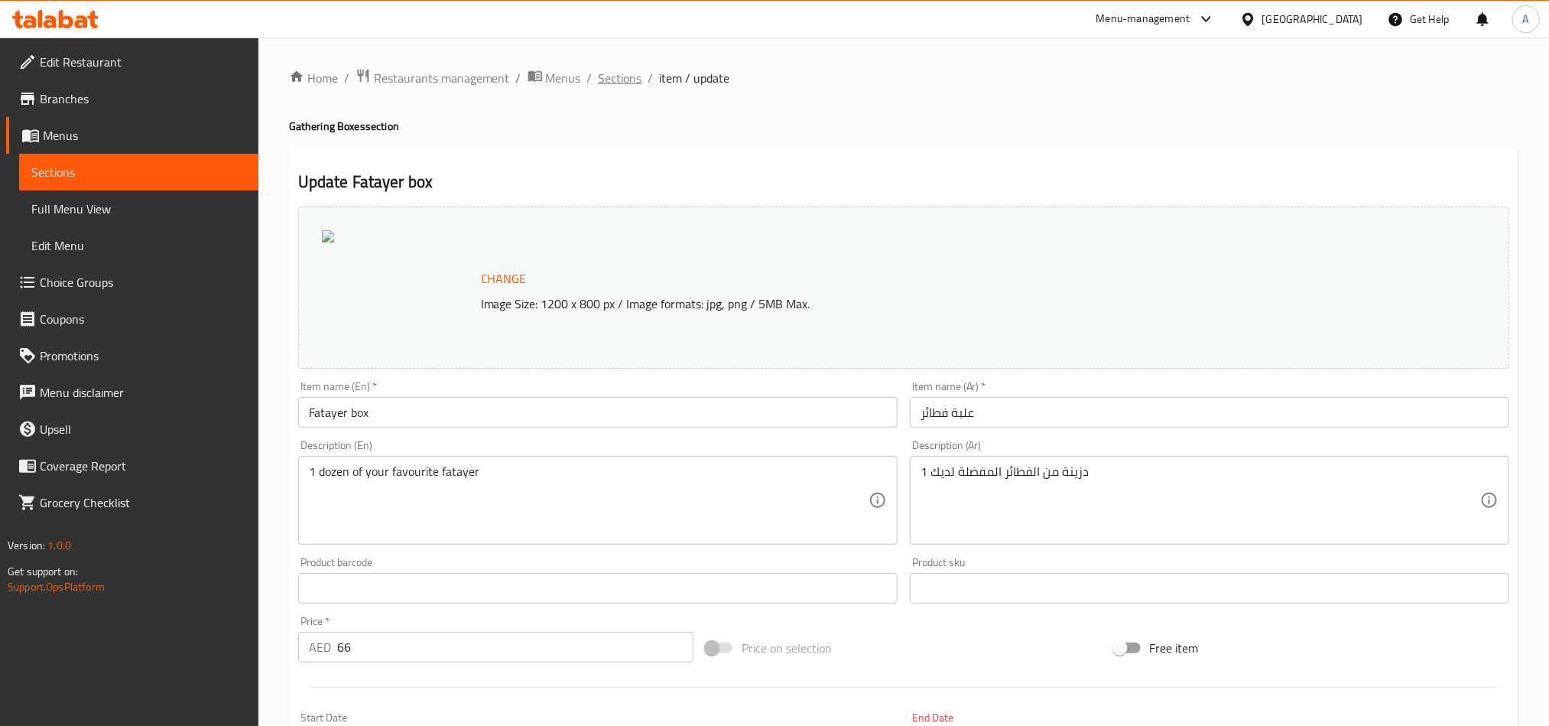
click at [629, 69] on span "Sections" at bounding box center [621, 78] width 44 height 18
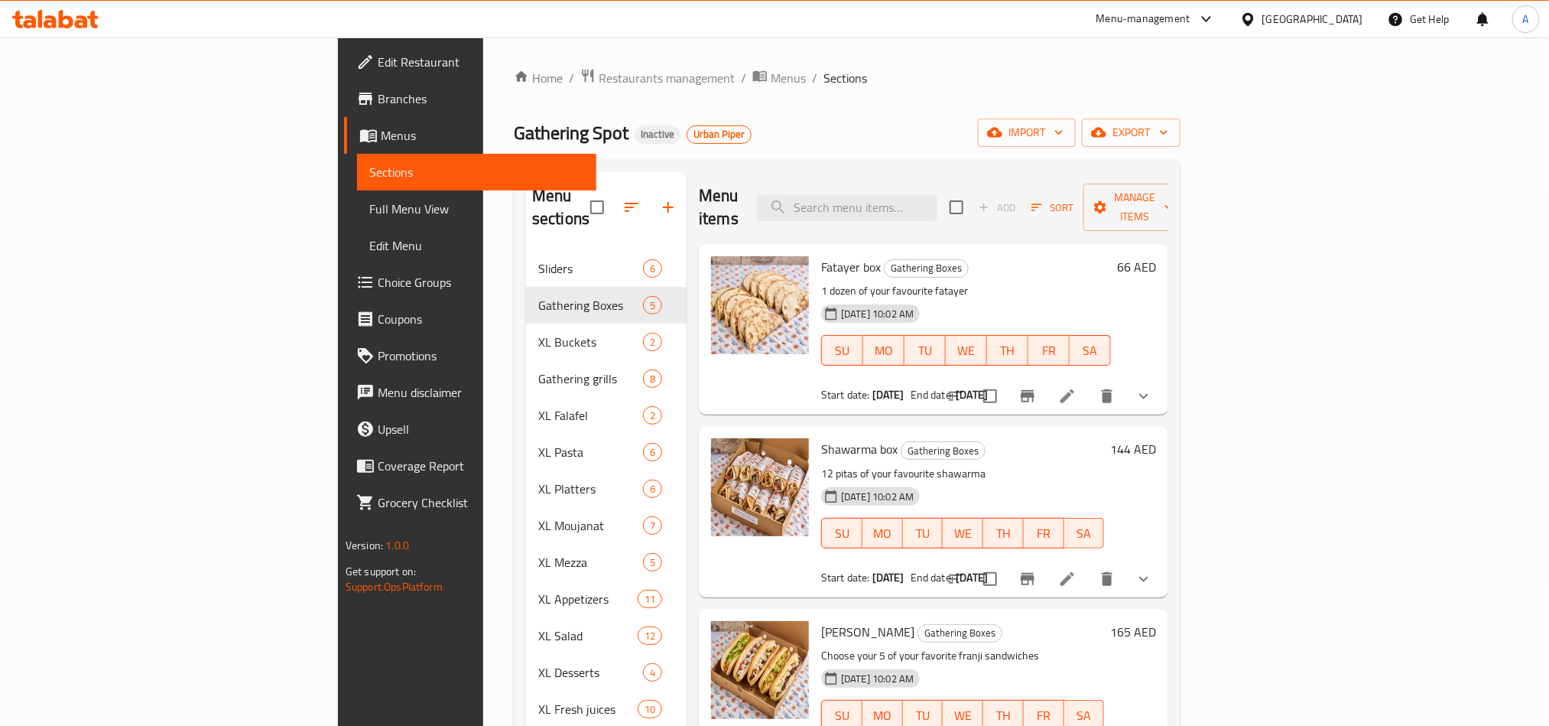
click at [1162, 386] on button "show more" at bounding box center [1143, 396] width 37 height 37
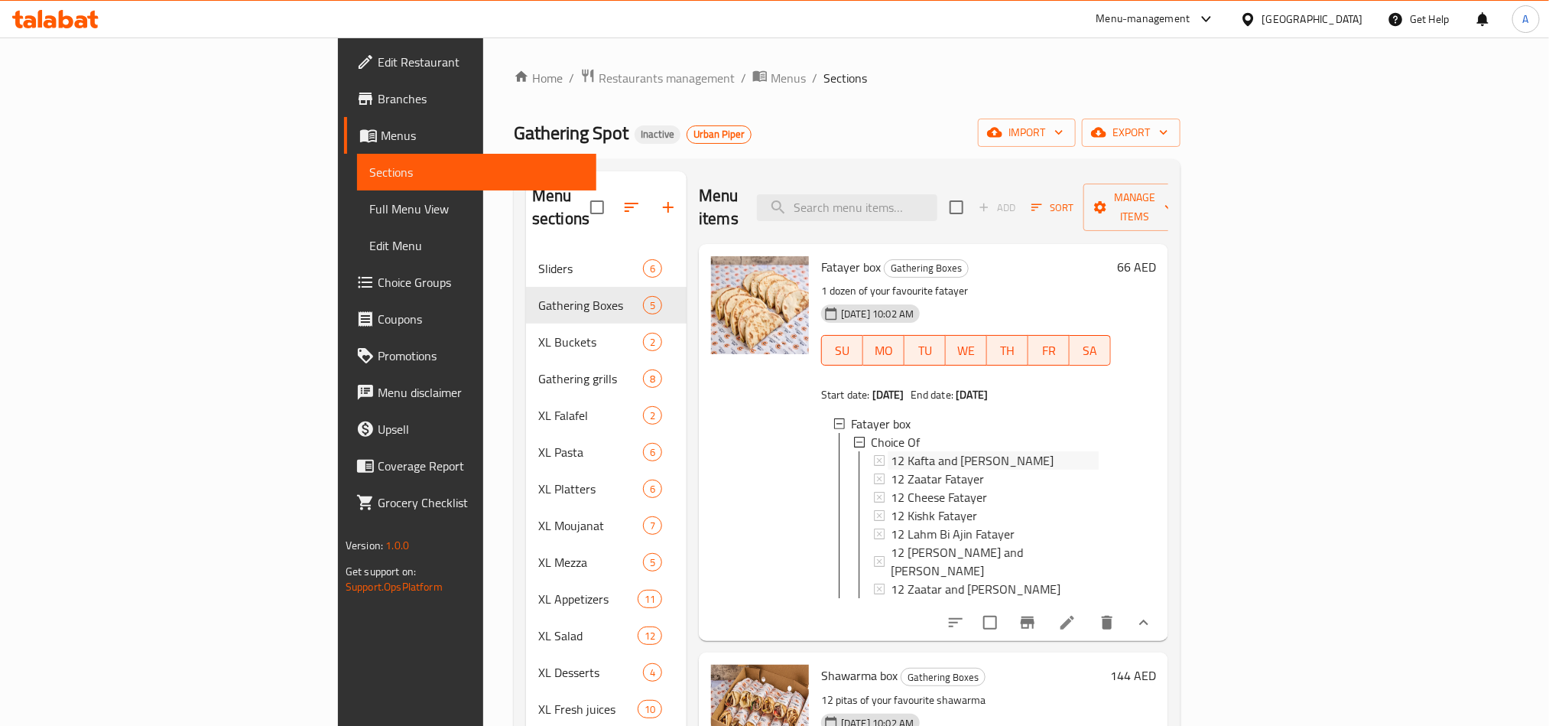
click at [920, 451] on span "12 Kafta and Cheese Fatayer" at bounding box center [972, 460] width 163 height 18
click at [956, 488] on div "12 Cheese Fatayer" at bounding box center [995, 497] width 208 height 18
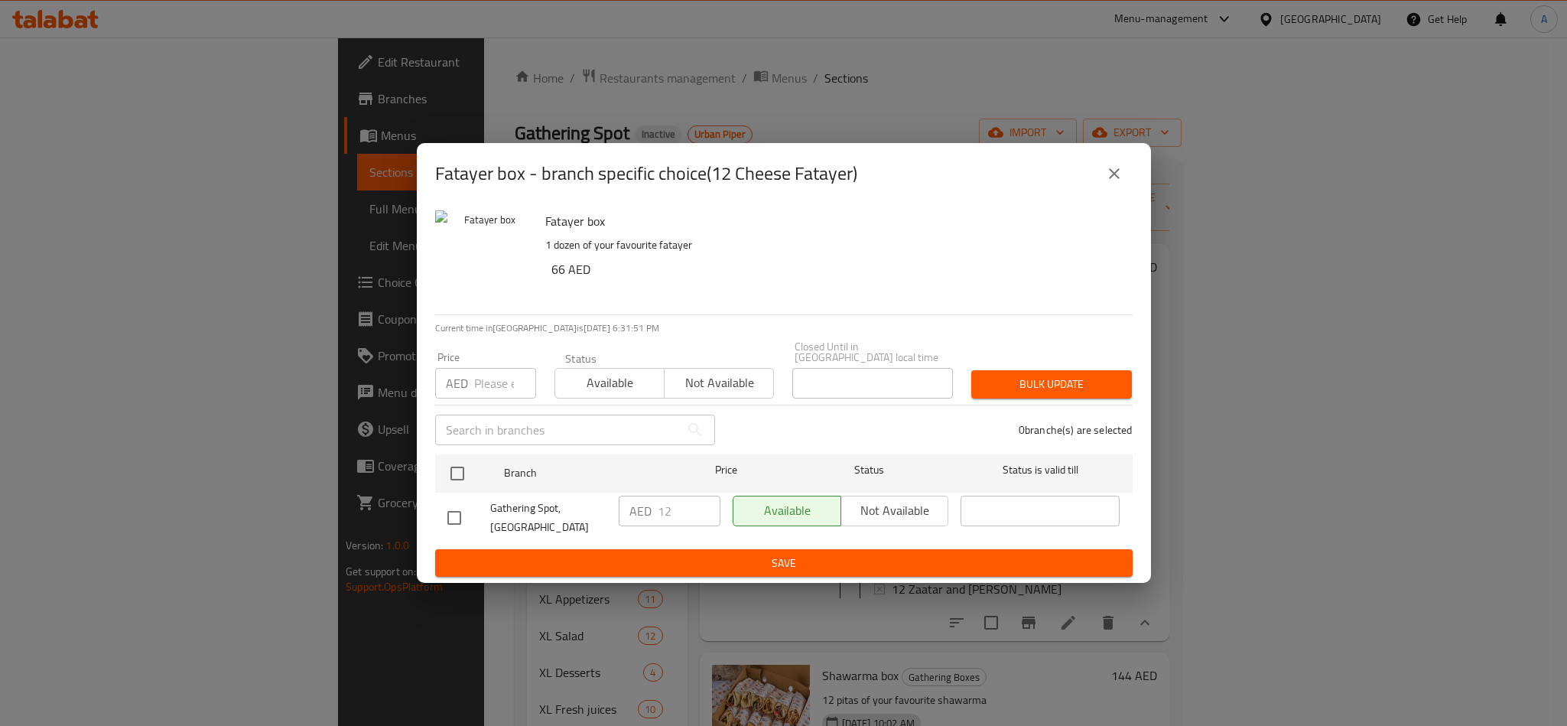
click at [1113, 173] on icon "close" at bounding box center [1114, 173] width 11 height 11
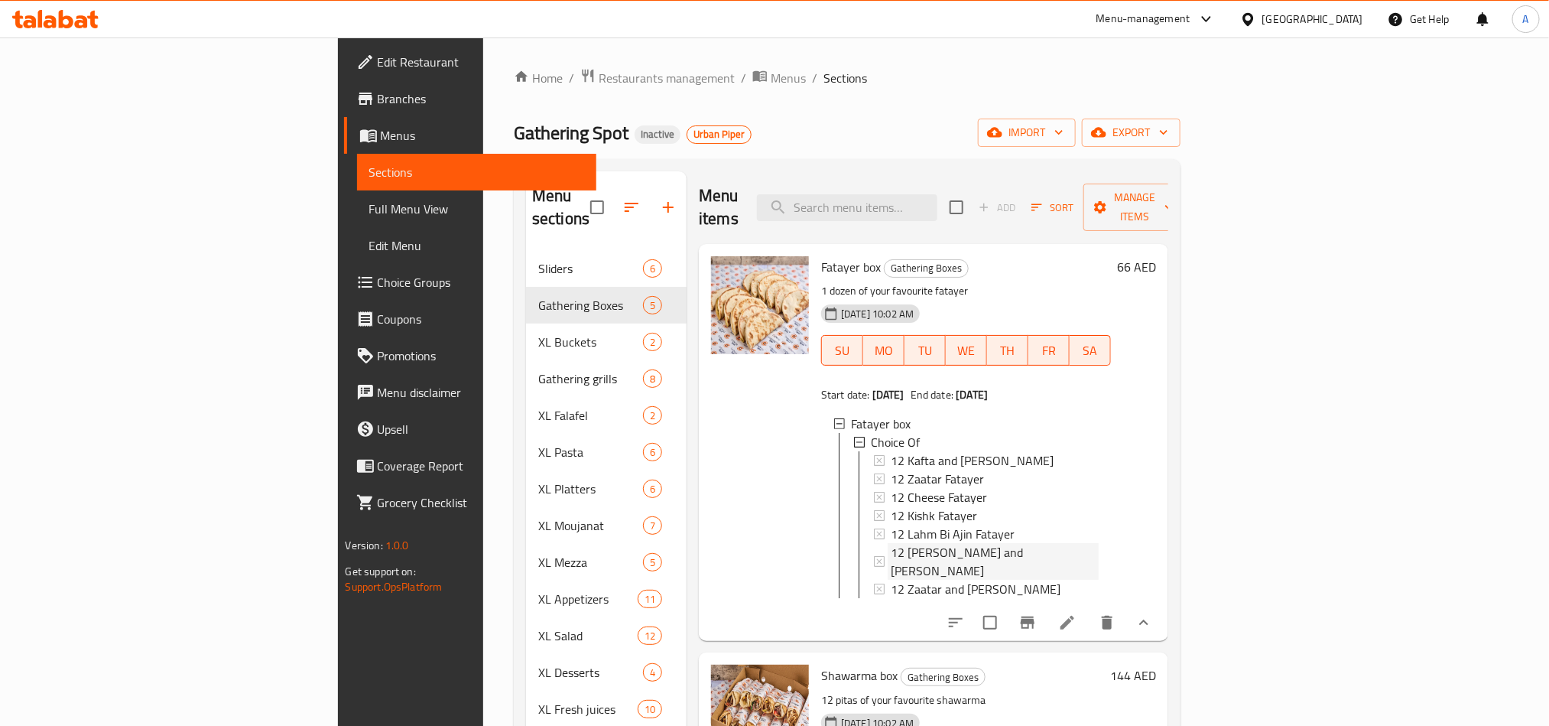
click at [899, 543] on span "12 Keshek and Cheese Fatayer" at bounding box center [995, 561] width 208 height 37
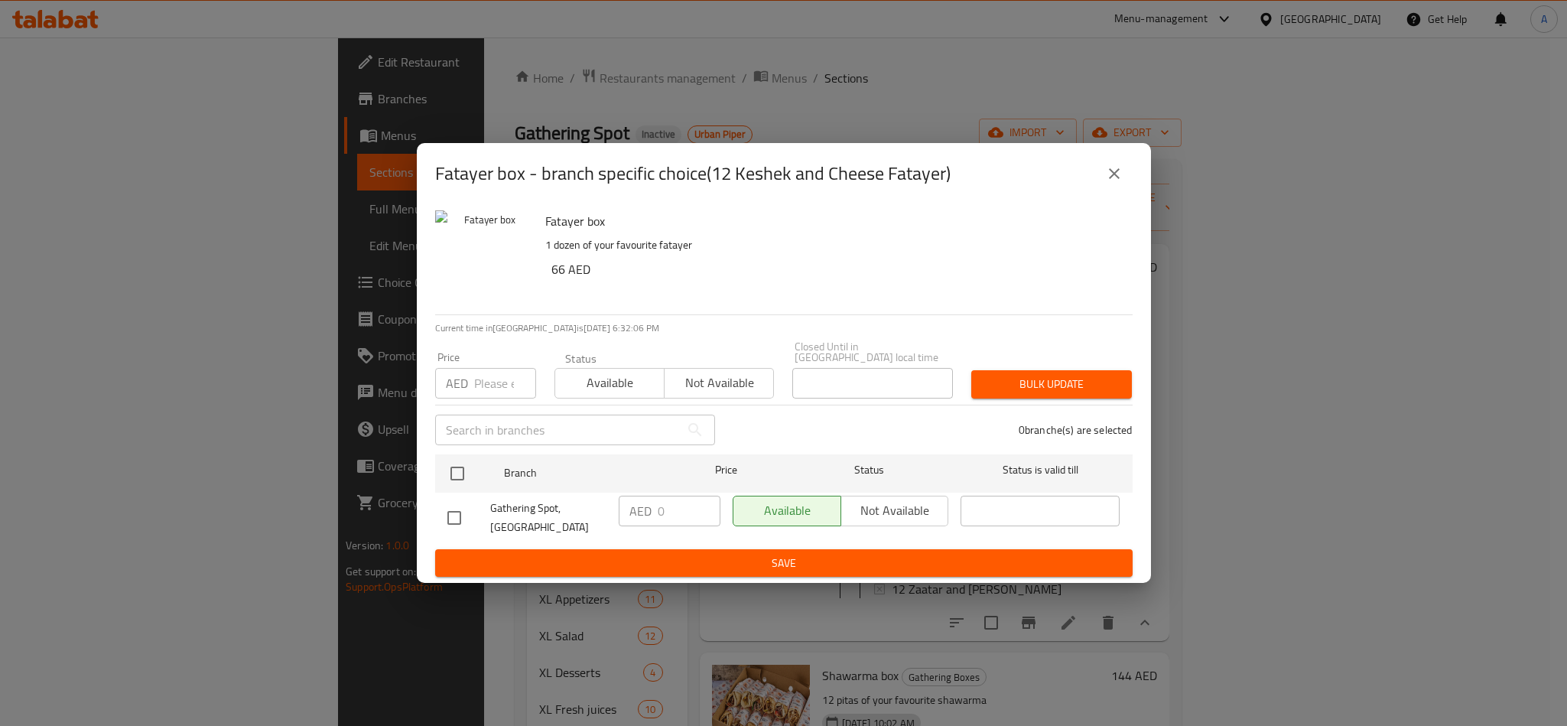
click at [1105, 170] on icon "close" at bounding box center [1114, 173] width 18 height 18
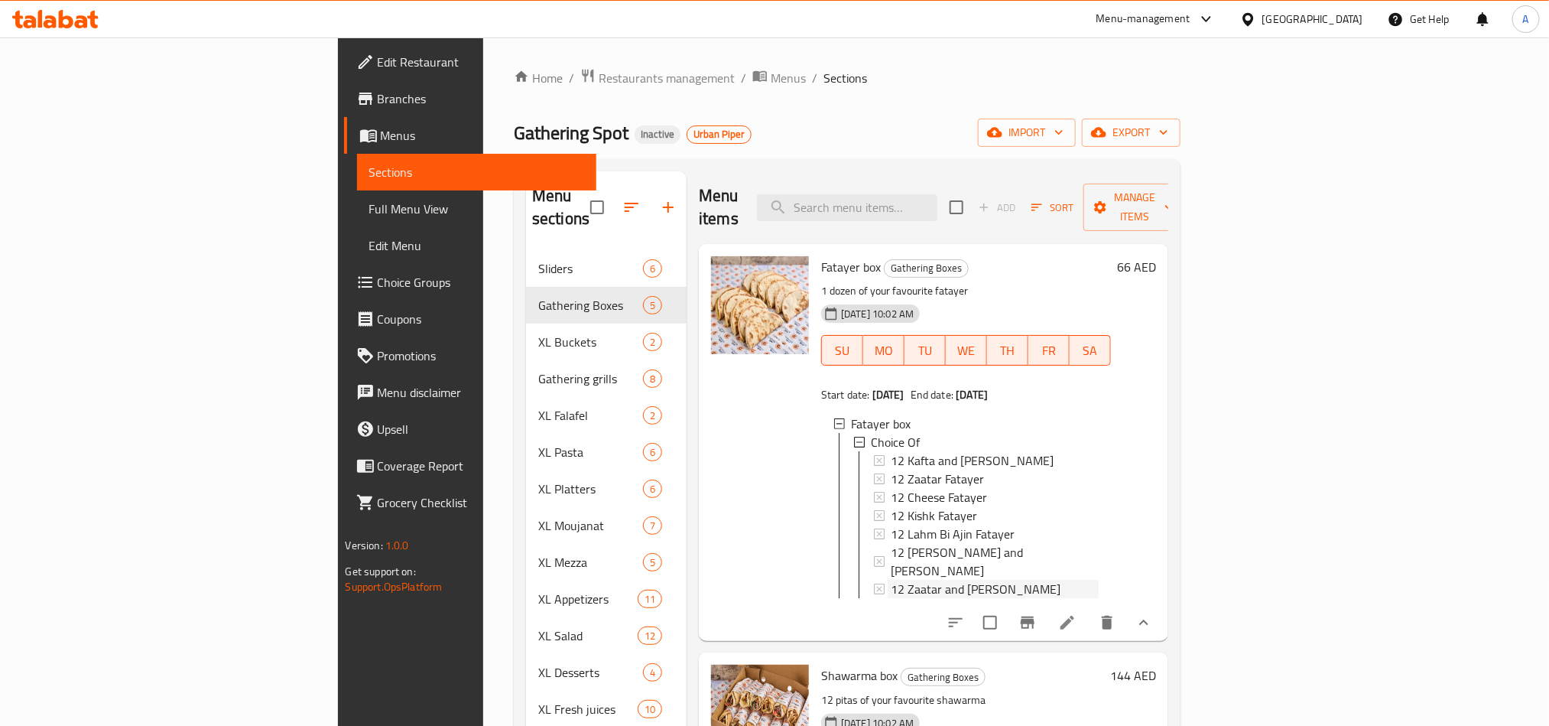
click at [959, 580] on span "12 Zaatar and Cheese Fatayer" at bounding box center [976, 589] width 170 height 18
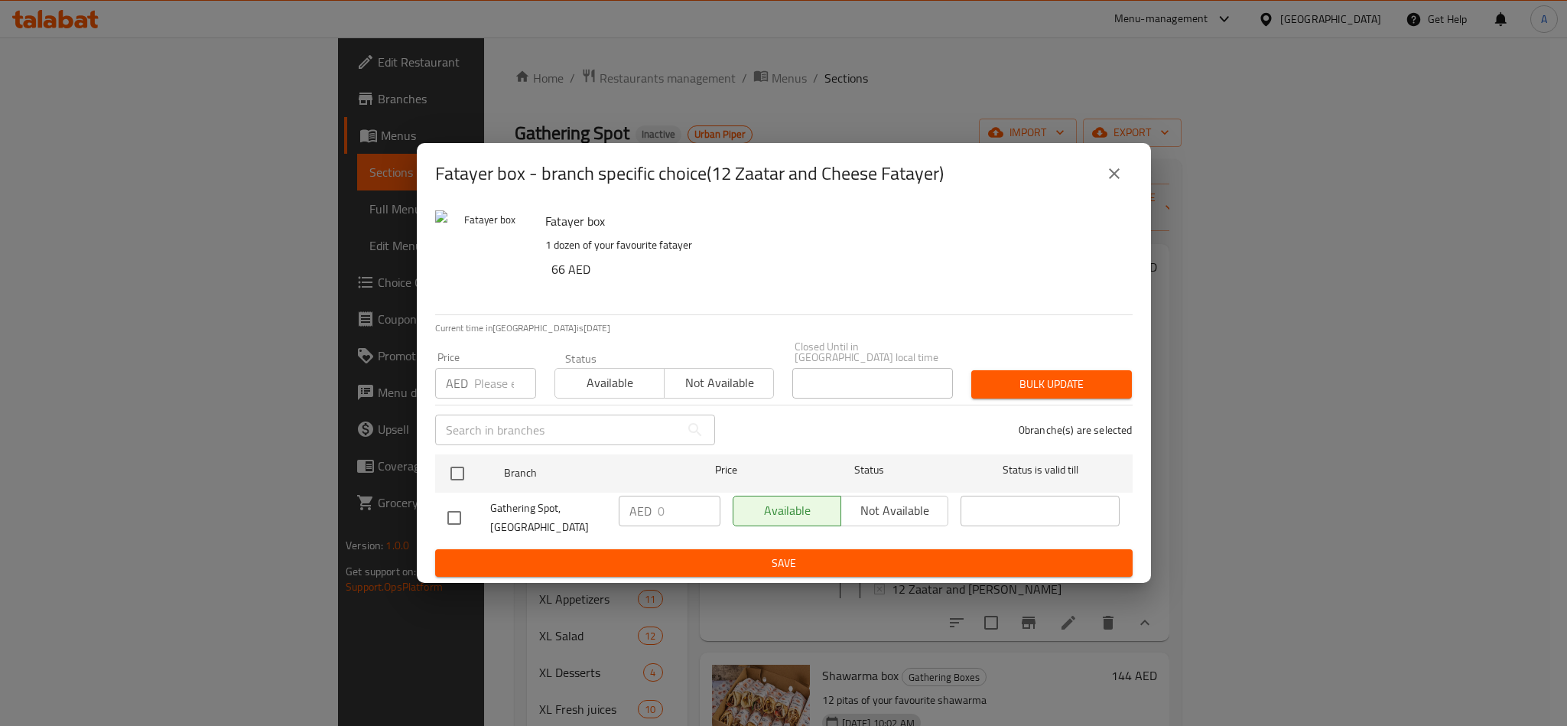
click at [1099, 159] on div "Fatayer box - branch specific choice(12 Zaatar and Cheese Fatayer)" at bounding box center [783, 173] width 697 height 37
click at [1103, 165] on button "close" at bounding box center [1114, 173] width 37 height 37
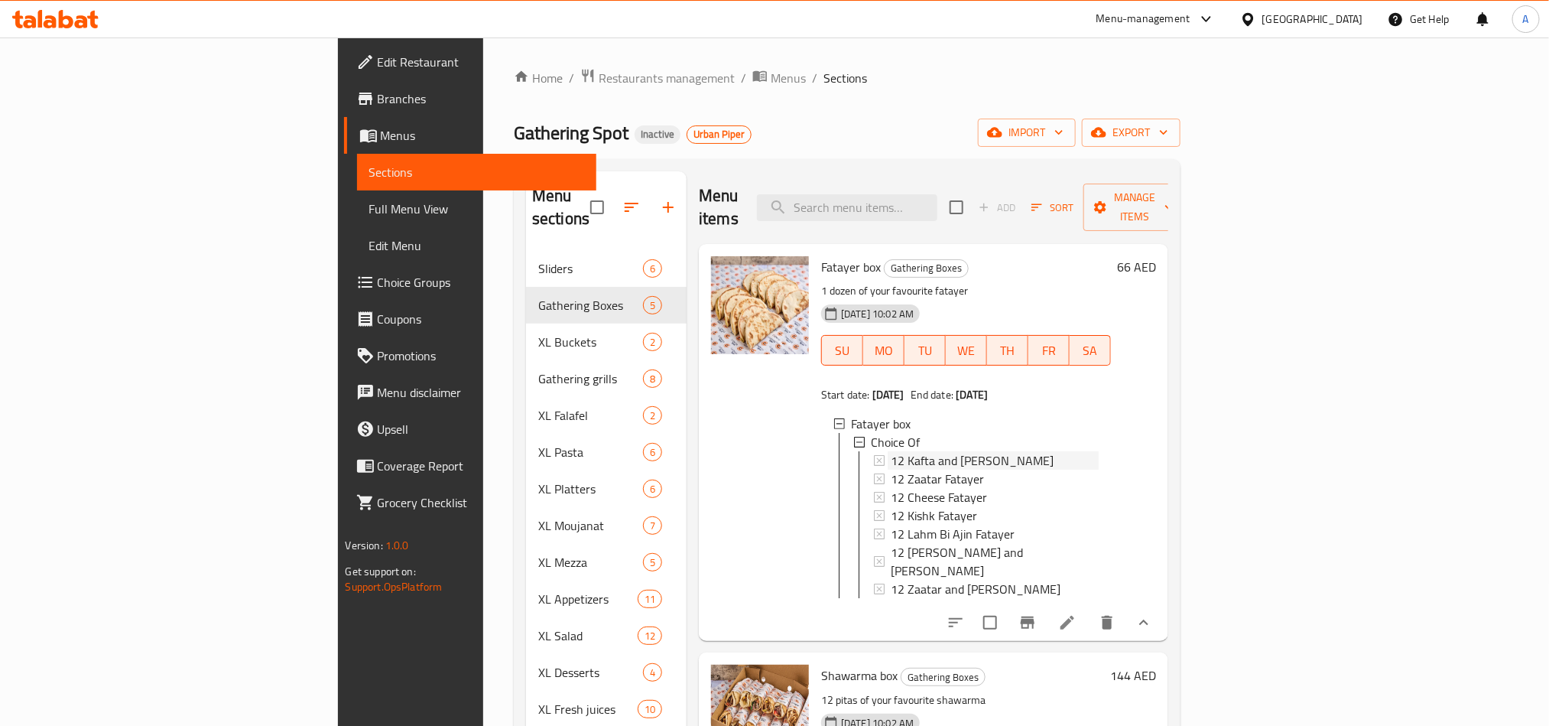
click at [945, 451] on span "12 Kafta and Cheese Fatayer" at bounding box center [972, 460] width 163 height 18
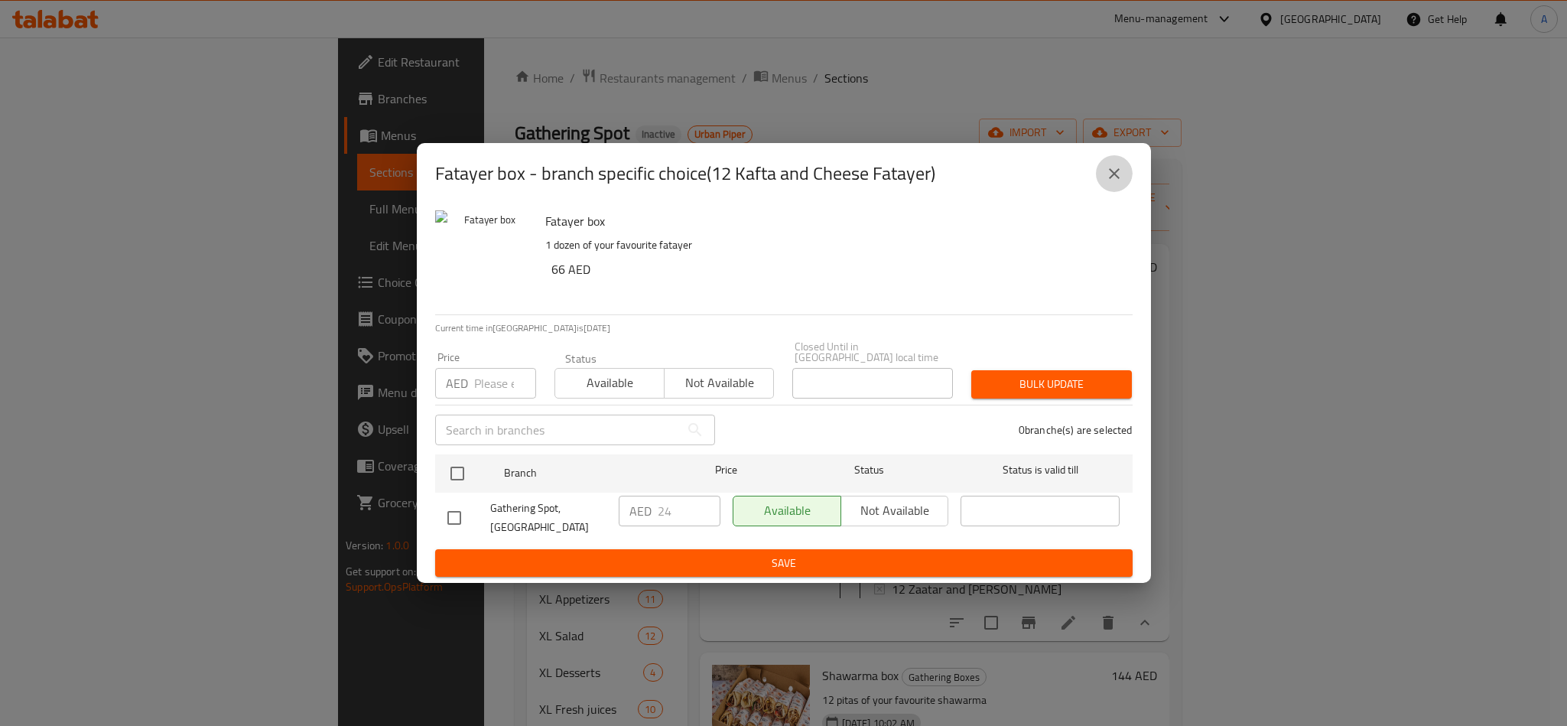
click at [1105, 172] on icon "close" at bounding box center [1114, 173] width 18 height 18
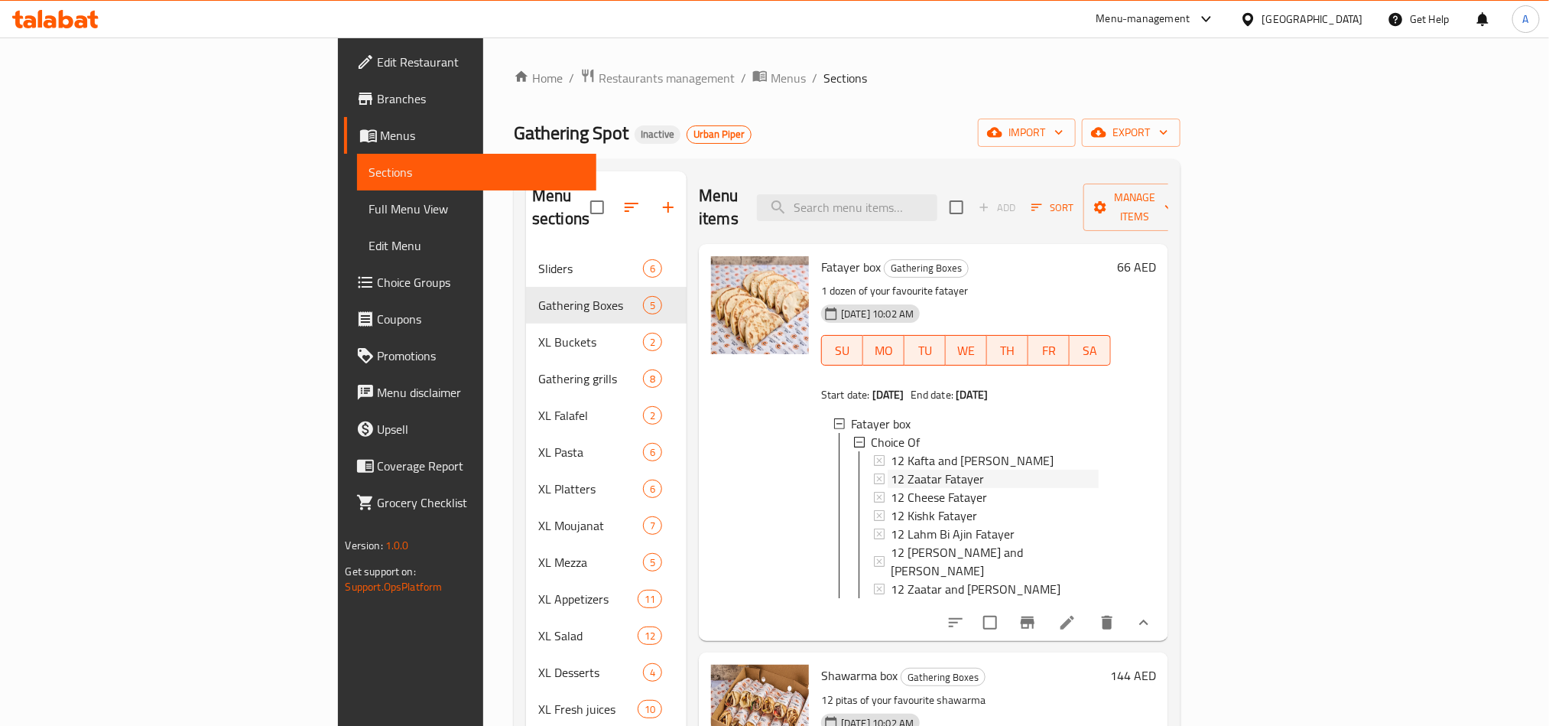
click at [923, 469] on div "12 Zaatar Fatayer" at bounding box center [995, 478] width 208 height 18
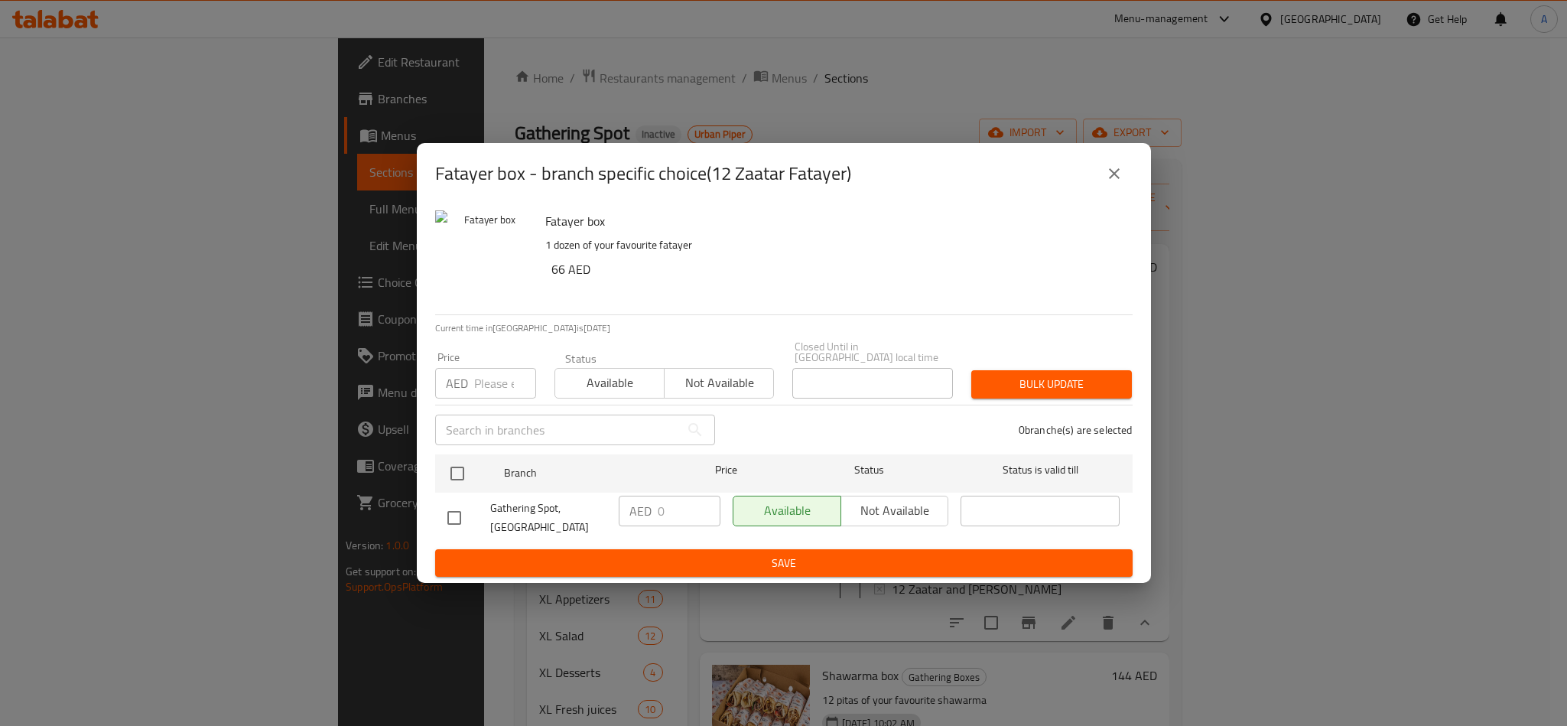
click at [1118, 164] on icon "close" at bounding box center [1114, 173] width 18 height 18
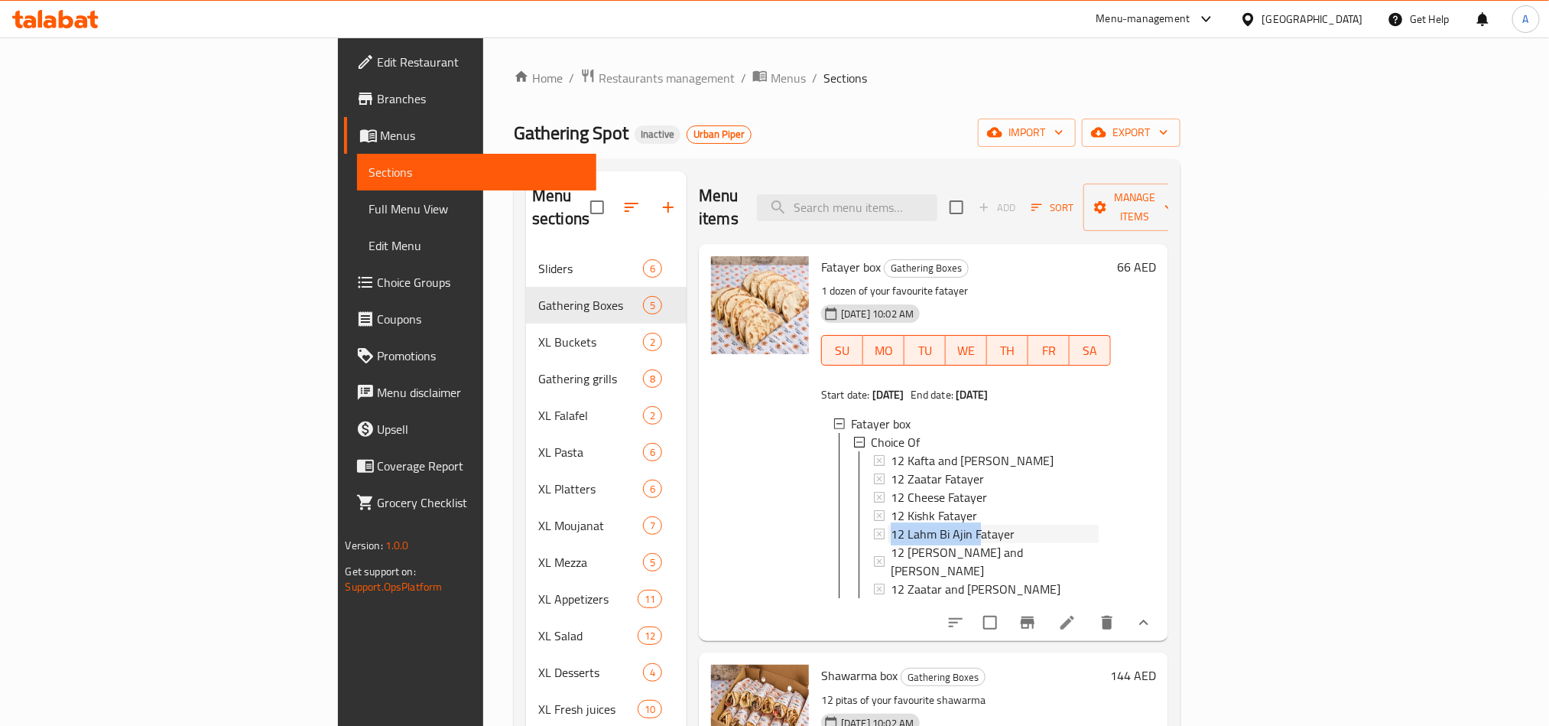
click at [898, 498] on div "12 Kafta and Cheese Fatayer 12 Zaatar Fatayer 12 Cheese Fatayer 12 Kishk Fataye…" at bounding box center [986, 524] width 226 height 147
click at [893, 524] on span "12 Lahm Bi Ajin Fatayer" at bounding box center [953, 533] width 124 height 18
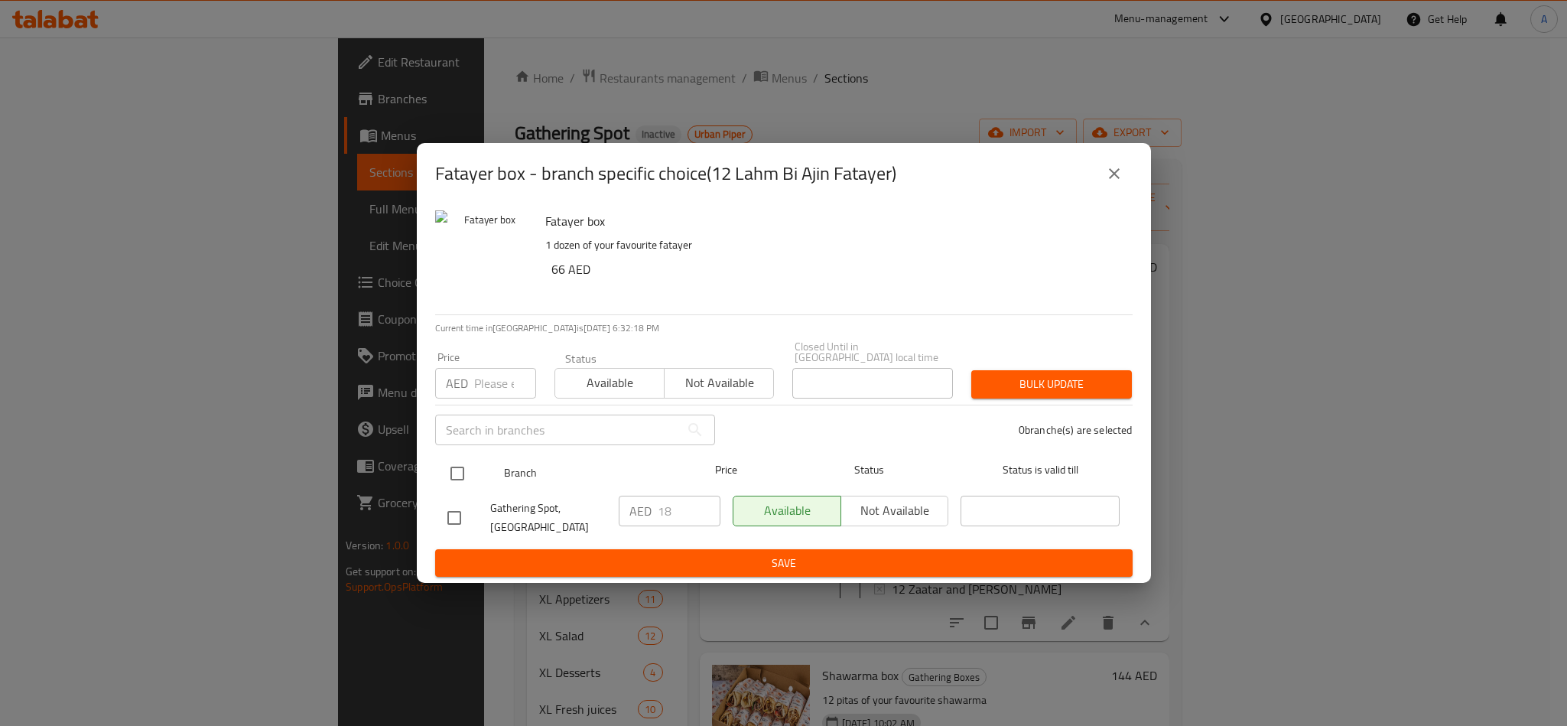
click at [457, 470] on input "checkbox" at bounding box center [457, 473] width 32 height 32
checkbox input "true"
click at [1125, 181] on button "close" at bounding box center [1114, 173] width 37 height 37
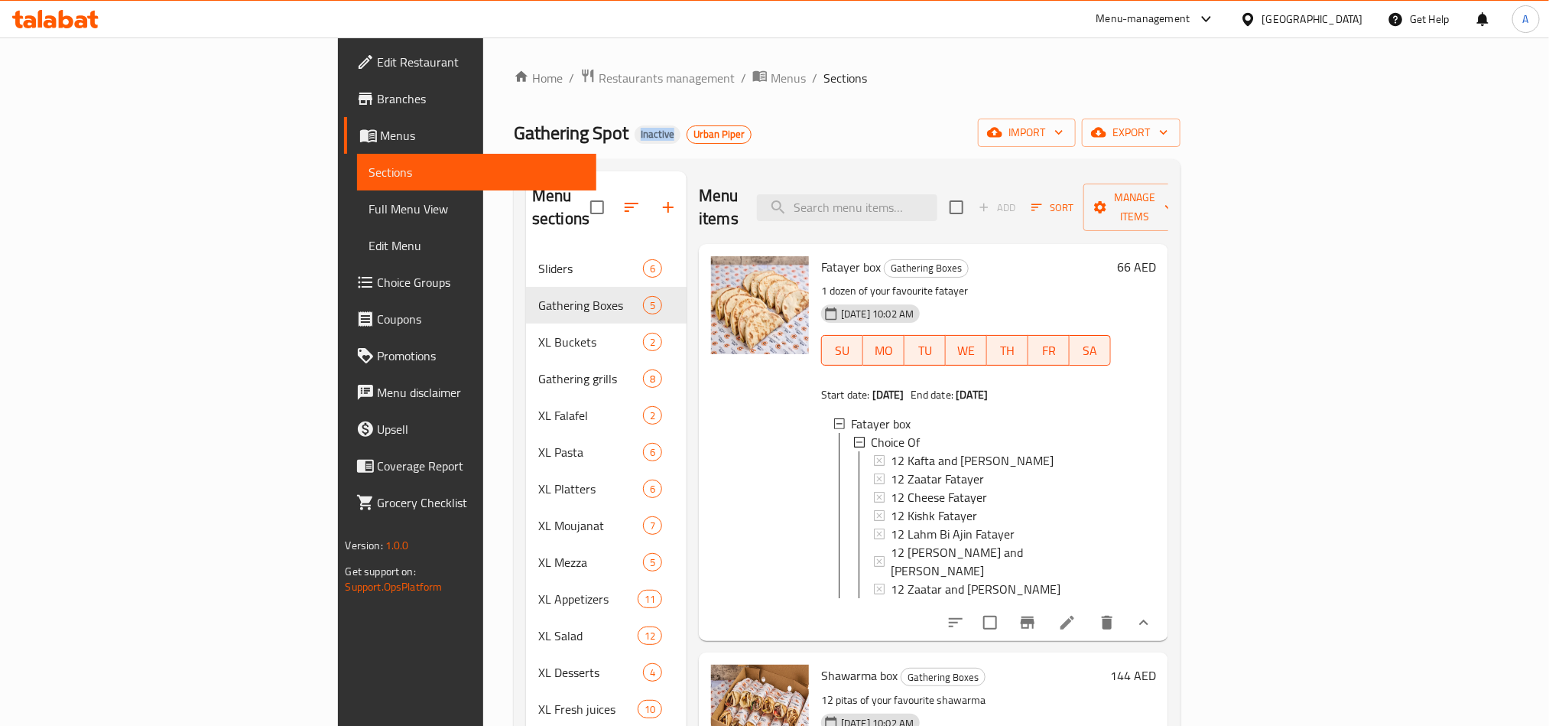
drag, startPoint x: 415, startPoint y: 132, endPoint x: 459, endPoint y: 135, distance: 43.7
click at [514, 135] on h2 "Gathering Spot Inactive Urban Piper" at bounding box center [633, 133] width 238 height 24
click at [1083, 140] on div "Gathering Spot Inactive Urban Piper import export" at bounding box center [847, 133] width 667 height 28
click at [1076, 613] on icon at bounding box center [1067, 622] width 18 height 18
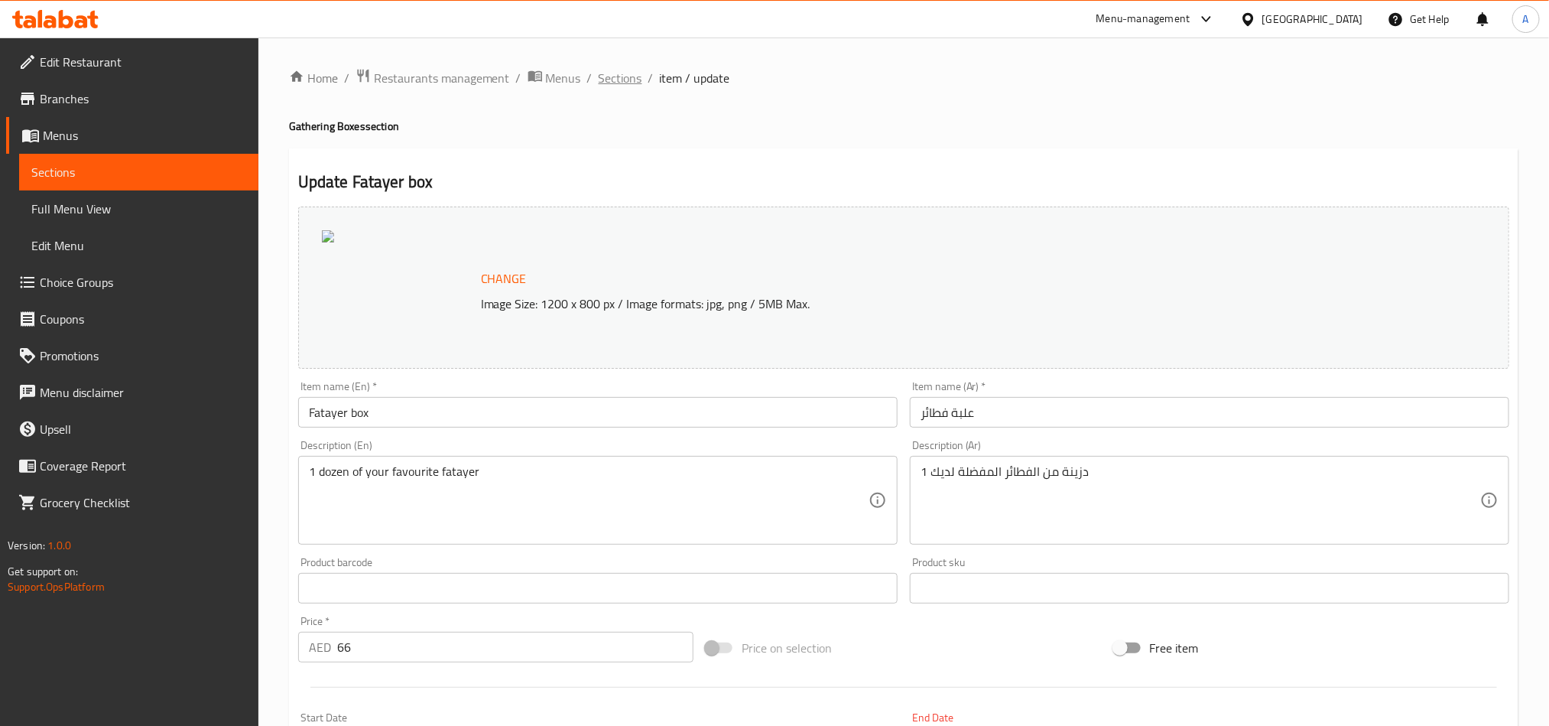
click at [626, 86] on span "Sections" at bounding box center [621, 78] width 44 height 18
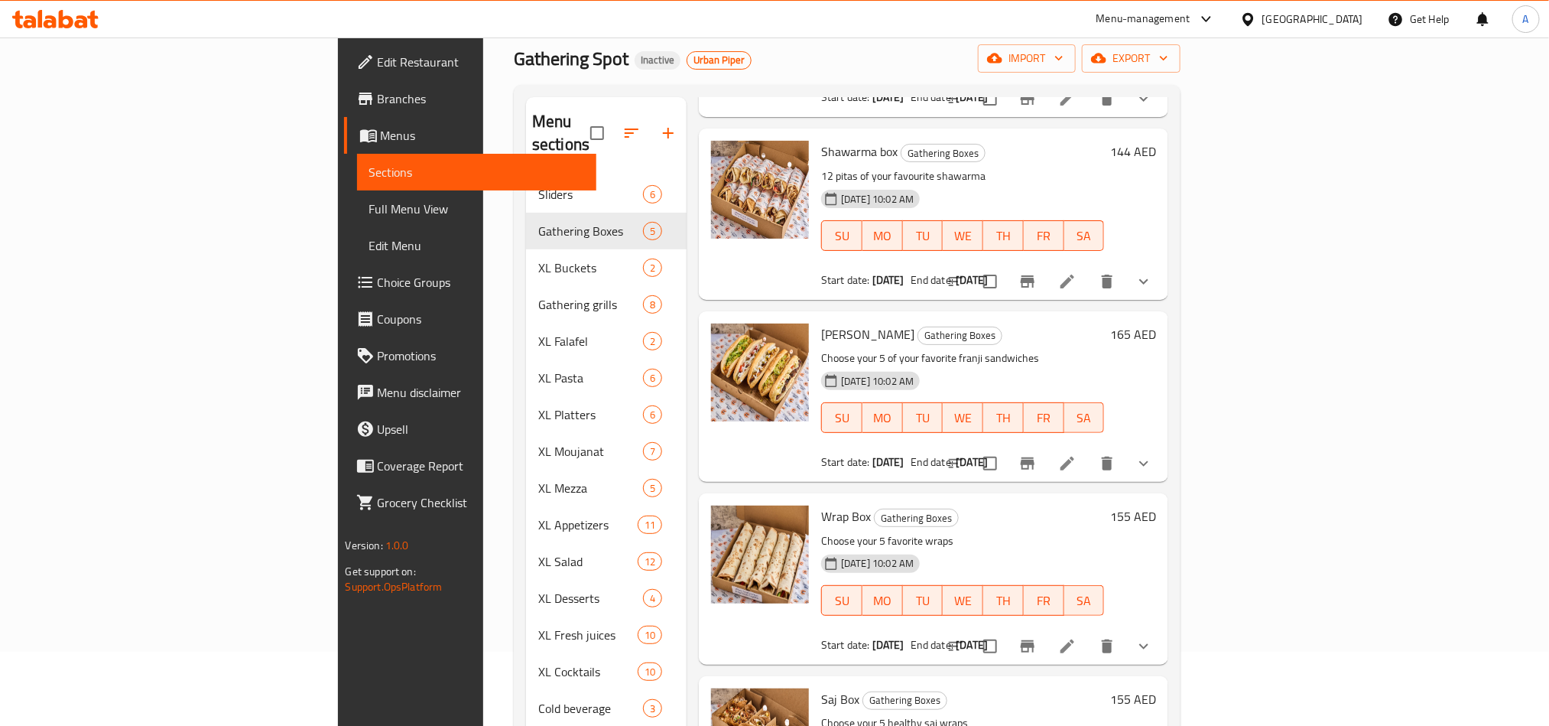
scroll to position [115, 0]
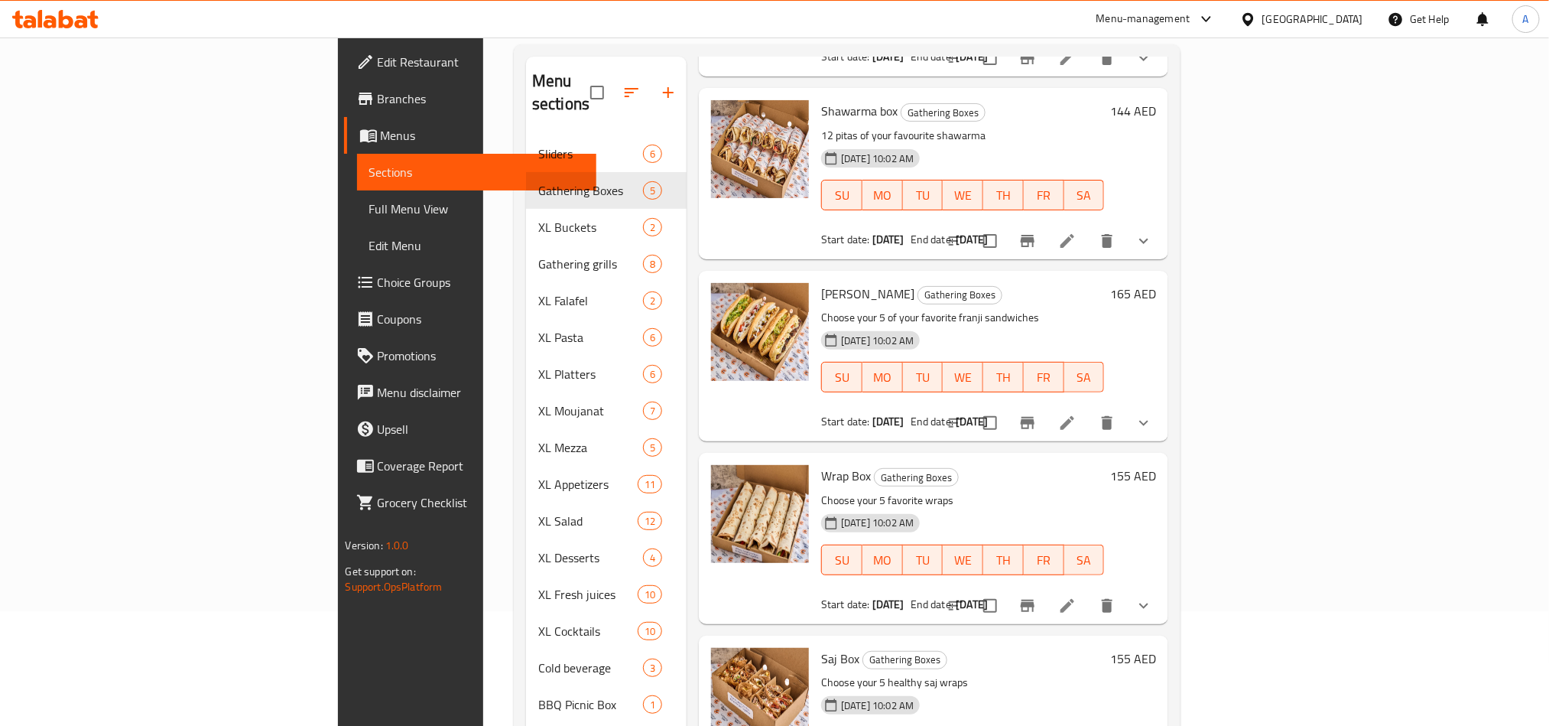
click at [1153, 414] on icon "show more" at bounding box center [1144, 423] width 18 height 18
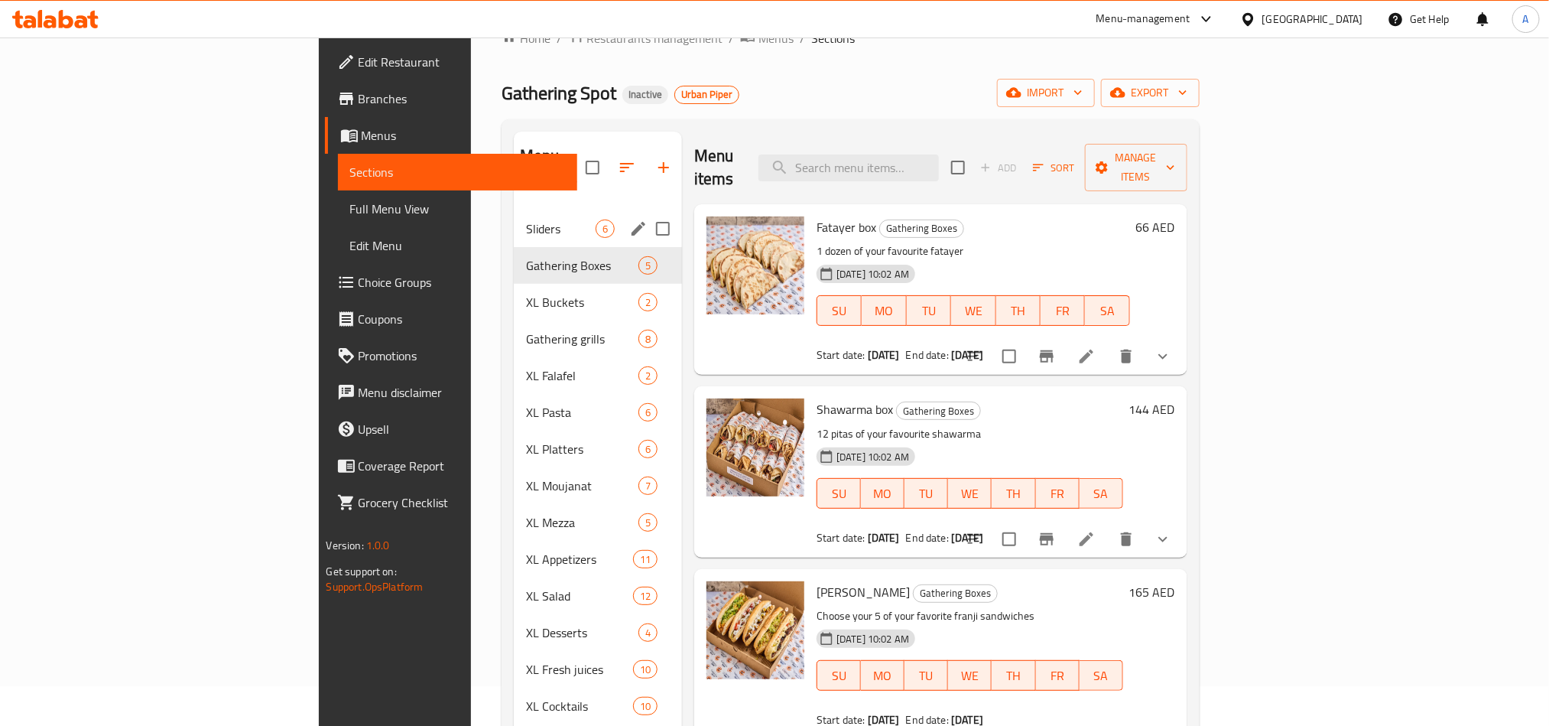
scroll to position [0, 0]
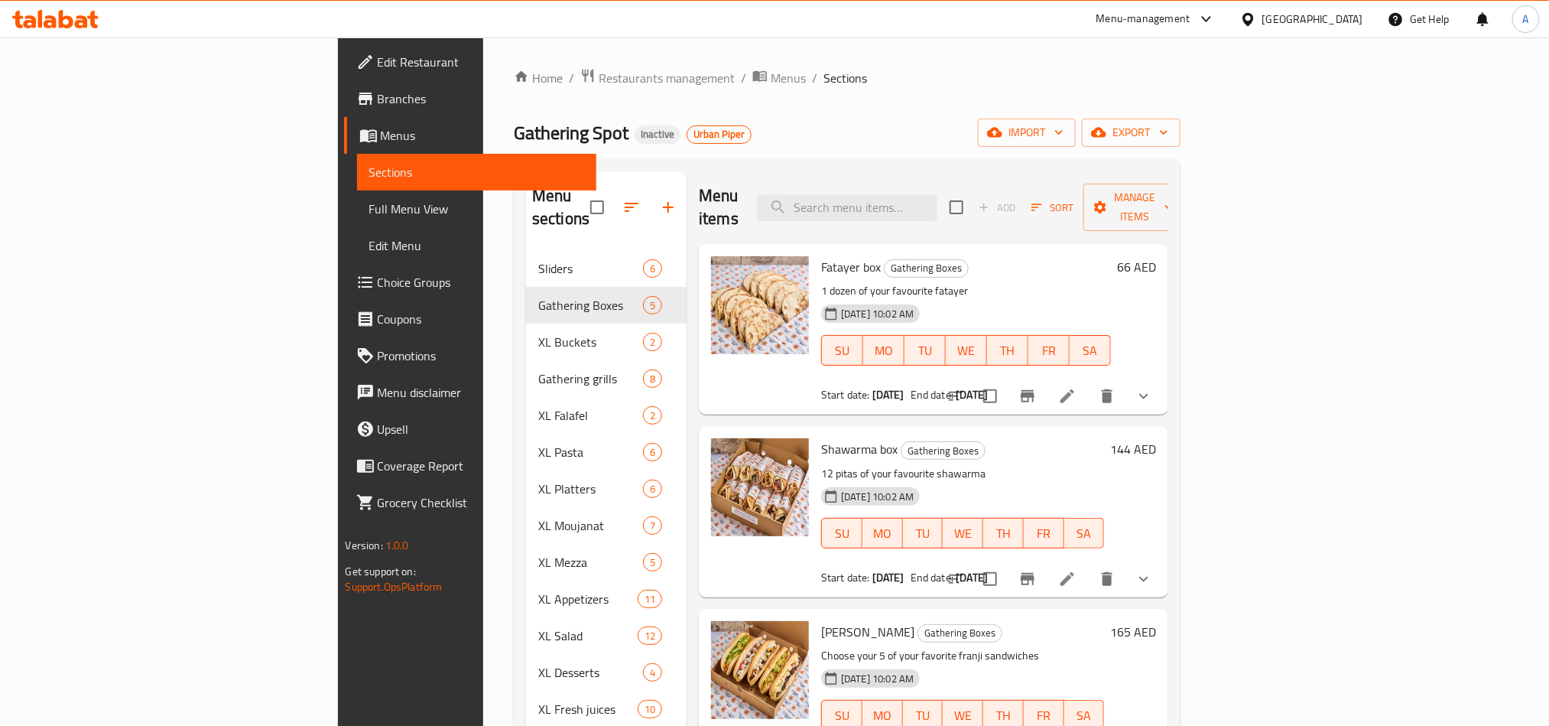
click at [687, 135] on span "Urban Piper" at bounding box center [718, 134] width 63 height 13
drag, startPoint x: 470, startPoint y: 132, endPoint x: 570, endPoint y: 132, distance: 99.4
click at [570, 132] on div "Gathering Spot Inactive Urban Piper import export" at bounding box center [847, 133] width 667 height 28
click at [580, 68] on ol "Home / Restaurants management / Menus / Sections" at bounding box center [847, 78] width 667 height 20
click at [771, 79] on span "Menus" at bounding box center [788, 78] width 35 height 18
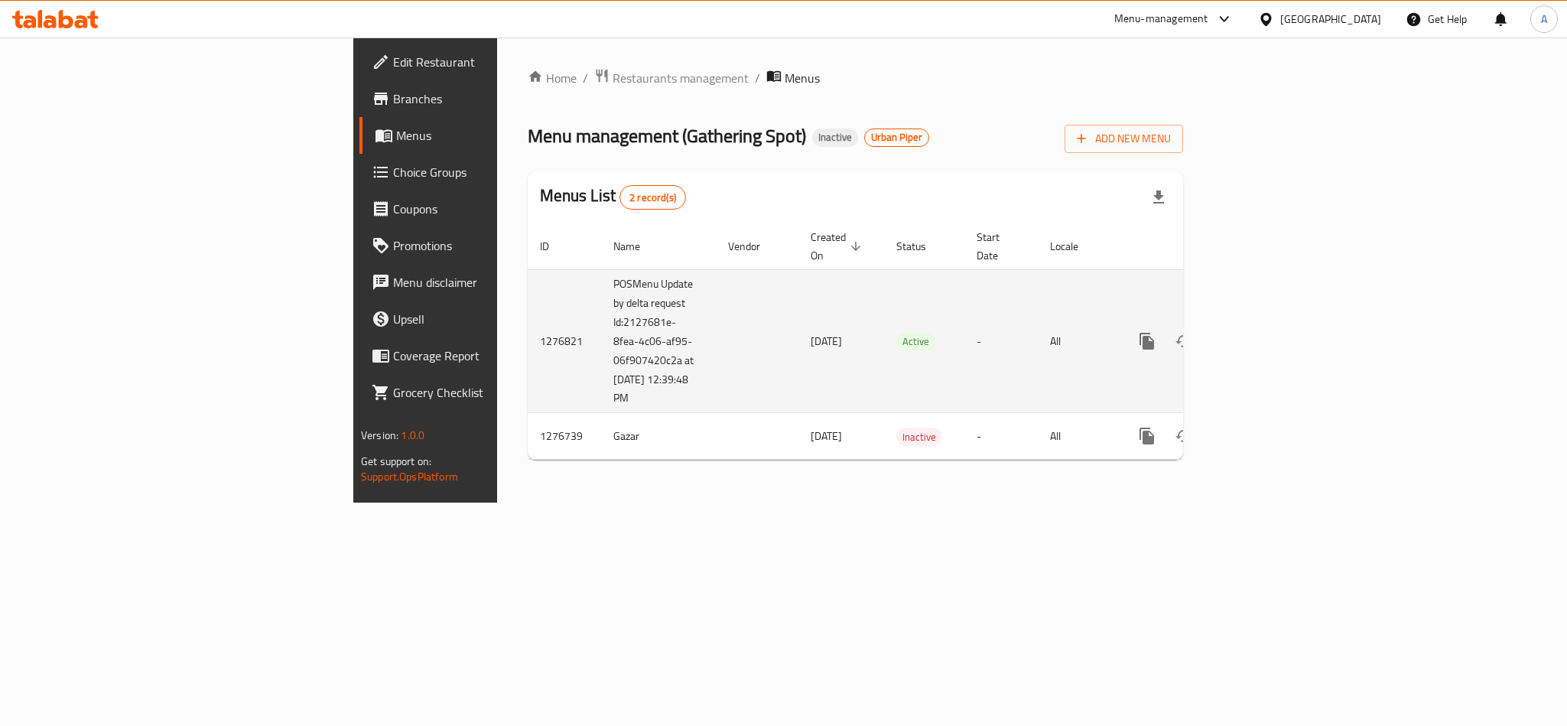
drag, startPoint x: 539, startPoint y: 326, endPoint x: 706, endPoint y: 340, distance: 168.1
click at [706, 340] on tr "1276821 POSMenu Update by delta request Id:2127681e-8fea-4c06-af95-06f907420c2a…" at bounding box center [908, 341] width 760 height 144
drag, startPoint x: 397, startPoint y: 274, endPoint x: 482, endPoint y: 365, distance: 125.0
click at [528, 365] on tr "1276821 POSMenu Update by delta request Id:2127681e-8fea-4c06-af95-06f907420c2a…" at bounding box center [908, 341] width 760 height 144
click at [716, 317] on td "enhanced table" at bounding box center [757, 341] width 83 height 144
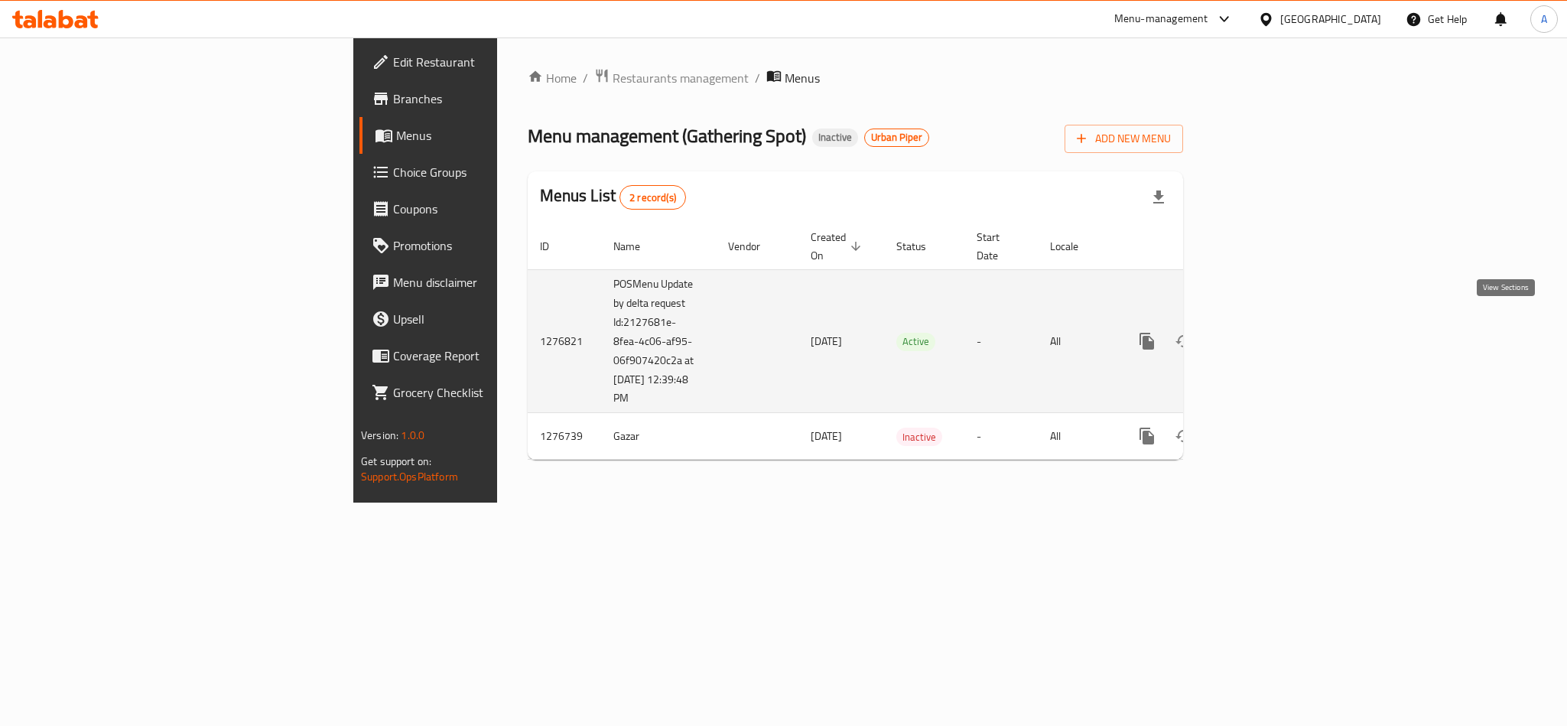
click at [1266, 332] on icon "enhanced table" at bounding box center [1257, 341] width 18 height 18
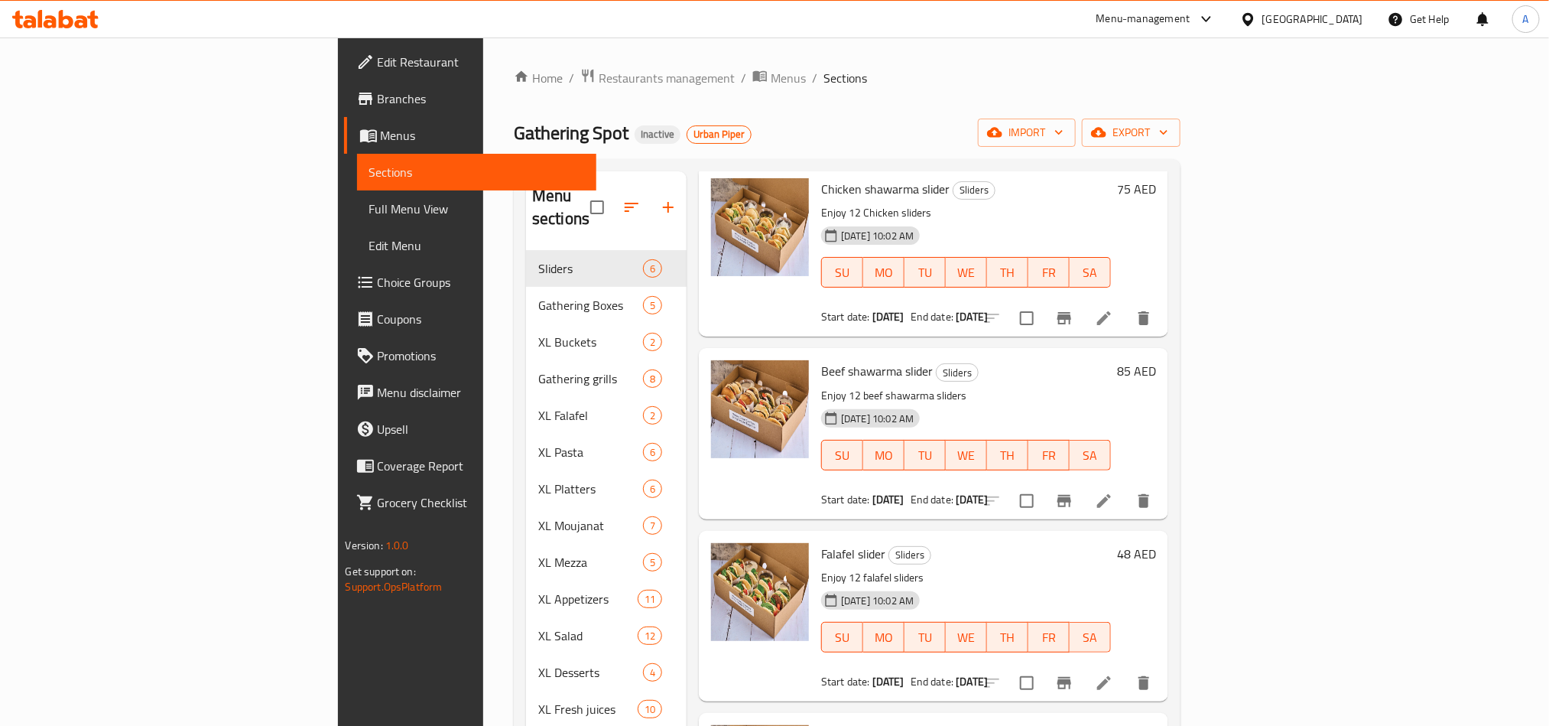
scroll to position [115, 0]
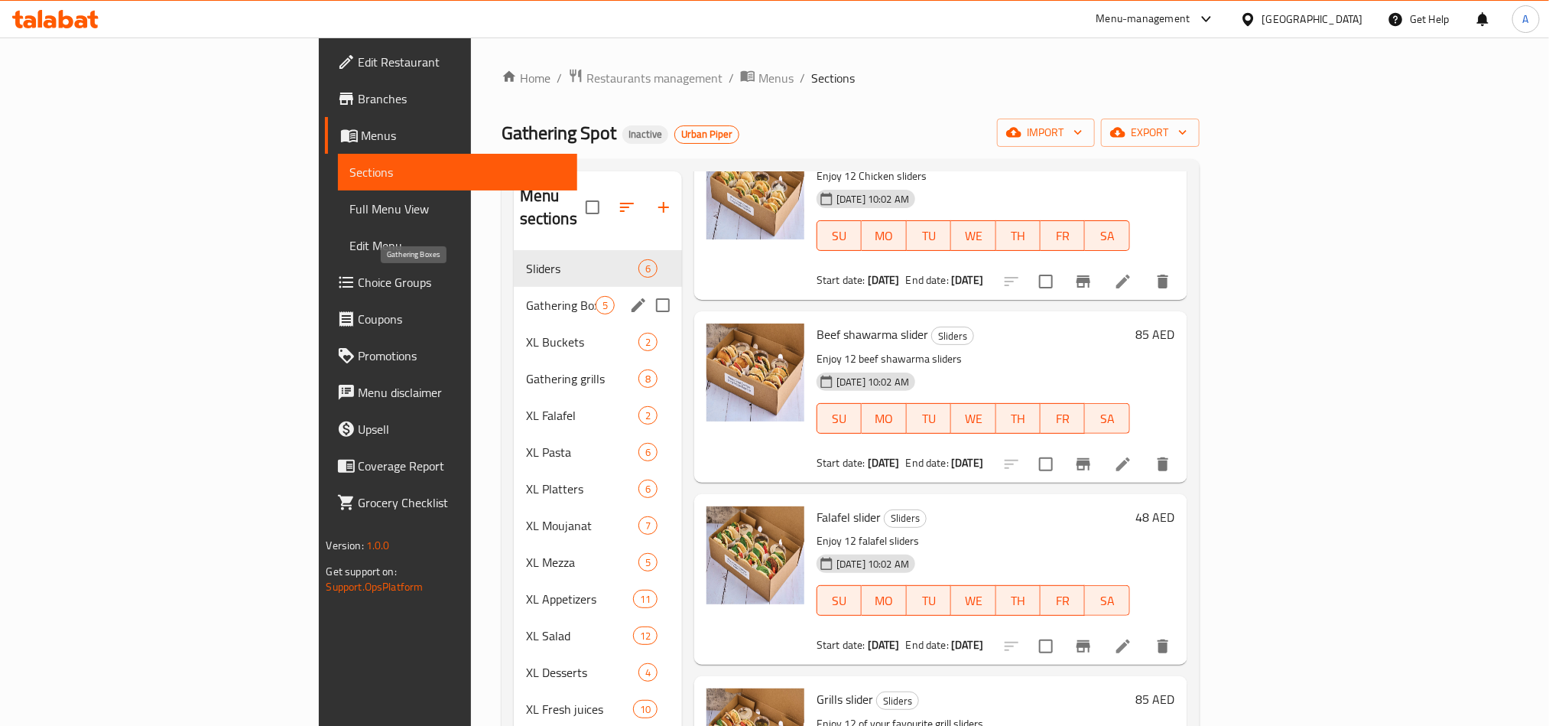
click at [526, 296] on span "Gathering Boxes" at bounding box center [561, 305] width 70 height 18
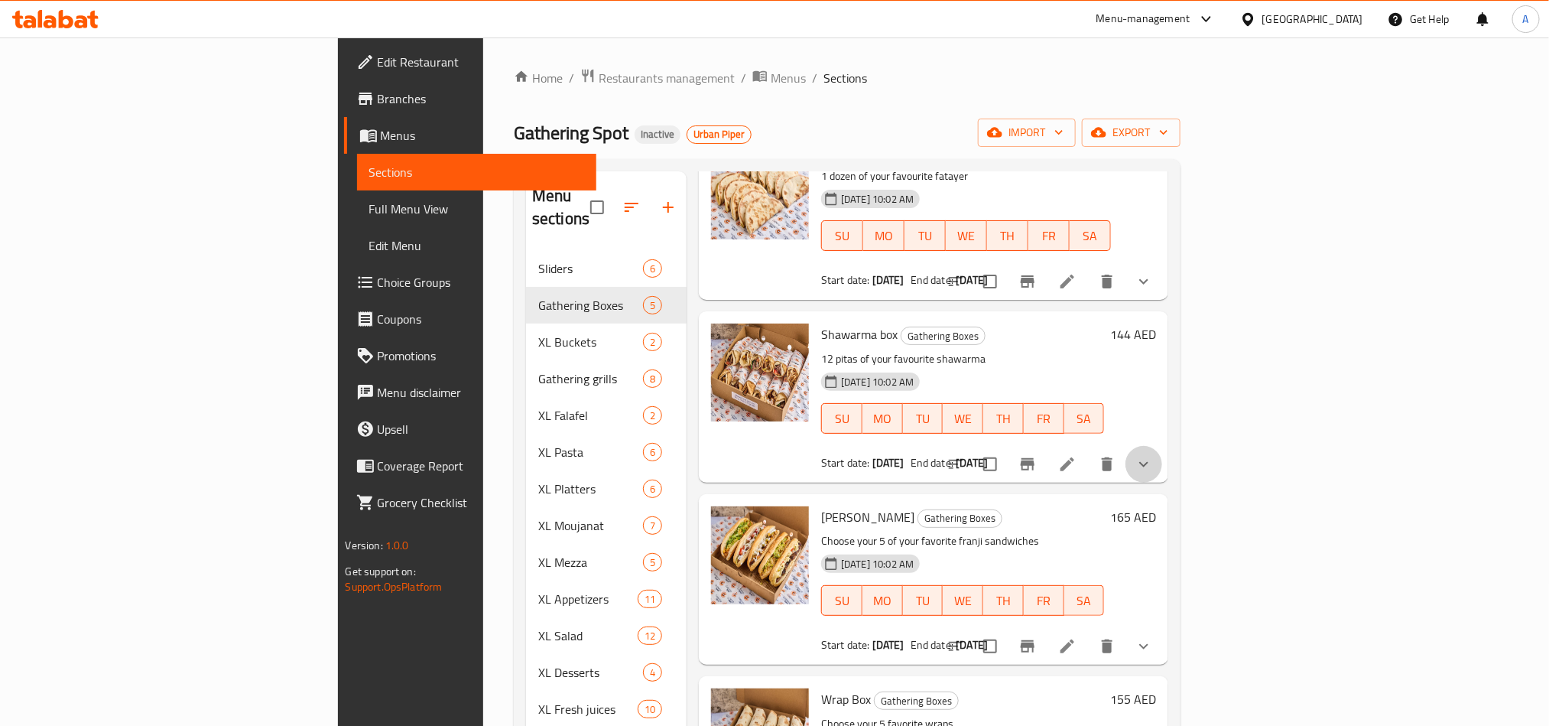
click at [1162, 446] on button "show more" at bounding box center [1143, 464] width 37 height 37
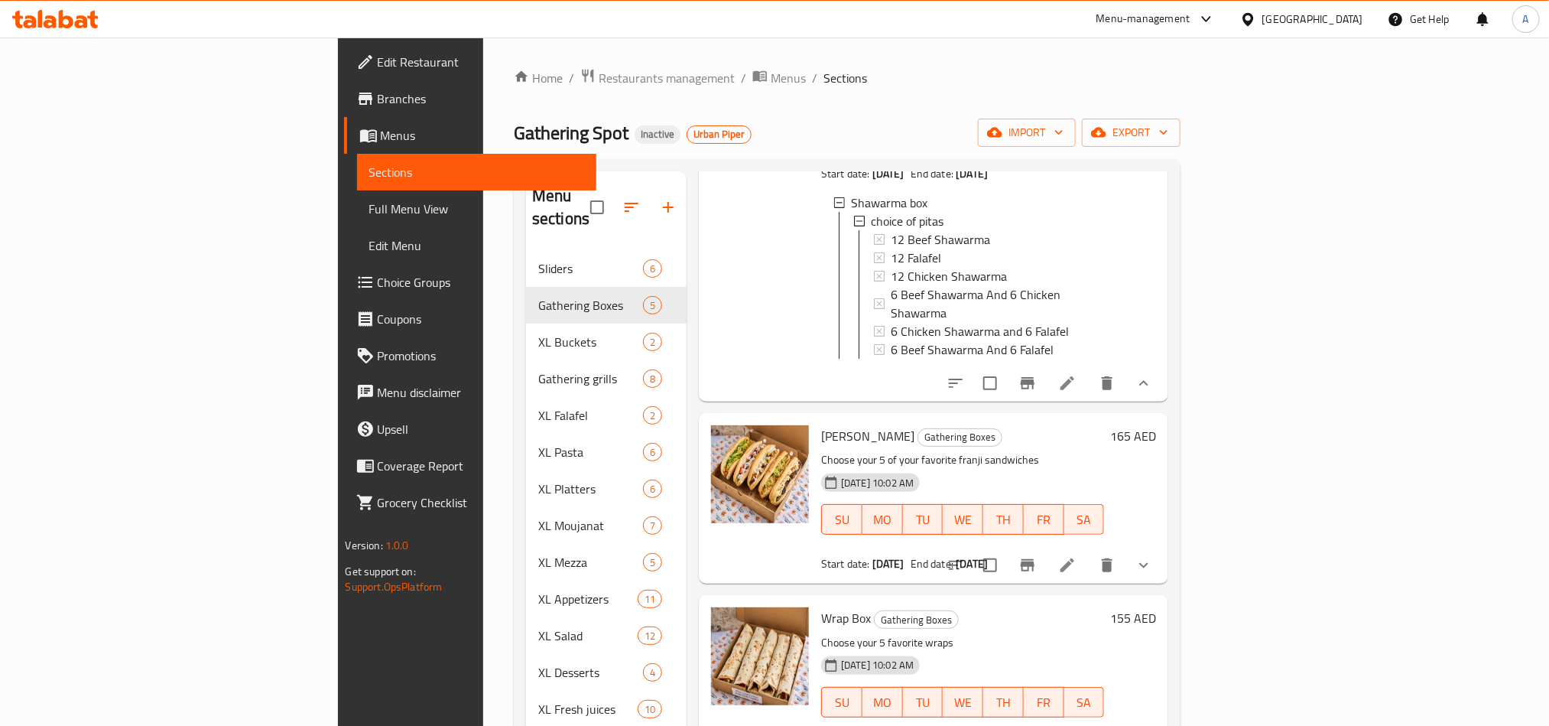
scroll to position [430, 0]
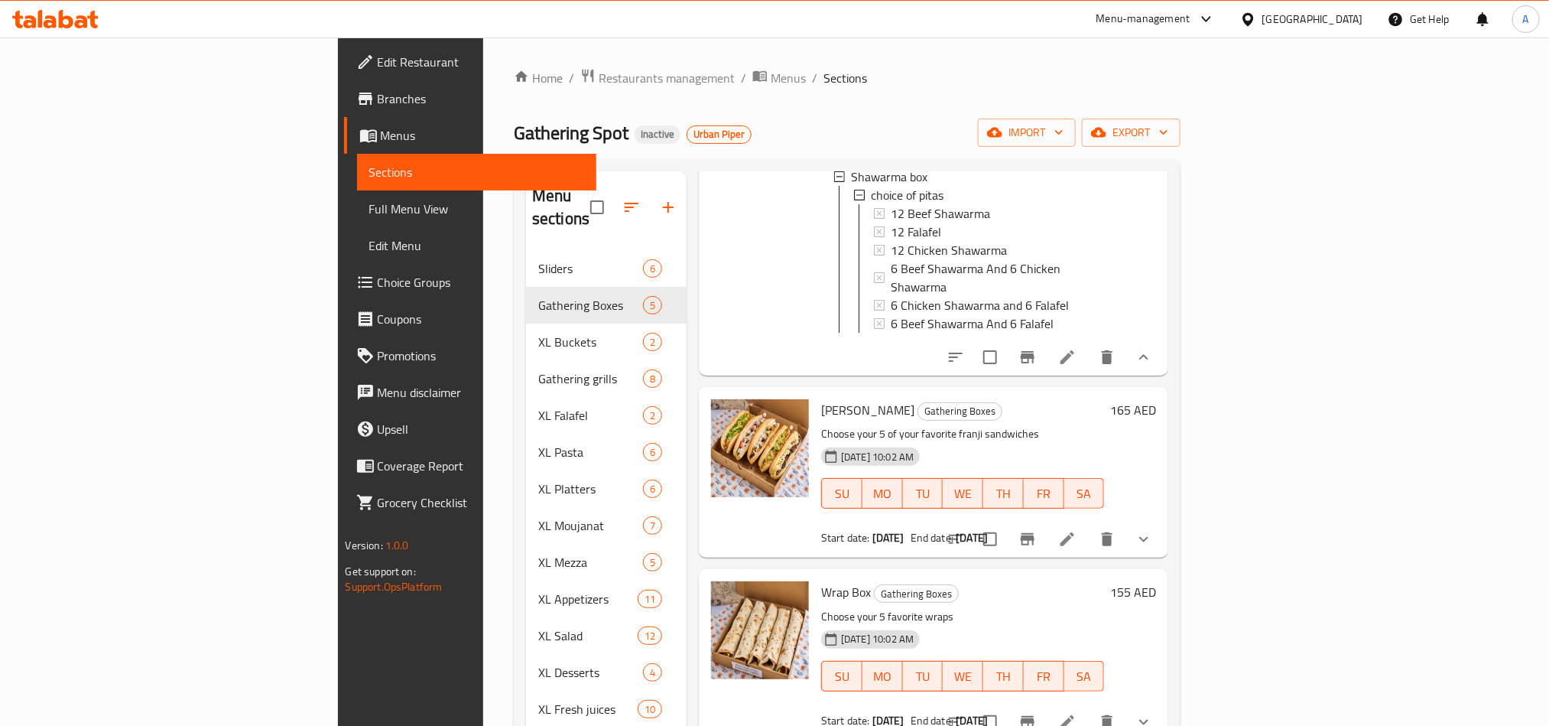
click at [1162, 521] on button "show more" at bounding box center [1143, 539] width 37 height 37
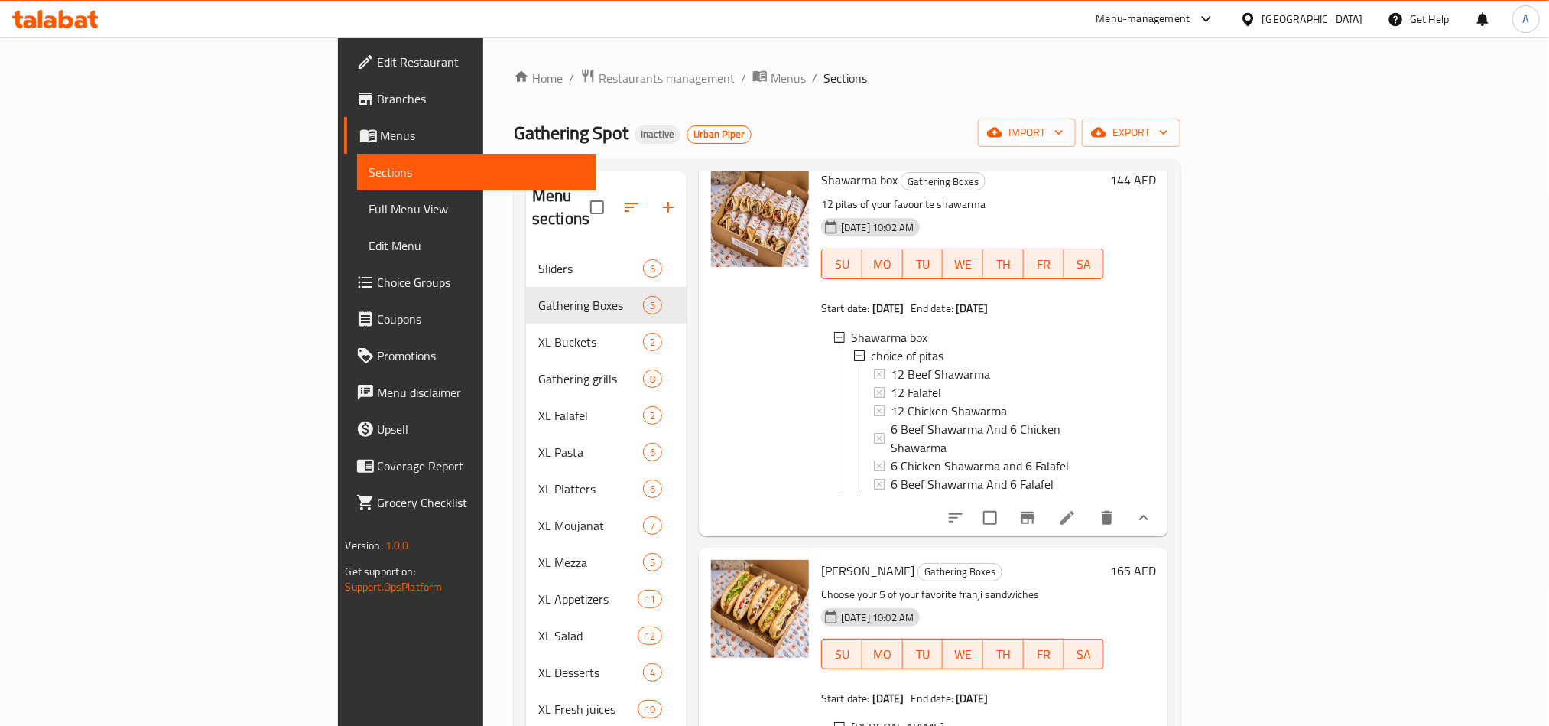
scroll to position [2, 0]
drag, startPoint x: 441, startPoint y: 133, endPoint x: 560, endPoint y: 204, distance: 138.9
click at [635, 132] on span "Inactive" at bounding box center [658, 134] width 46 height 13
click at [891, 362] on span "12 Beef Shawarma" at bounding box center [940, 371] width 99 height 18
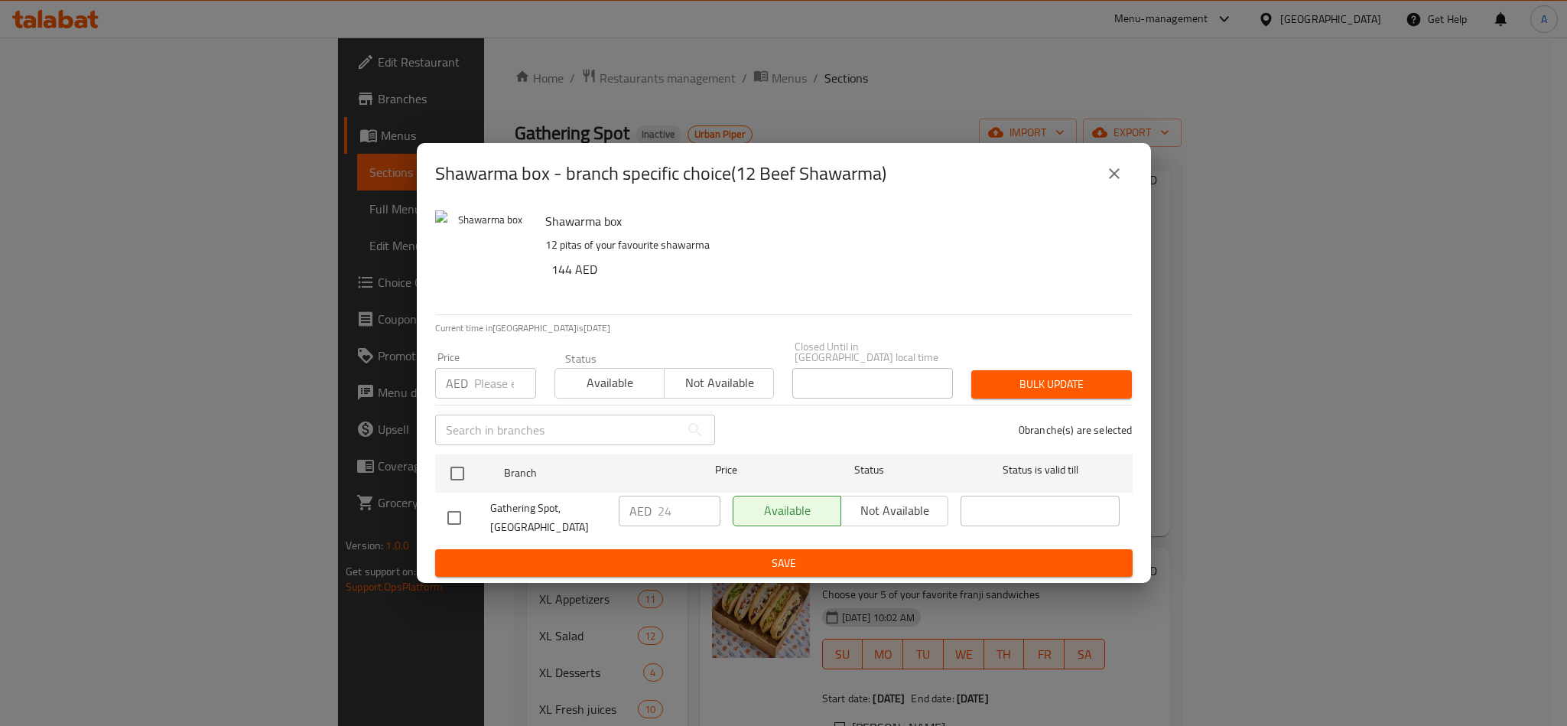
click at [1105, 164] on icon "close" at bounding box center [1114, 173] width 18 height 18
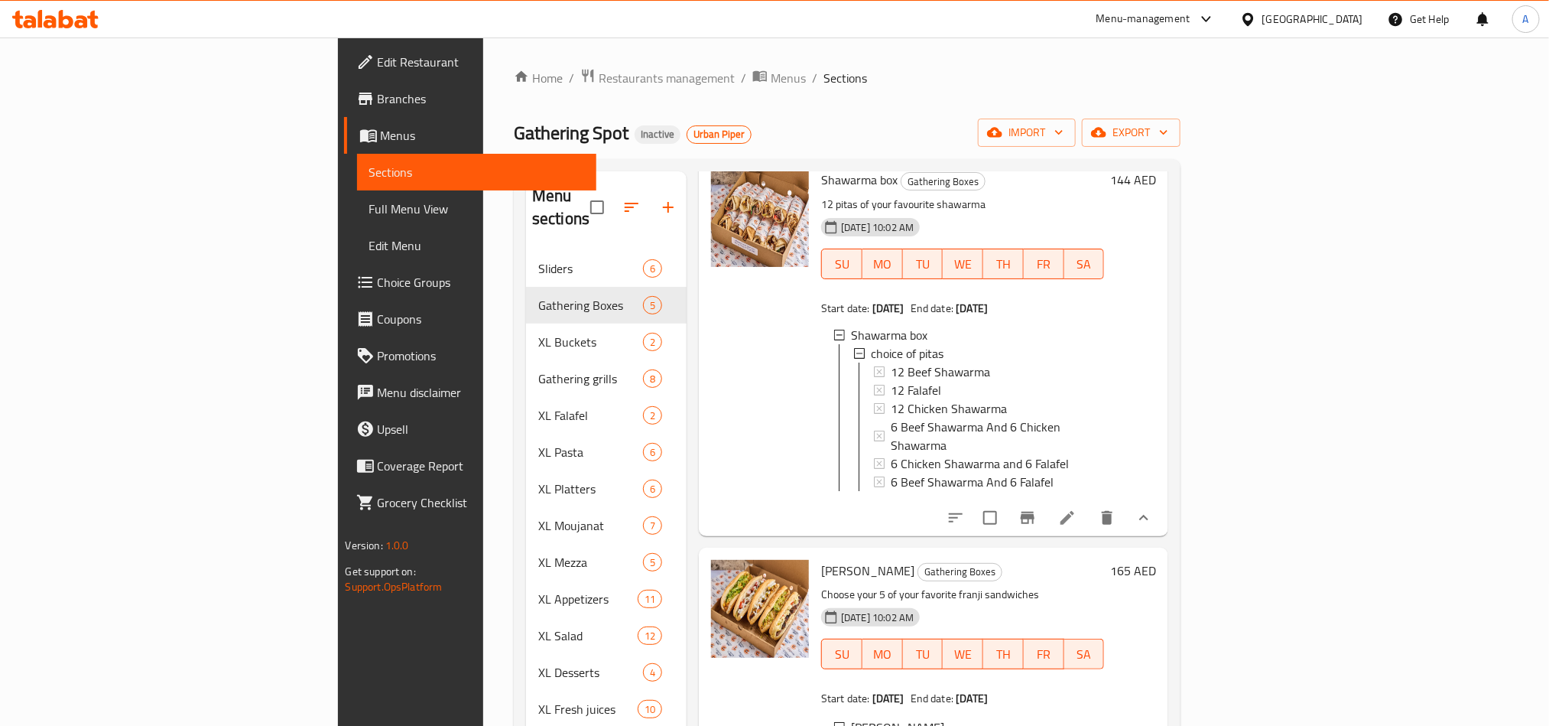
click at [1089, 504] on li at bounding box center [1067, 518] width 43 height 28
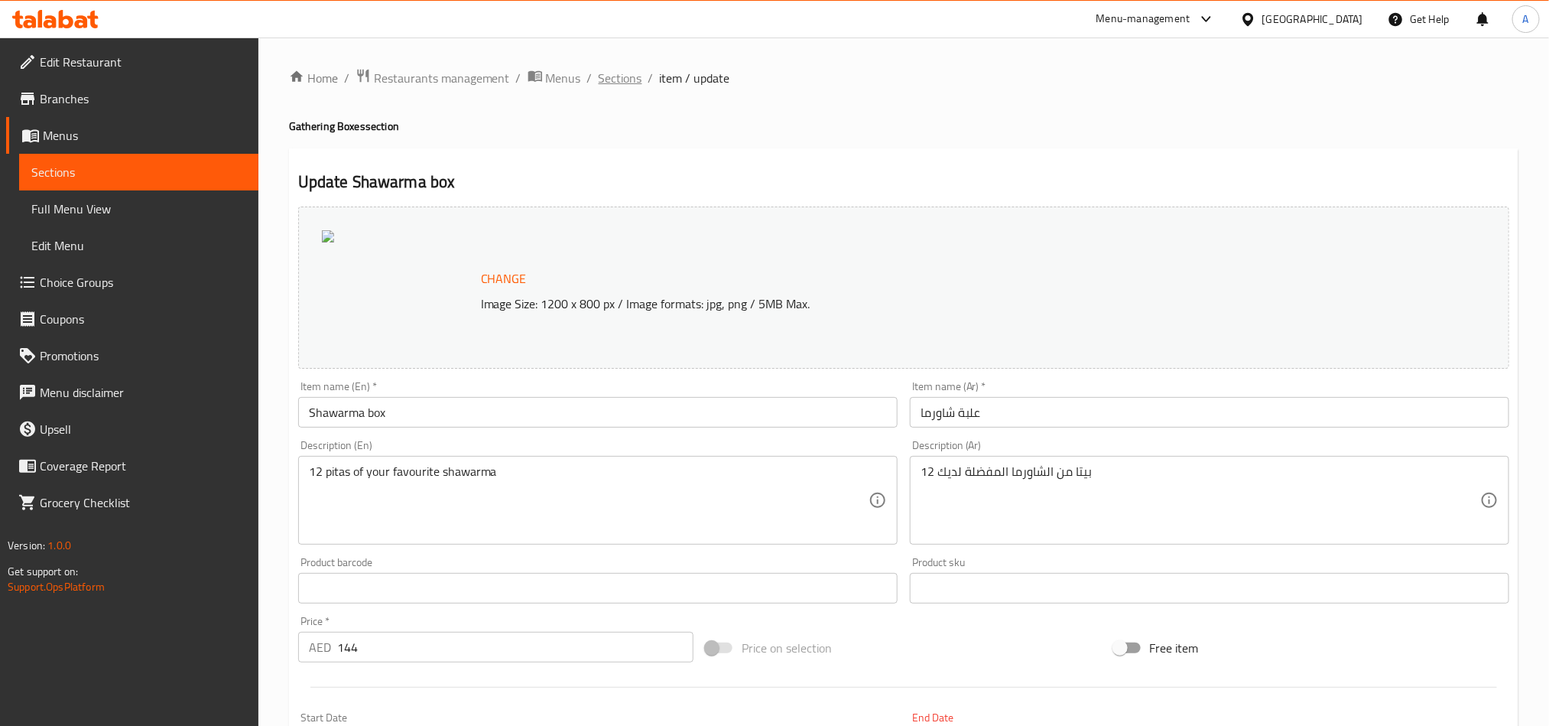
click at [629, 76] on span "Sections" at bounding box center [621, 78] width 44 height 18
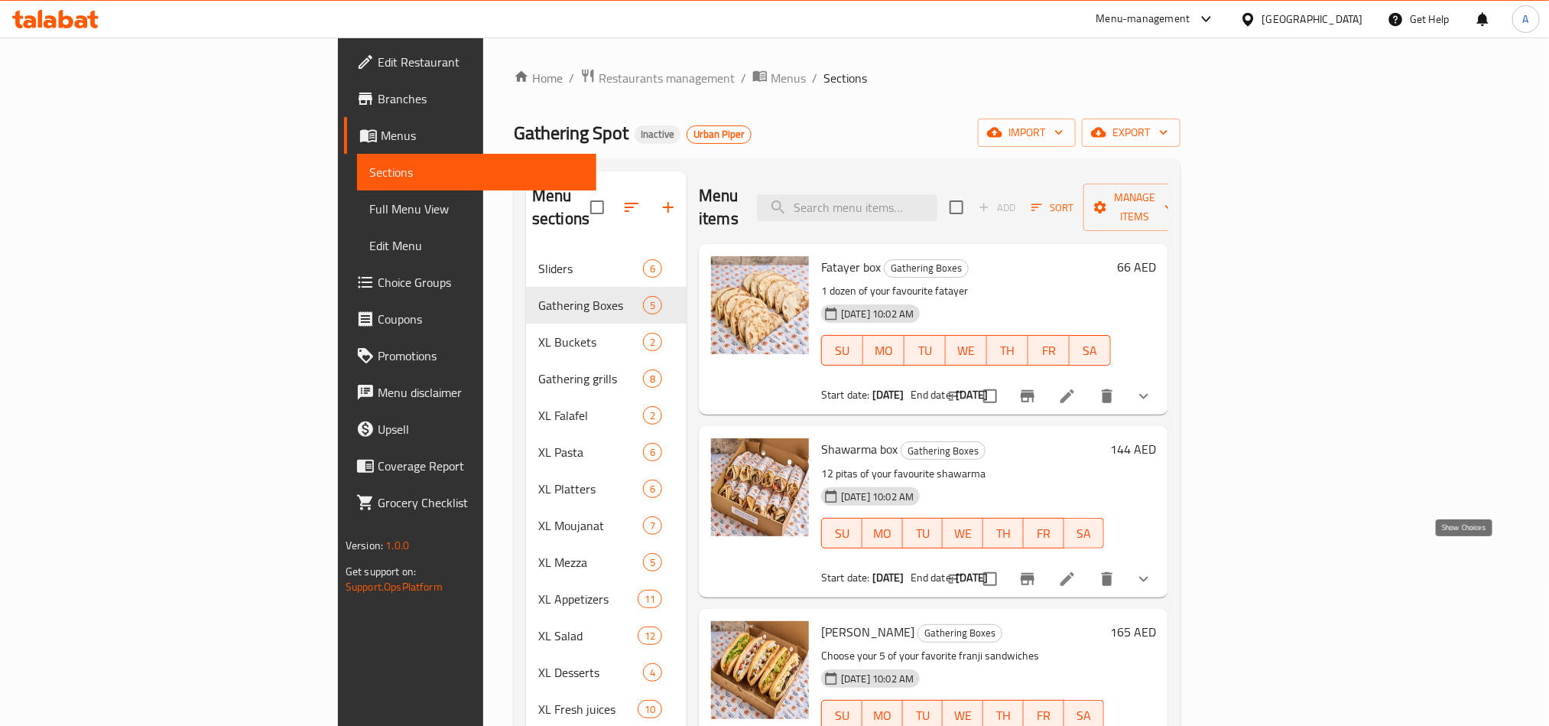
click at [1153, 570] on icon "show more" at bounding box center [1144, 579] width 18 height 18
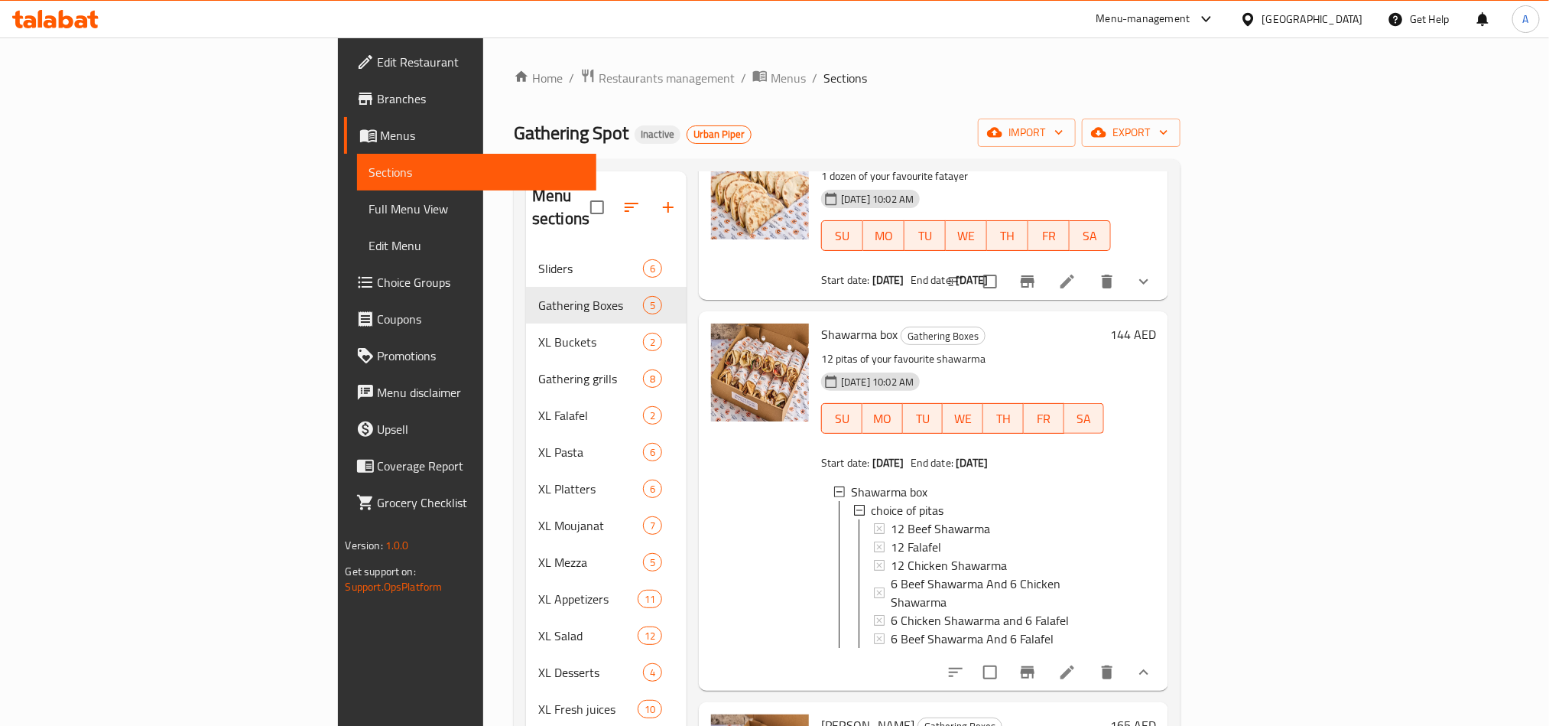
scroll to position [2, 0]
click at [1089, 658] on li at bounding box center [1067, 672] width 43 height 28
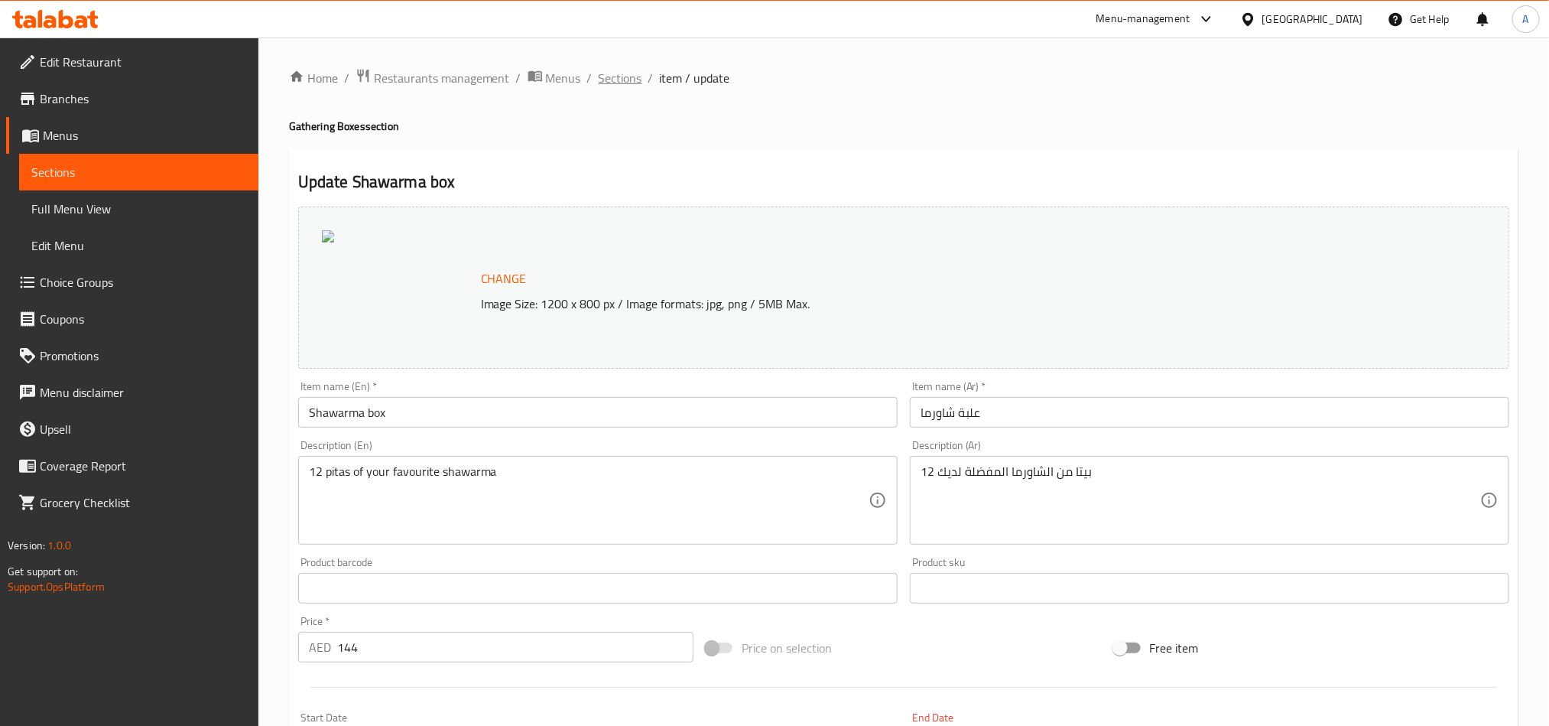
click at [625, 78] on span "Sections" at bounding box center [621, 78] width 44 height 18
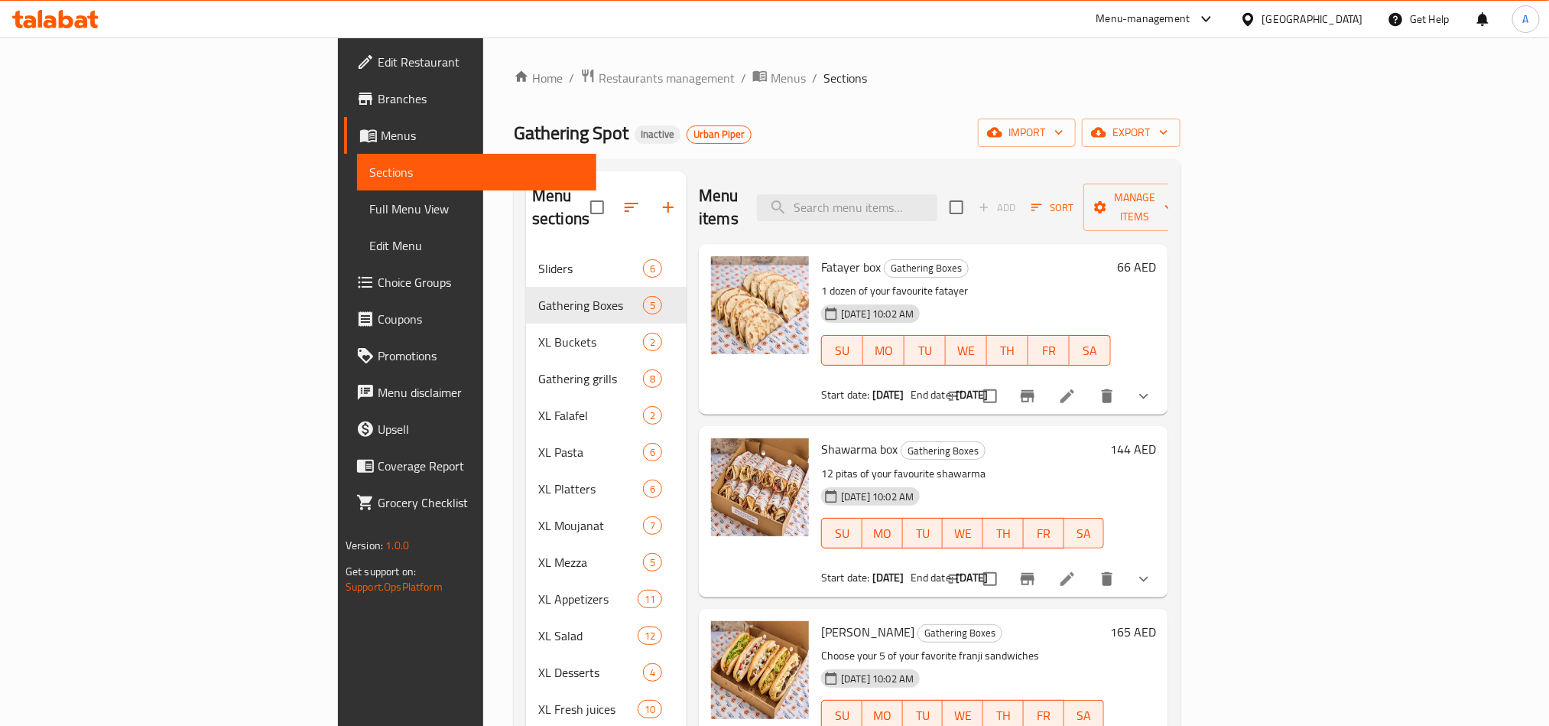
click at [1153, 570] on icon "show more" at bounding box center [1144, 579] width 18 height 18
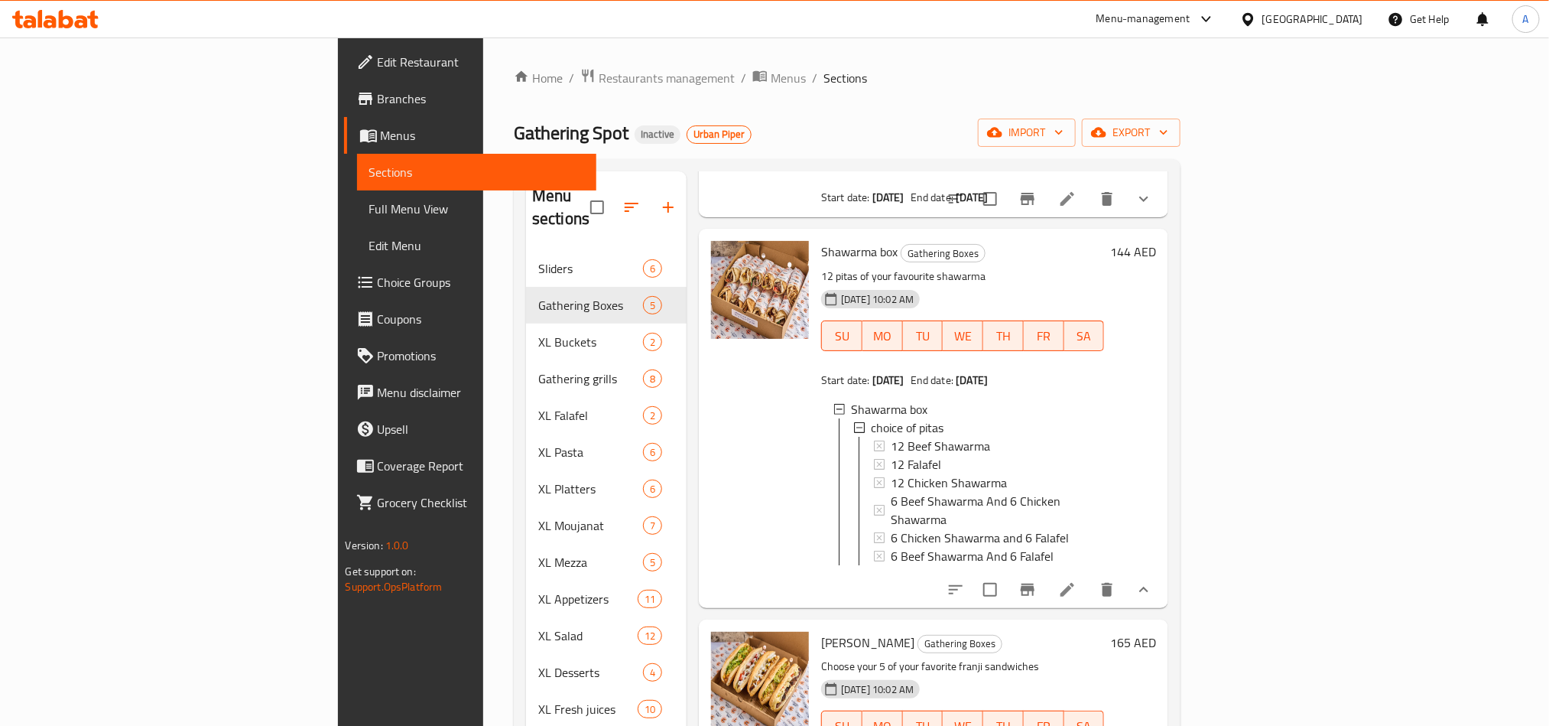
scroll to position [195, 0]
